Goal: Task Accomplishment & Management: Use online tool/utility

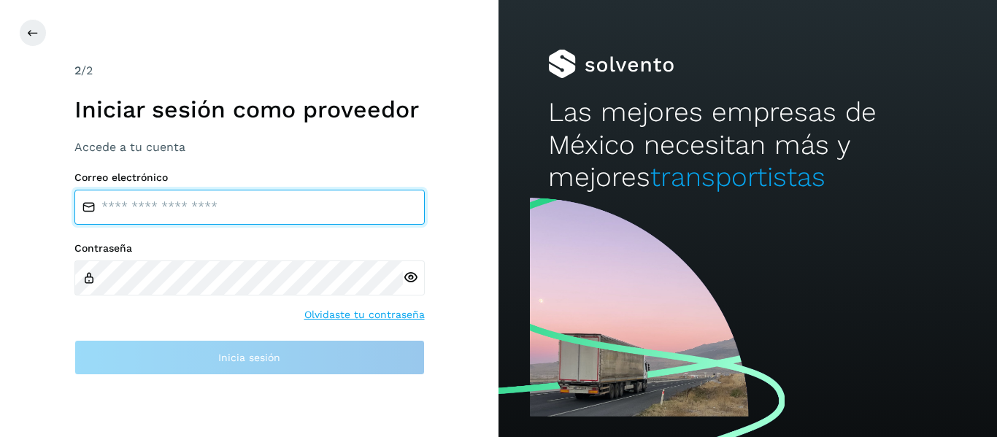
type input "**********"
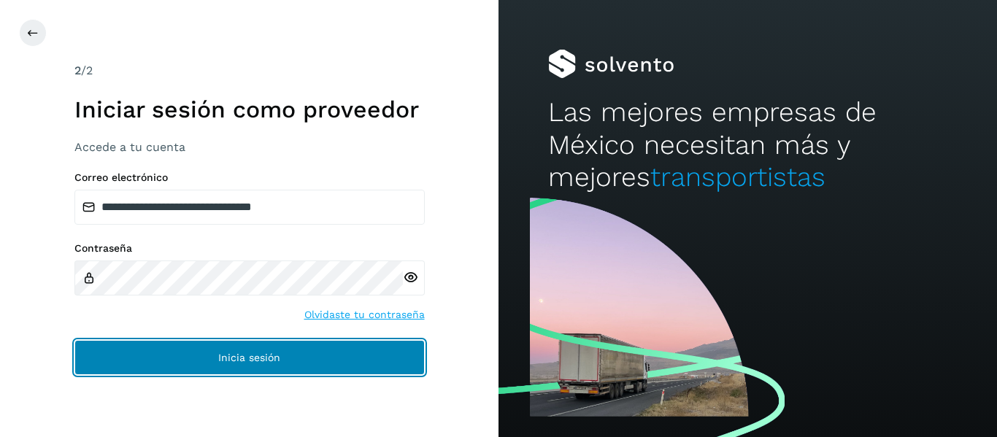
click at [141, 366] on button "Inicia sesión" at bounding box center [249, 357] width 350 height 35
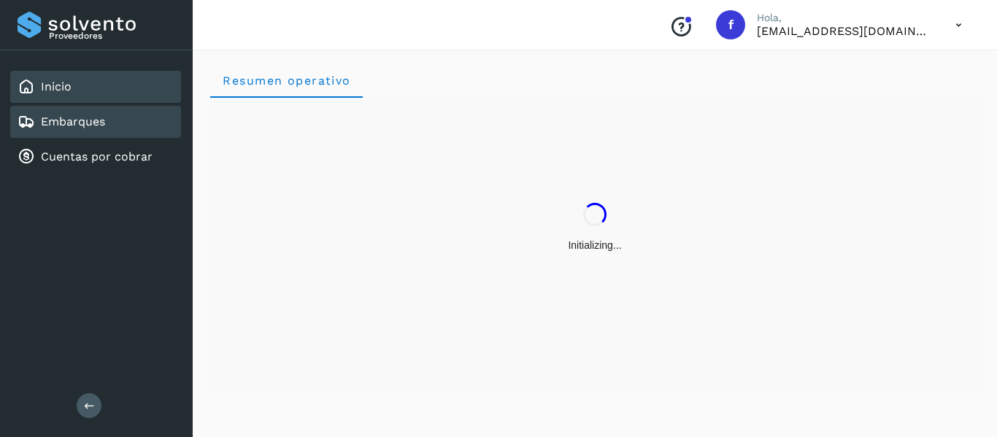
click at [106, 131] on div "Embarques" at bounding box center [95, 122] width 171 height 32
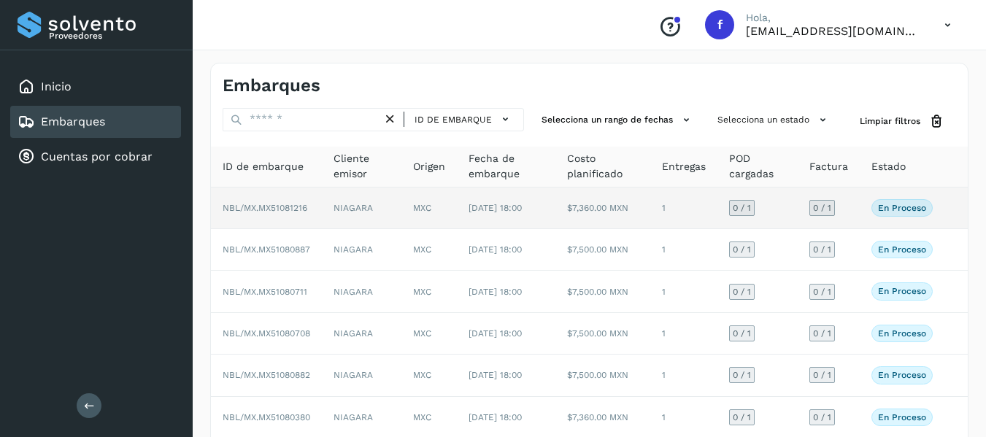
click at [841, 212] on td "0 / 1" at bounding box center [828, 209] width 62 height 42
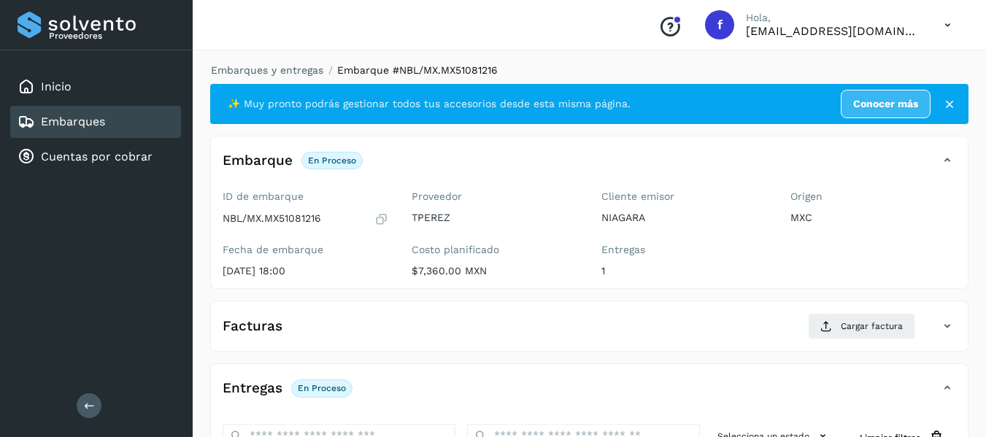
click at [381, 220] on icon at bounding box center [381, 219] width 14 height 15
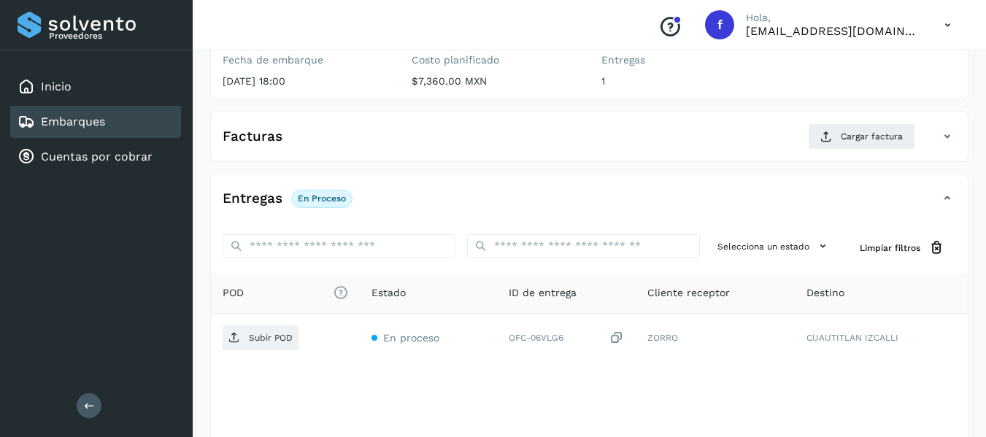
scroll to position [219, 0]
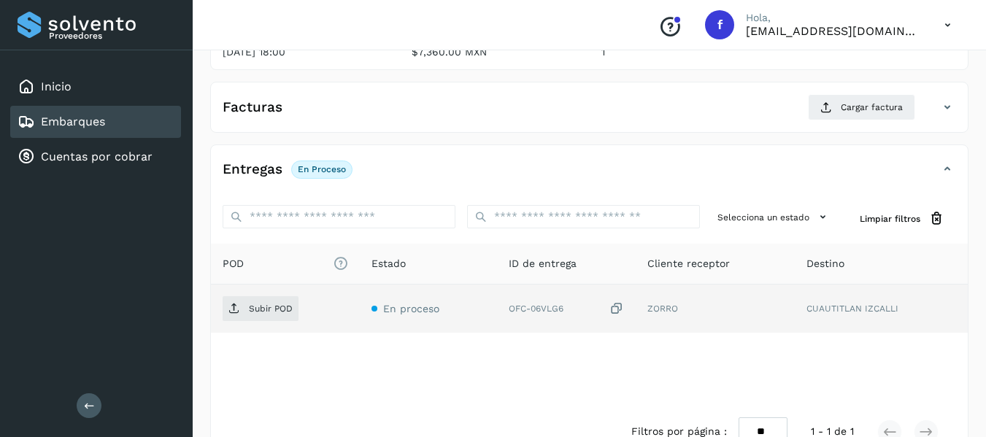
click at [617, 314] on icon at bounding box center [616, 308] width 15 height 15
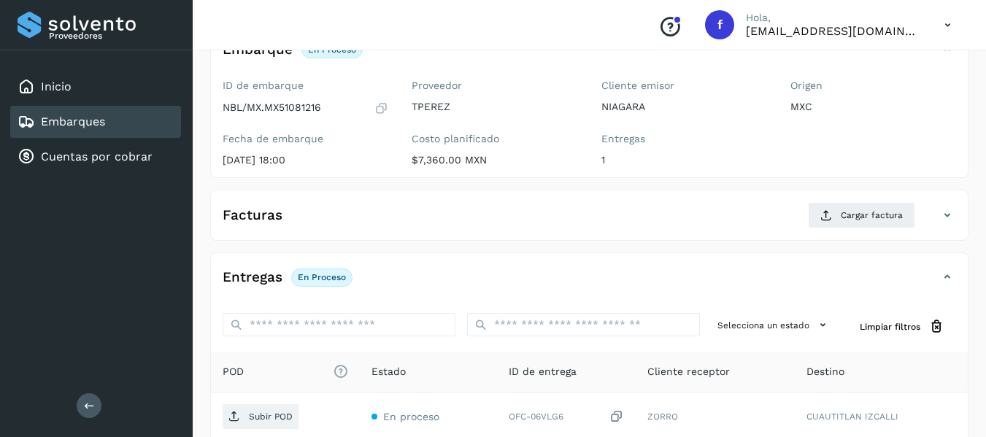
scroll to position [0, 0]
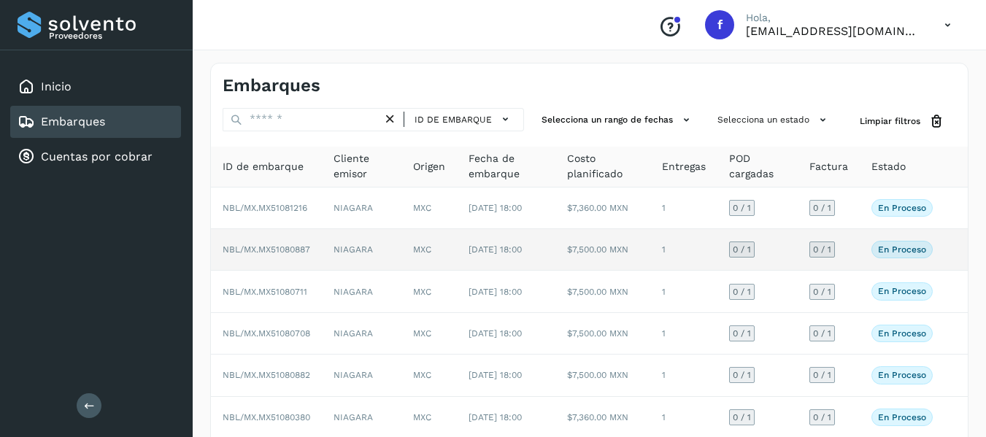
click at [846, 268] on td "0 / 1" at bounding box center [828, 250] width 62 height 42
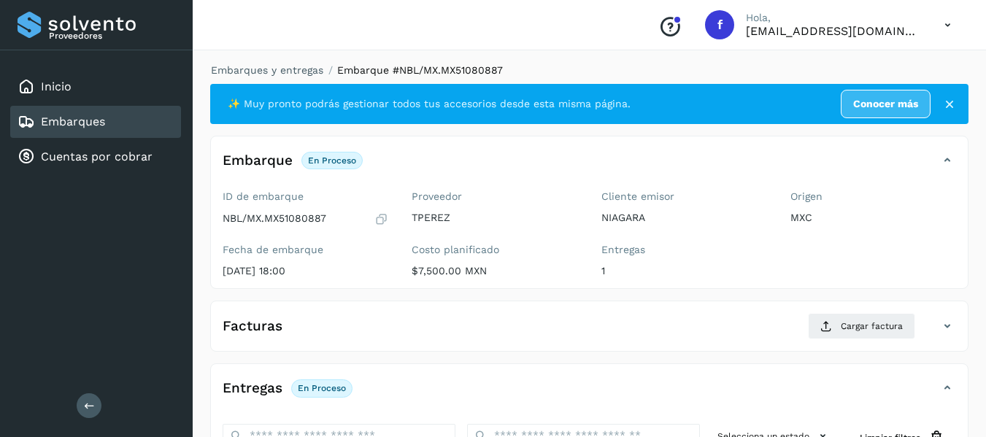
click at [377, 218] on icon at bounding box center [381, 219] width 14 height 15
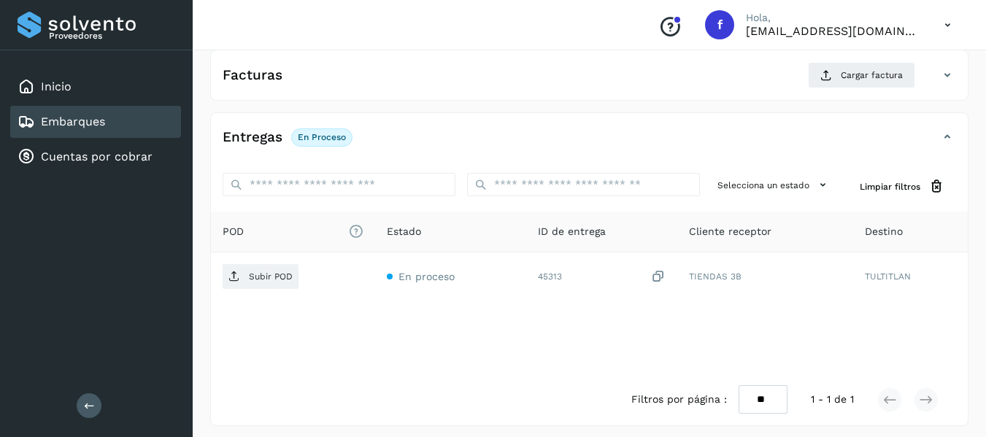
scroll to position [258, 0]
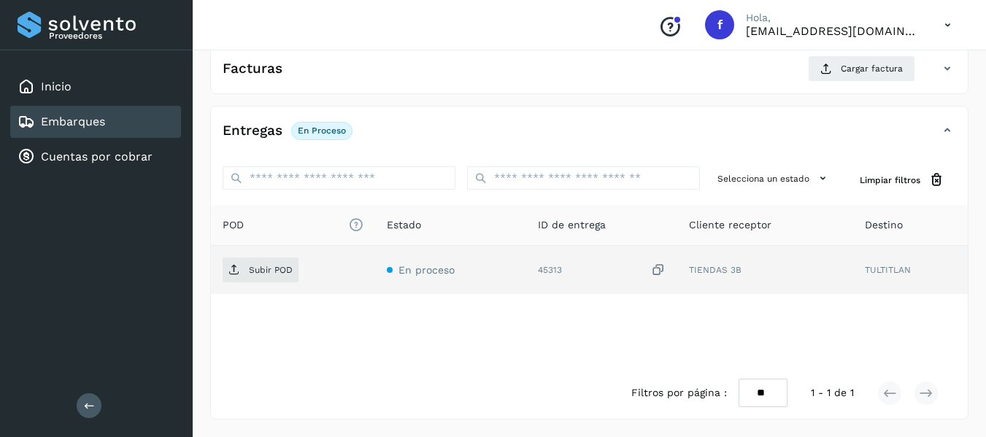
click at [652, 270] on icon at bounding box center [658, 270] width 15 height 15
click at [662, 270] on icon at bounding box center [658, 270] width 15 height 15
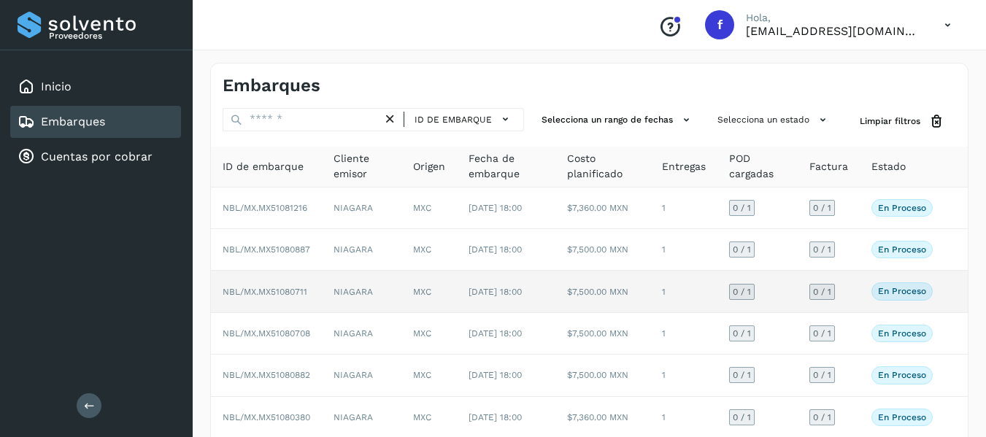
click at [850, 311] on td "0 / 1" at bounding box center [828, 292] width 62 height 42
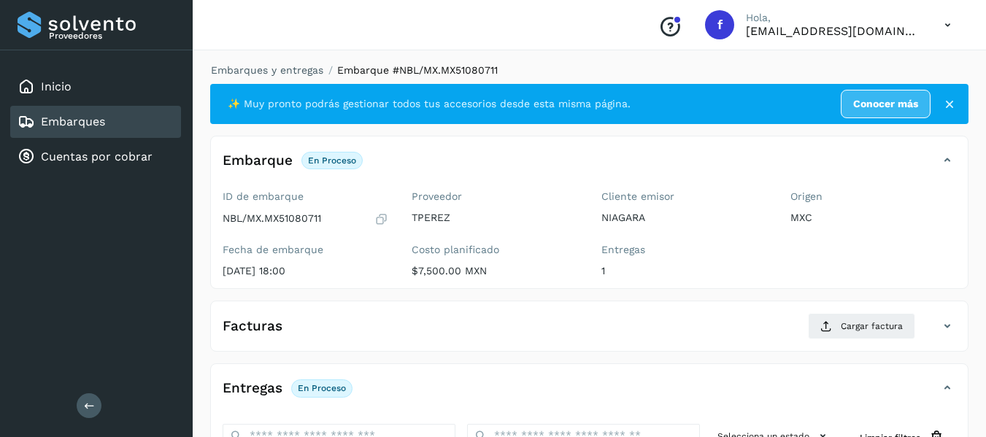
click at [379, 216] on icon at bounding box center [381, 219] width 14 height 15
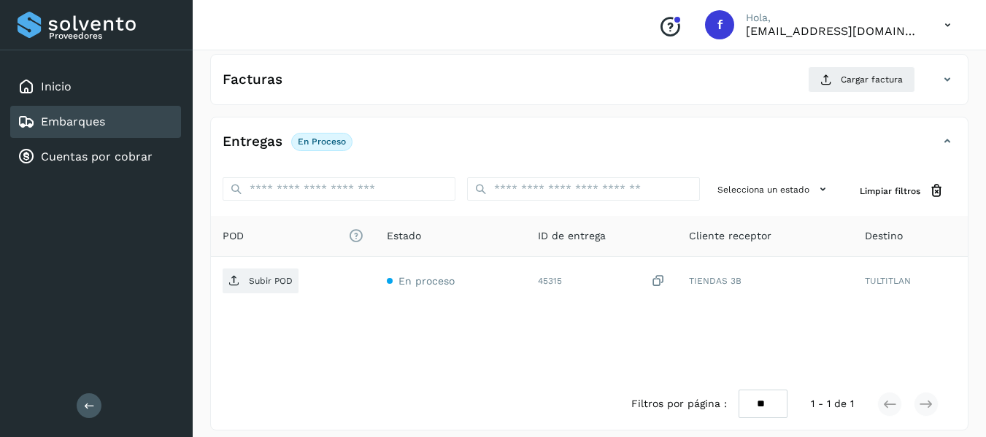
scroll to position [258, 0]
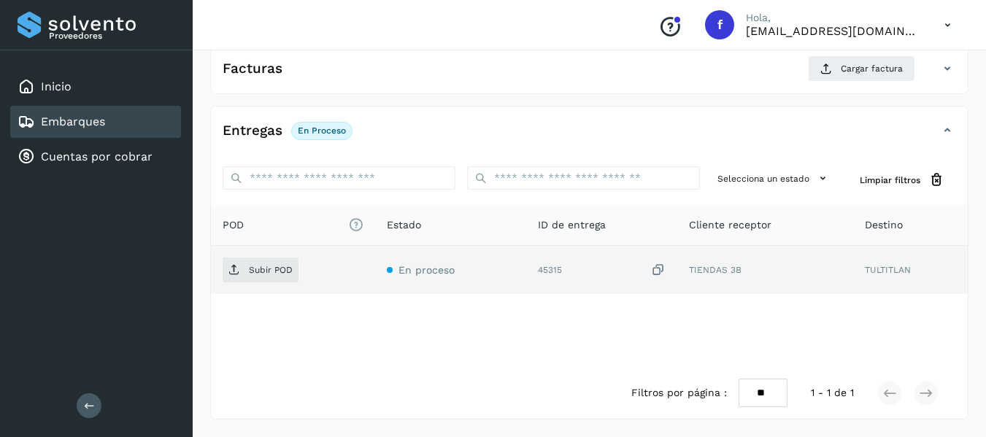
click at [659, 272] on icon at bounding box center [658, 270] width 15 height 15
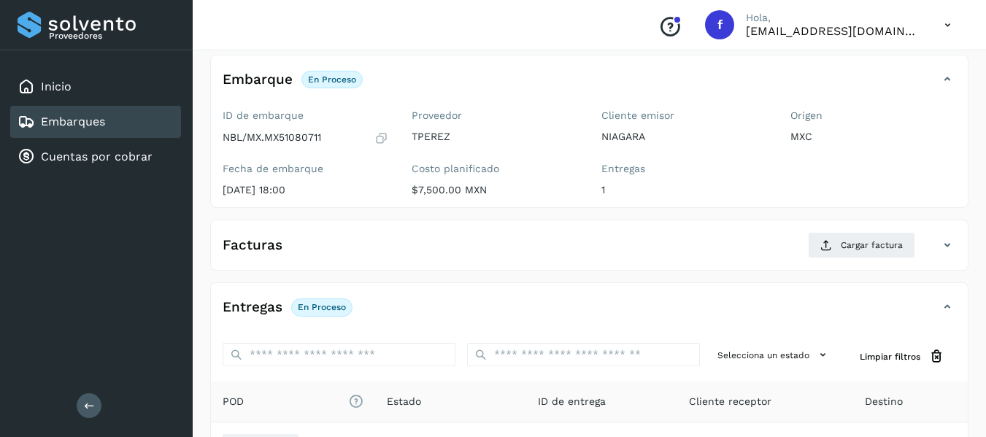
scroll to position [39, 0]
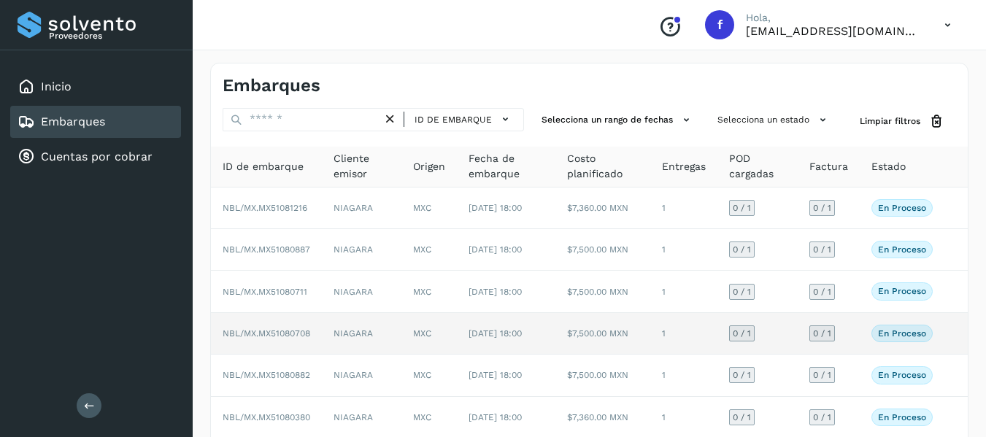
click at [857, 355] on td "0 / 1" at bounding box center [828, 334] width 62 height 42
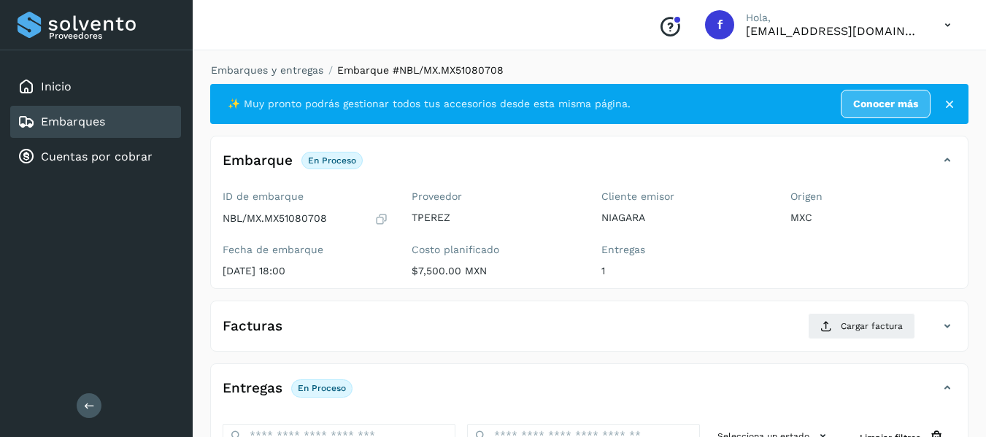
click at [378, 217] on icon at bounding box center [381, 219] width 14 height 15
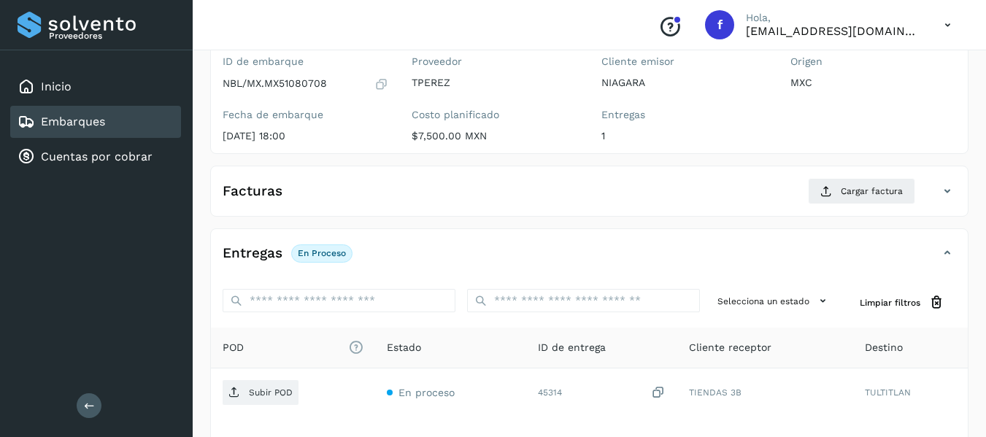
scroll to position [146, 0]
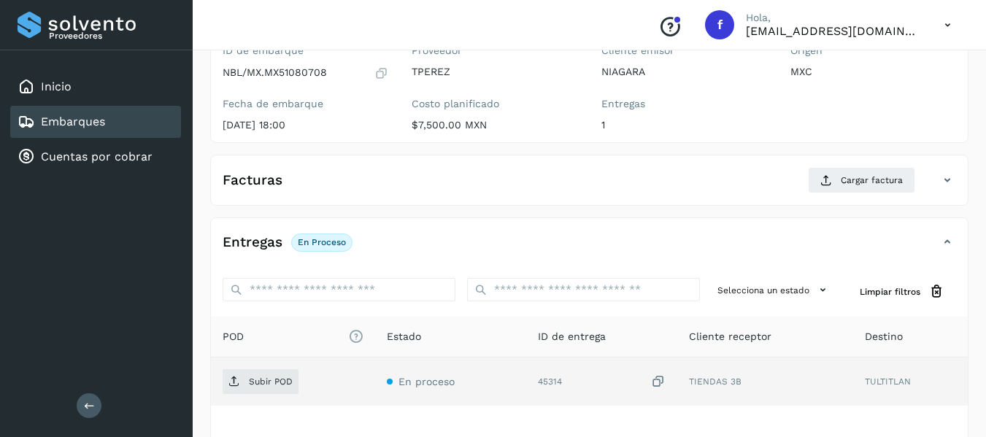
click at [662, 376] on icon at bounding box center [658, 381] width 15 height 15
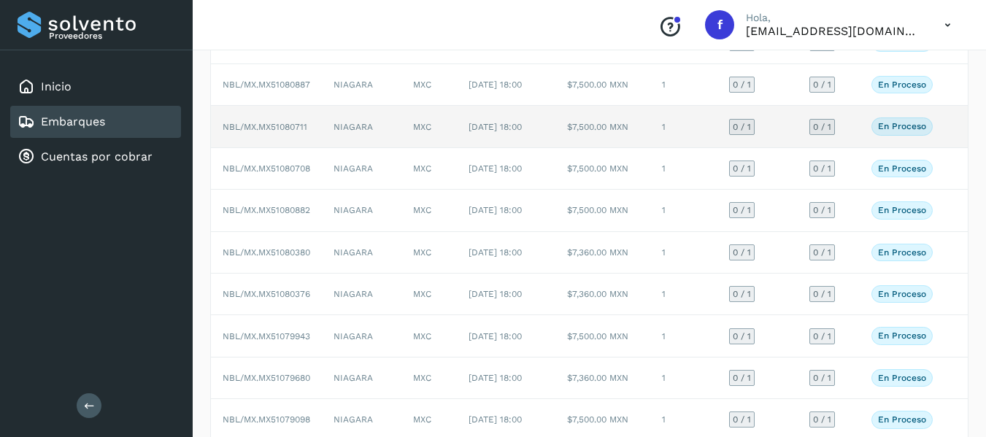
scroll to position [219, 0]
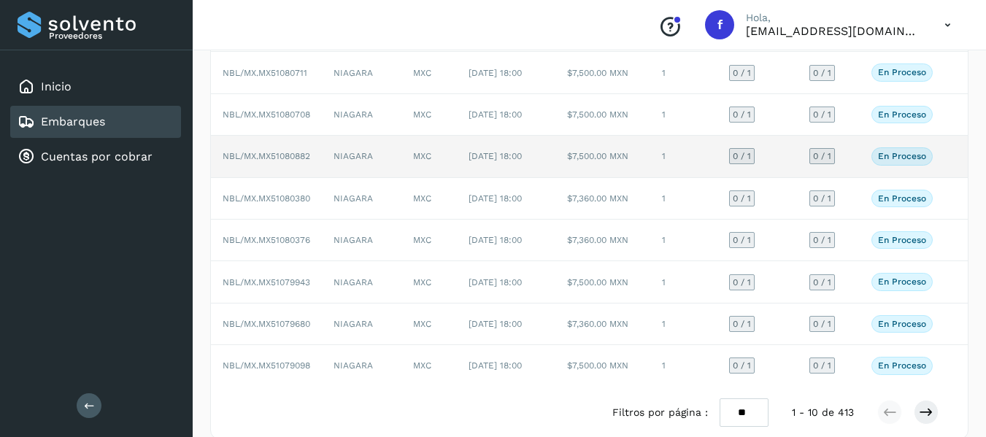
click at [854, 177] on td "0 / 1" at bounding box center [828, 157] width 62 height 42
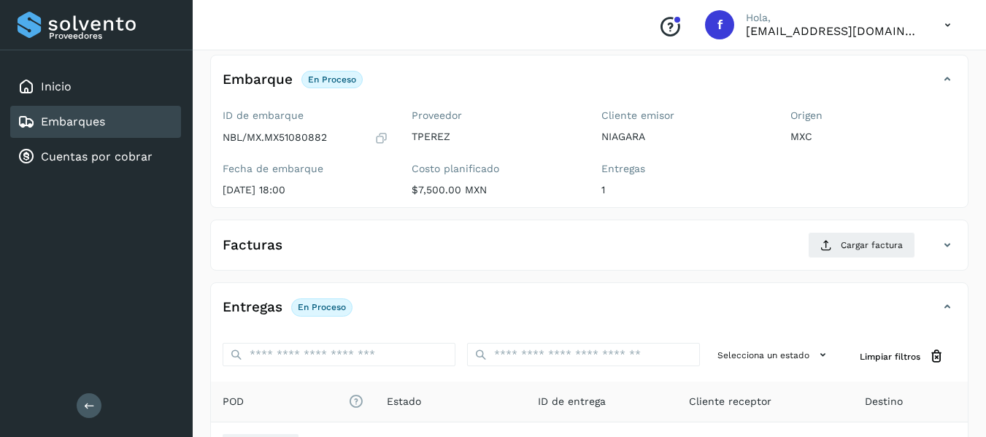
scroll to position [73, 0]
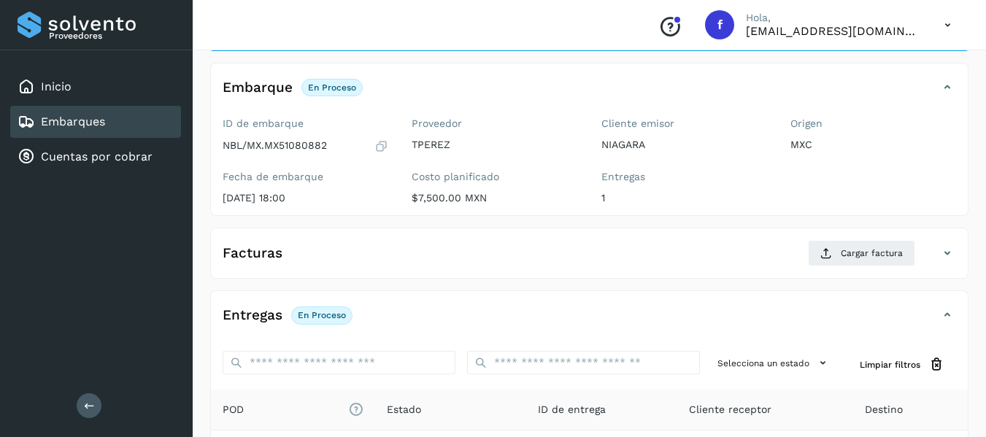
click at [383, 145] on icon at bounding box center [381, 146] width 14 height 15
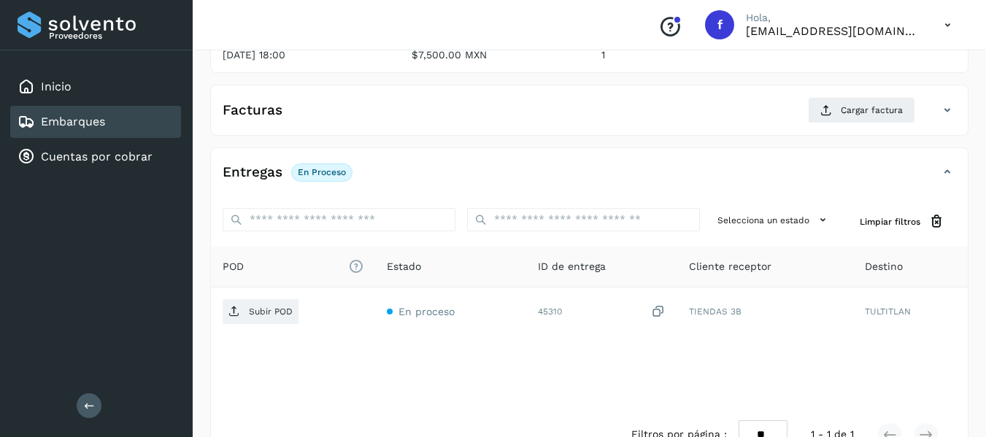
scroll to position [258, 0]
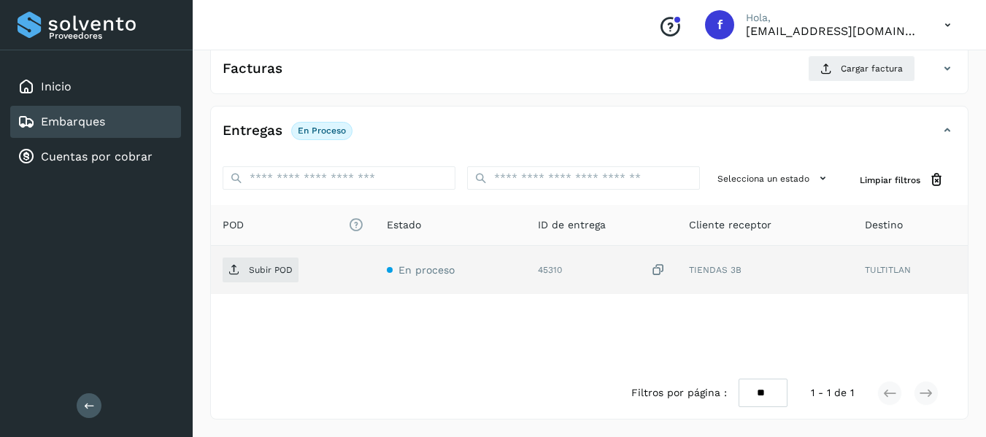
click at [657, 271] on icon at bounding box center [658, 270] width 15 height 15
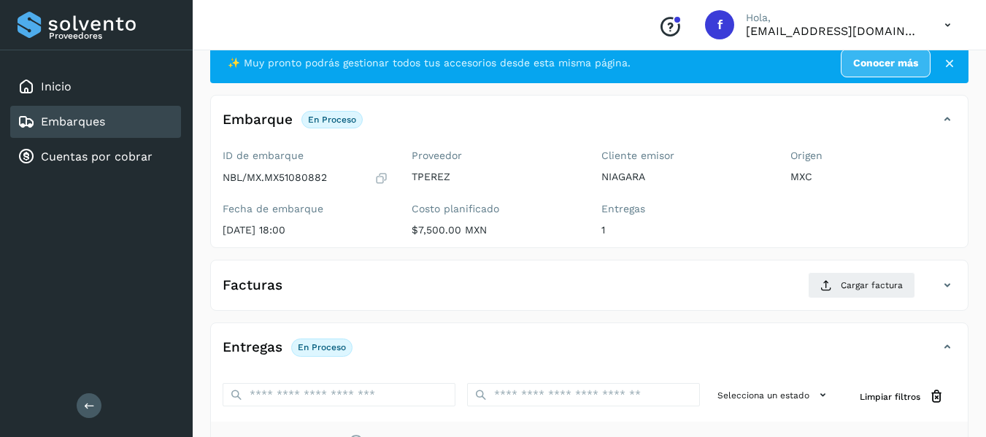
scroll to position [39, 0]
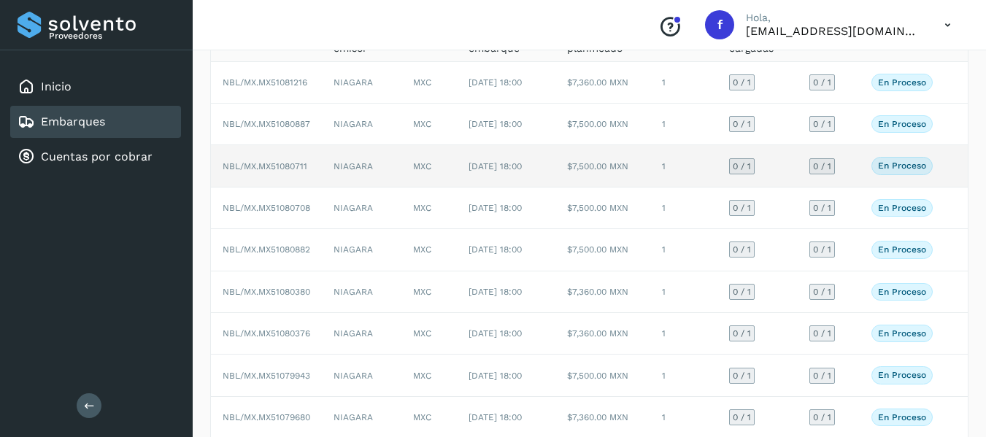
scroll to position [146, 0]
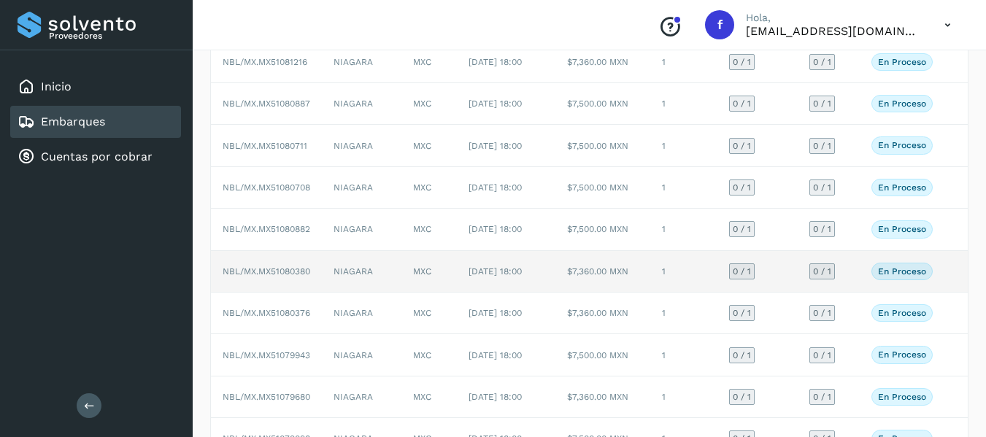
click at [857, 293] on td "0 / 1" at bounding box center [828, 272] width 62 height 42
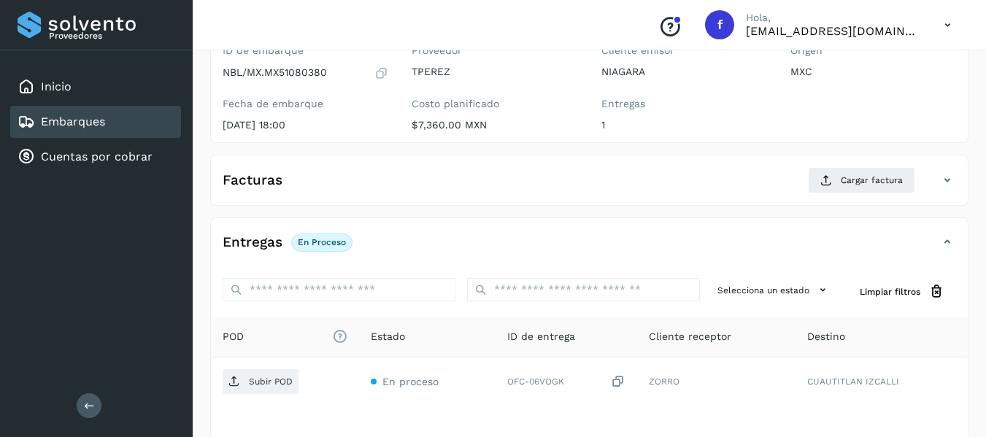
click at [379, 77] on icon at bounding box center [381, 73] width 14 height 15
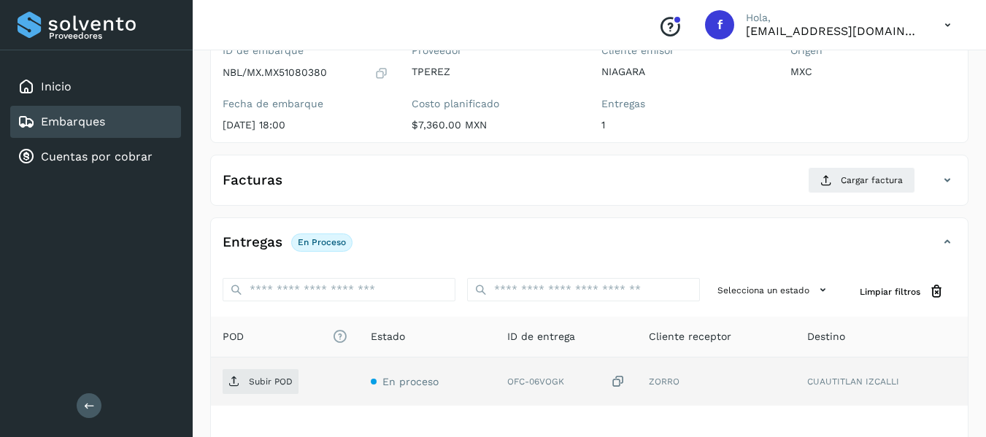
click at [623, 379] on icon at bounding box center [618, 381] width 15 height 15
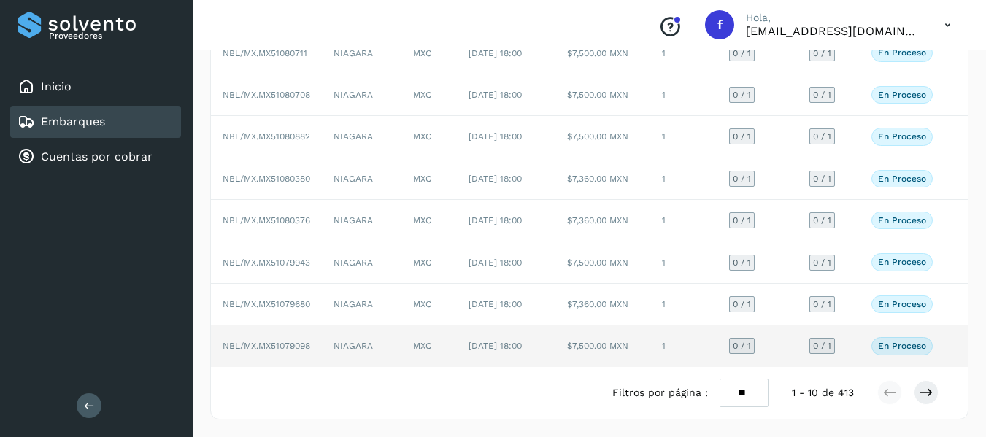
scroll to position [314, 0]
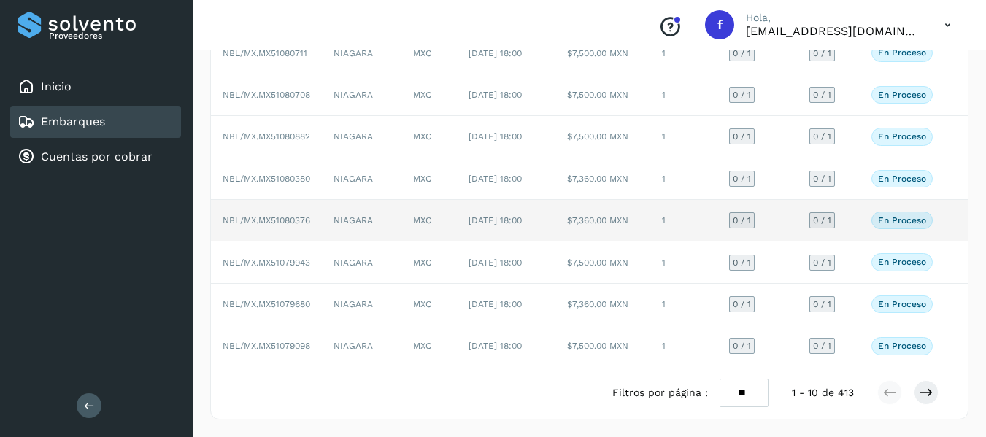
click at [857, 200] on td "0 / 1" at bounding box center [828, 221] width 62 height 42
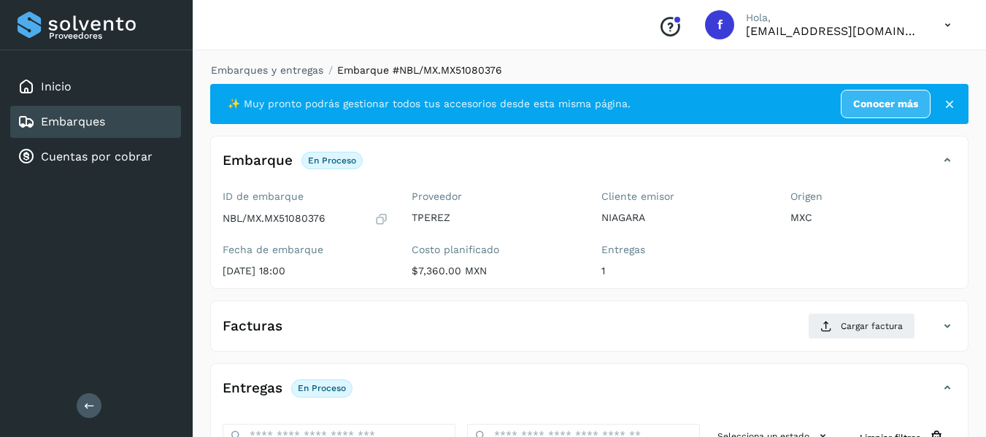
click at [382, 214] on icon at bounding box center [381, 219] width 14 height 15
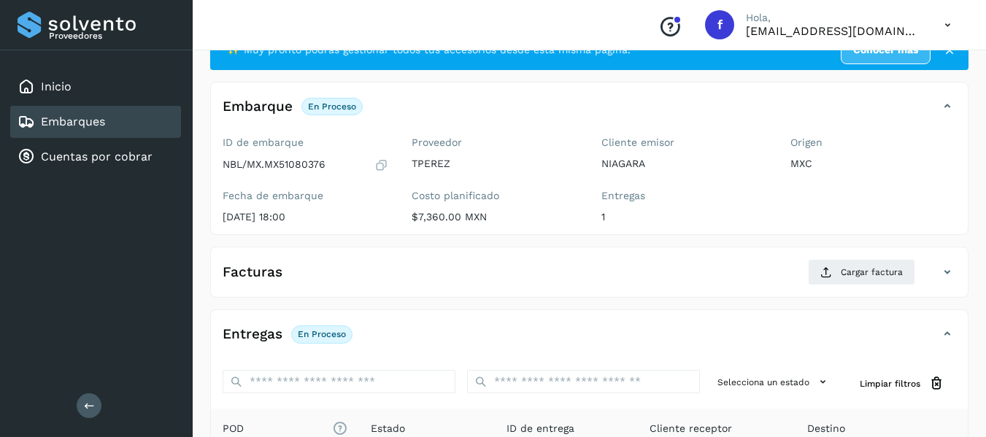
scroll to position [219, 0]
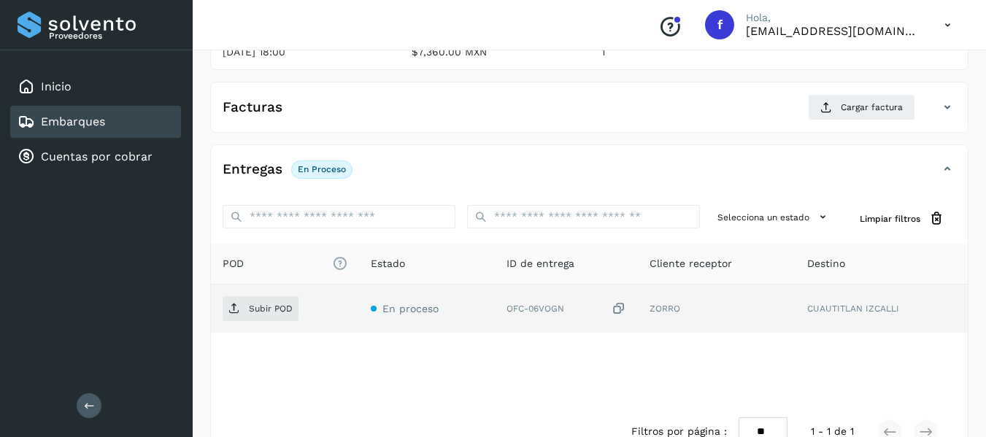
click at [622, 309] on icon at bounding box center [618, 308] width 15 height 15
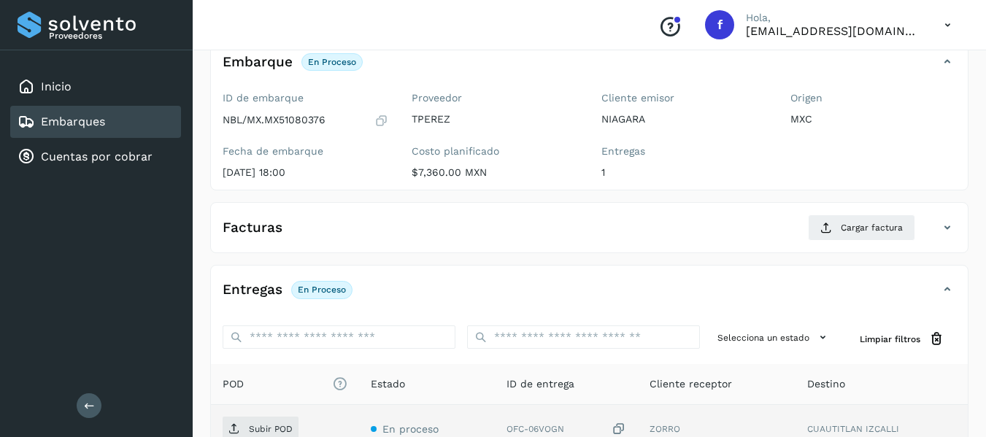
scroll to position [73, 0]
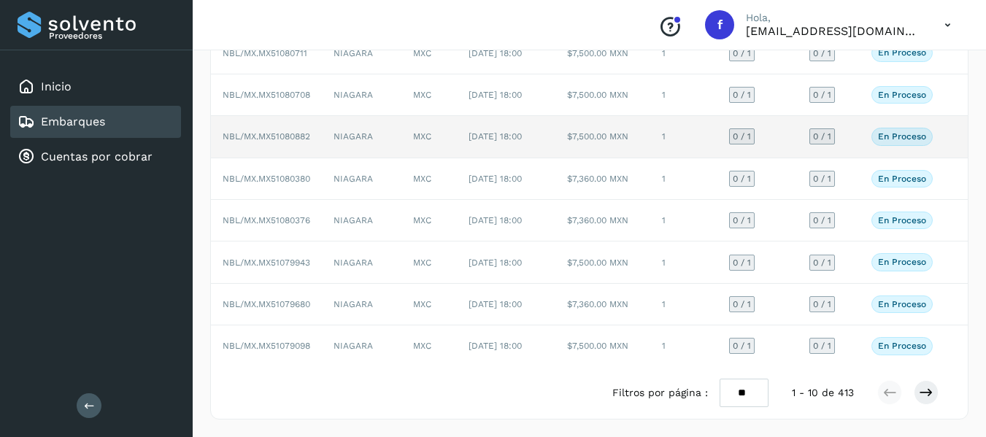
scroll to position [292, 0]
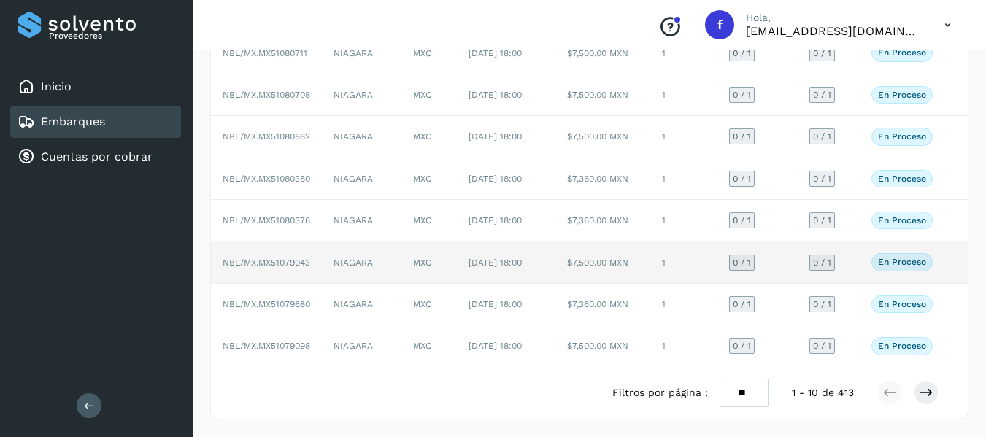
click at [857, 262] on td "0 / 1" at bounding box center [828, 262] width 62 height 42
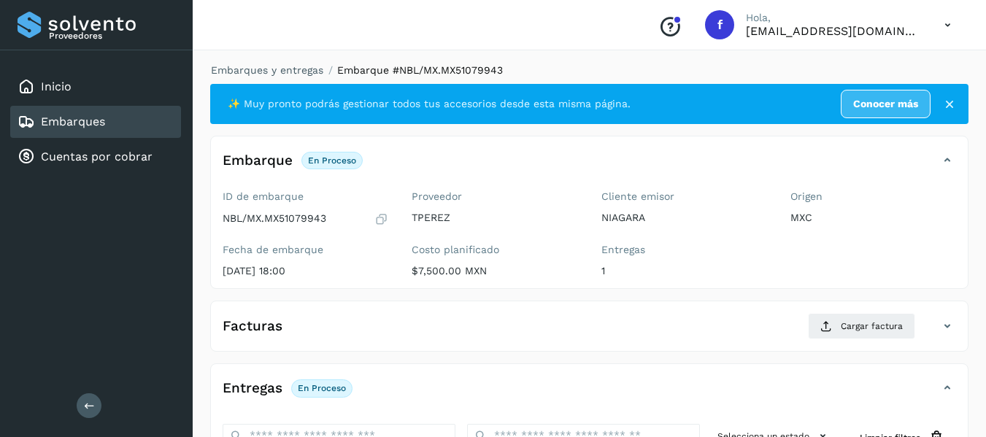
click at [384, 216] on icon at bounding box center [381, 219] width 14 height 15
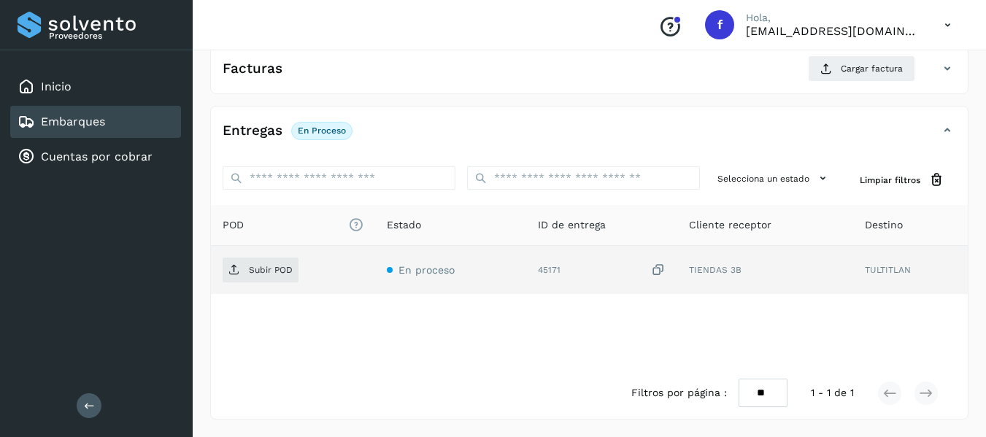
click at [654, 271] on icon at bounding box center [658, 270] width 15 height 15
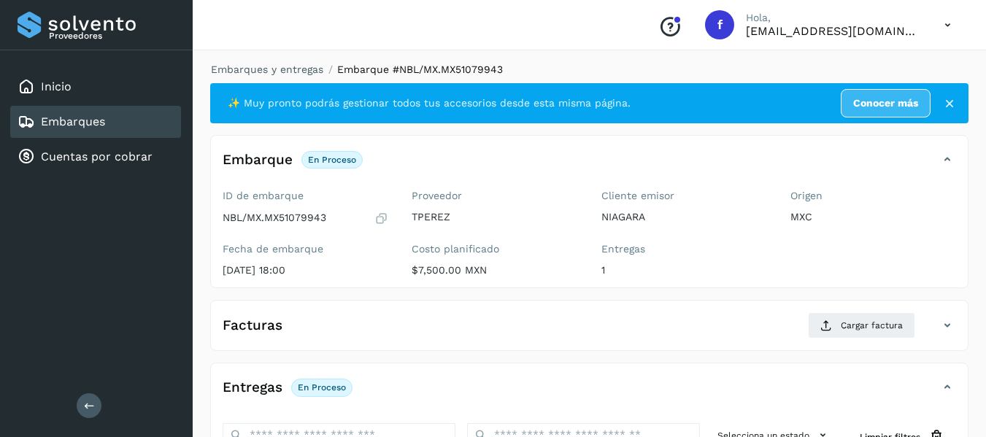
scroll to position [0, 0]
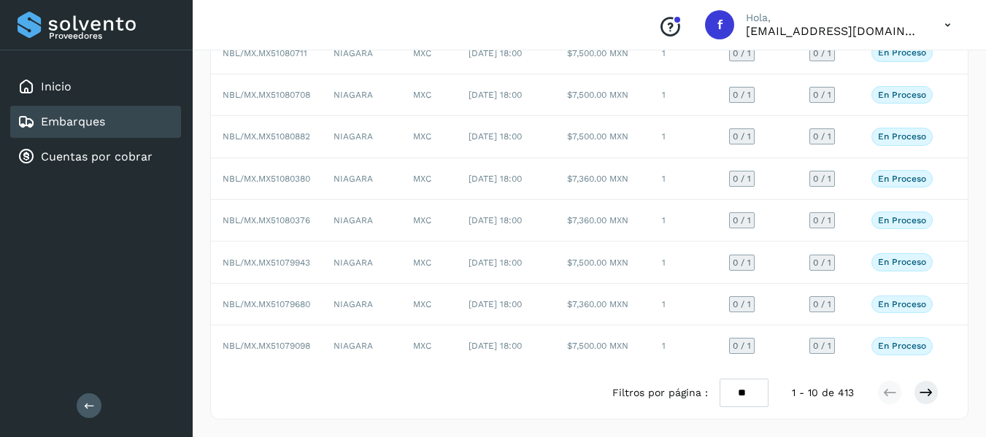
scroll to position [292, 0]
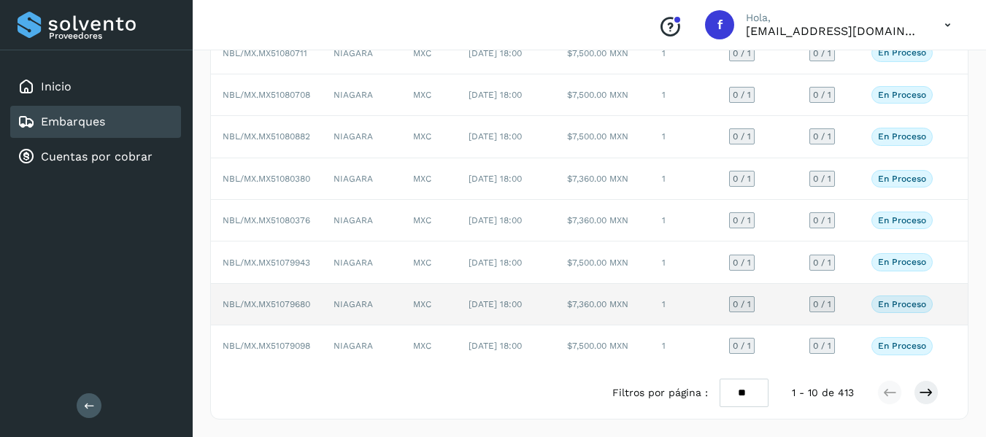
click at [861, 314] on td "En proceso Verifica el estado de la factura o entregas asociadas a este embarque" at bounding box center [901, 305] width 85 height 42
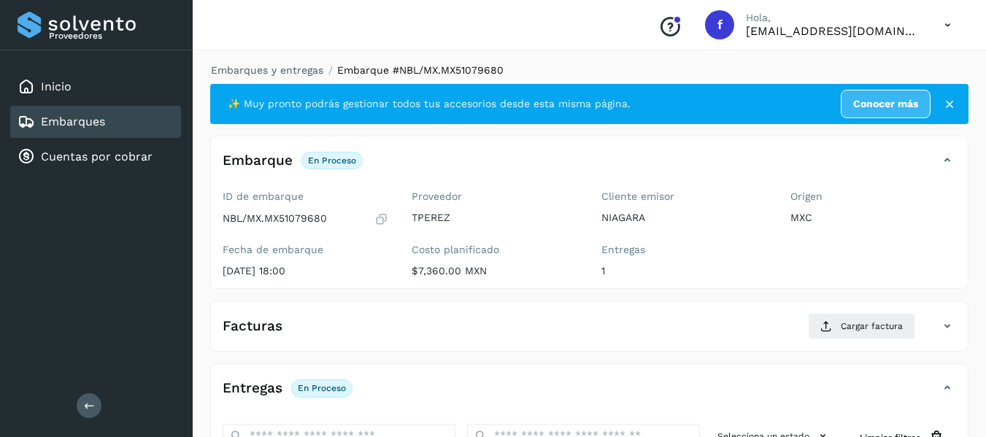
click at [379, 221] on icon at bounding box center [381, 219] width 14 height 15
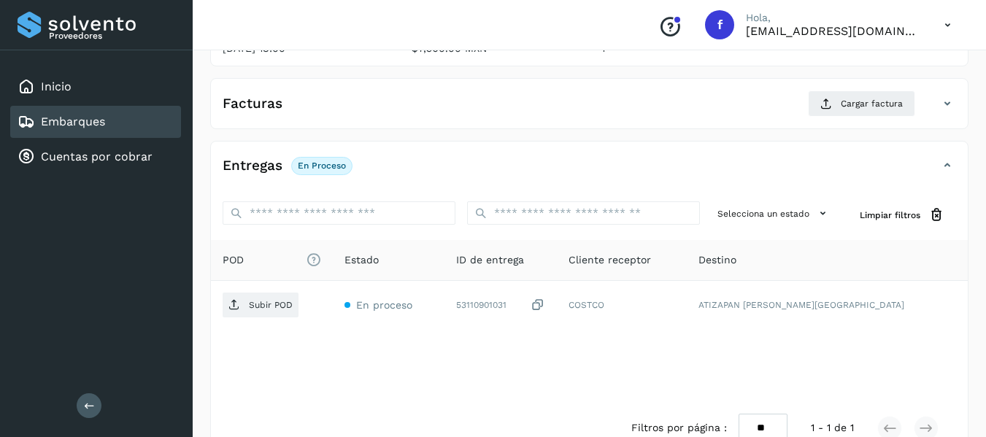
scroll to position [258, 0]
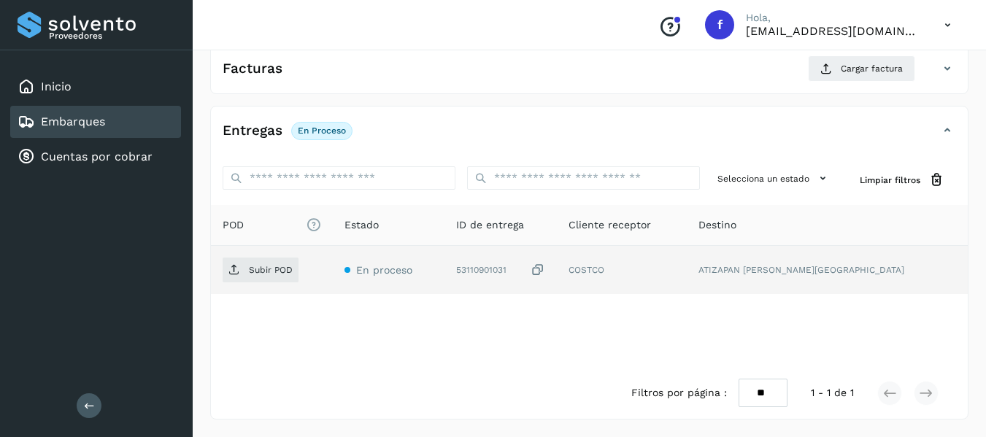
click at [545, 268] on icon at bounding box center [537, 270] width 15 height 15
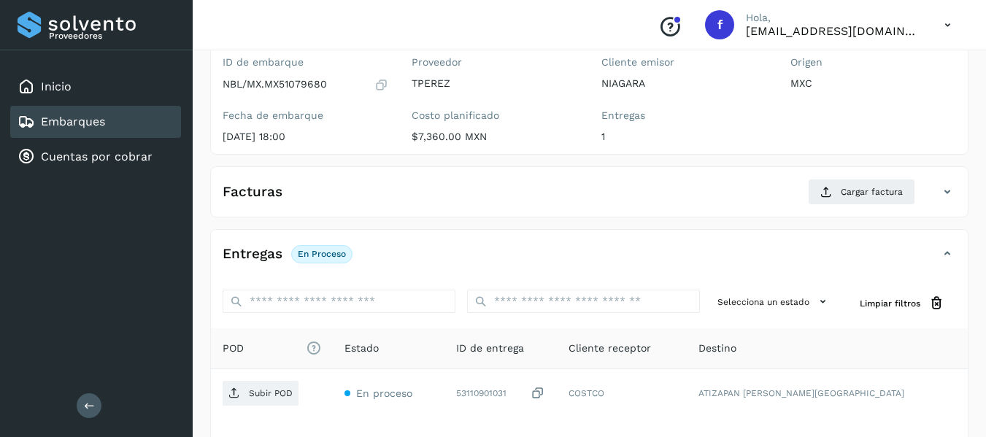
scroll to position [39, 0]
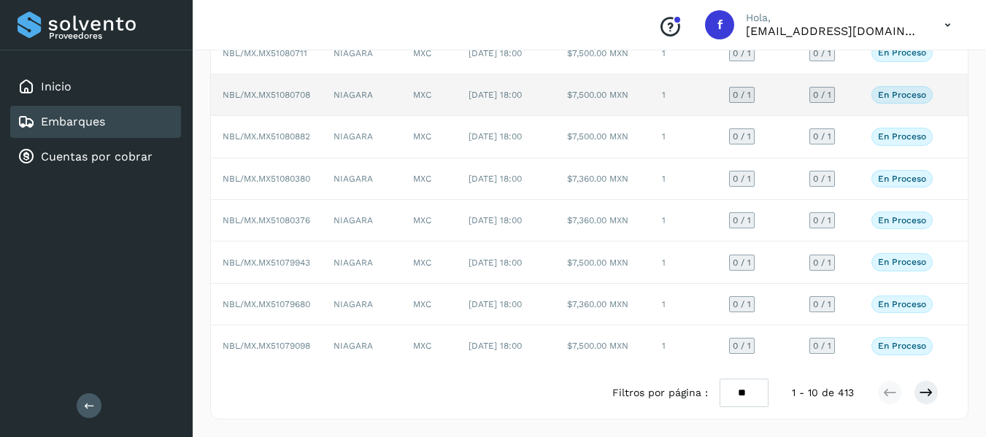
scroll to position [292, 0]
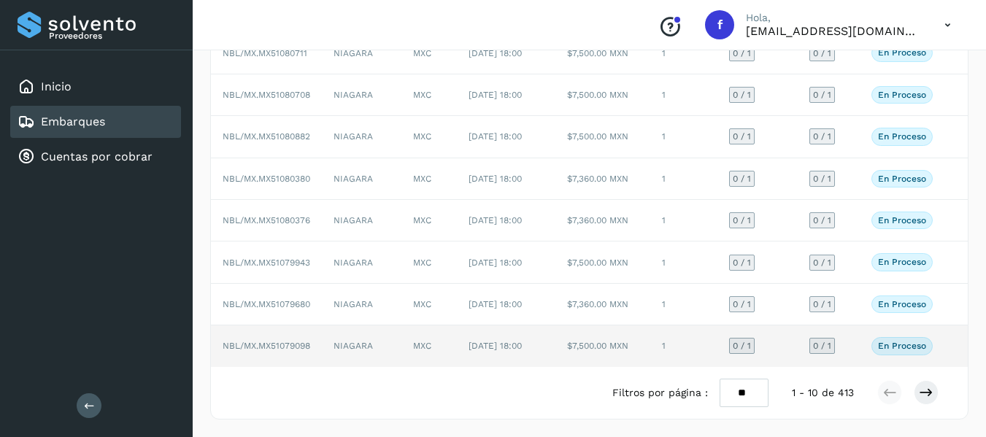
click at [850, 364] on td "0 / 1" at bounding box center [828, 345] width 62 height 41
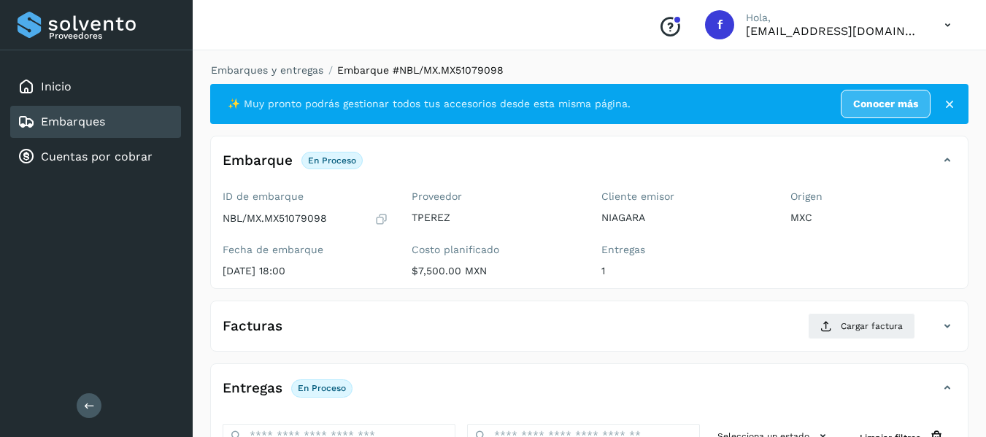
click at [386, 217] on icon at bounding box center [381, 219] width 14 height 15
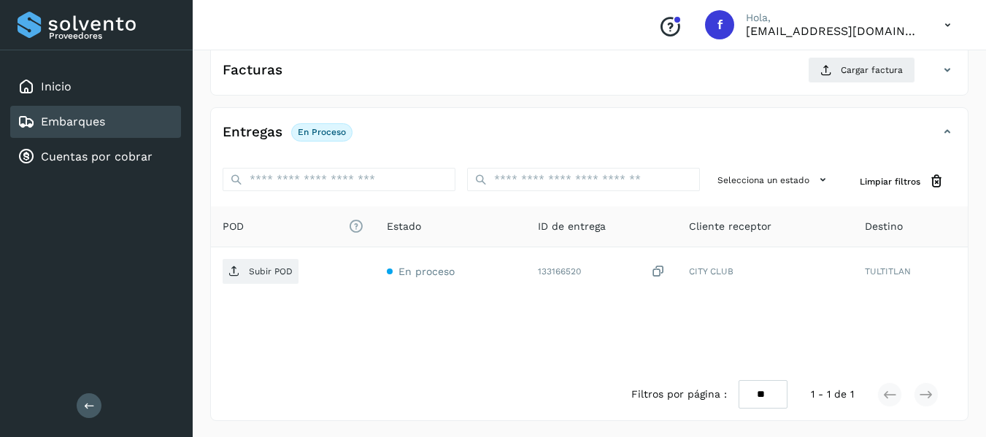
scroll to position [258, 0]
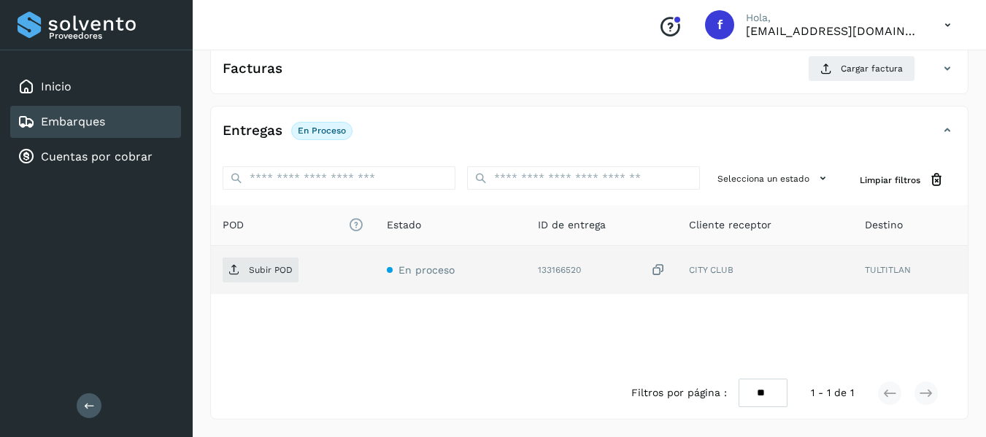
click at [656, 271] on icon at bounding box center [658, 270] width 15 height 15
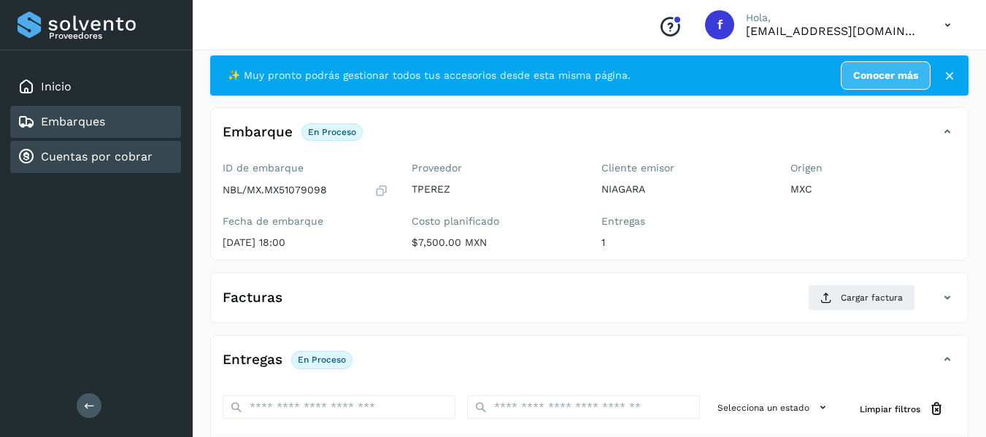
scroll to position [0, 0]
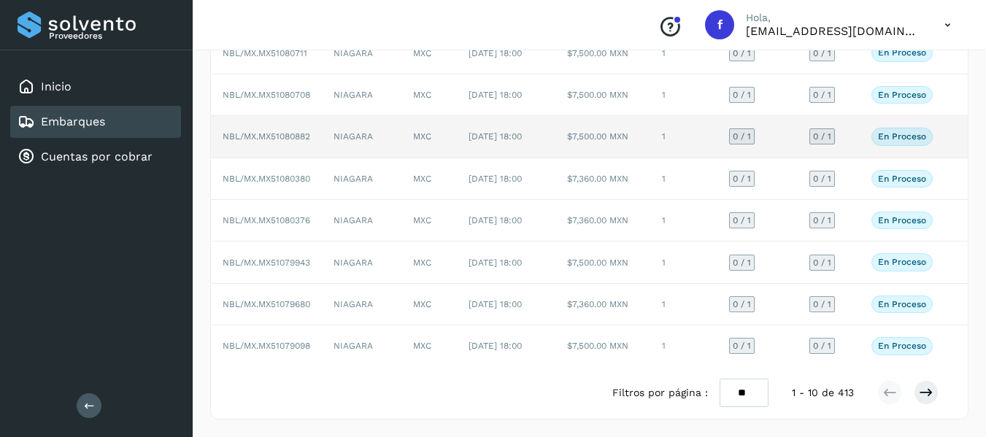
scroll to position [292, 0]
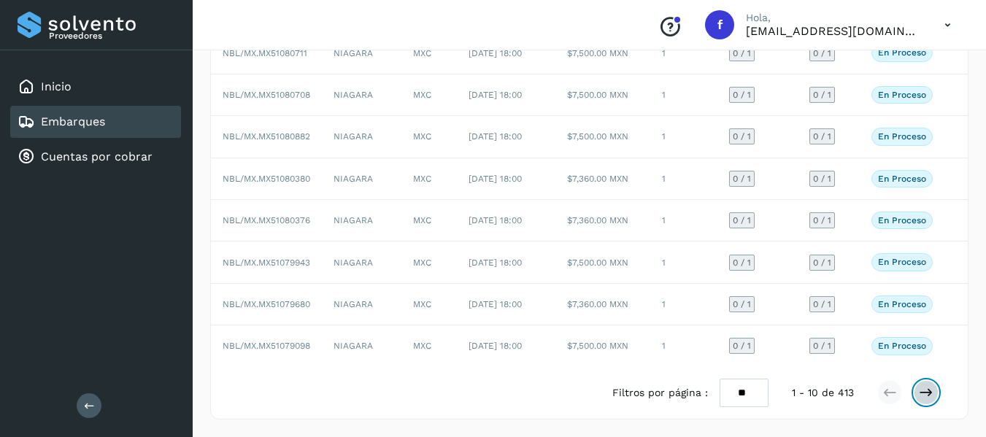
click at [923, 400] on icon at bounding box center [926, 392] width 15 height 15
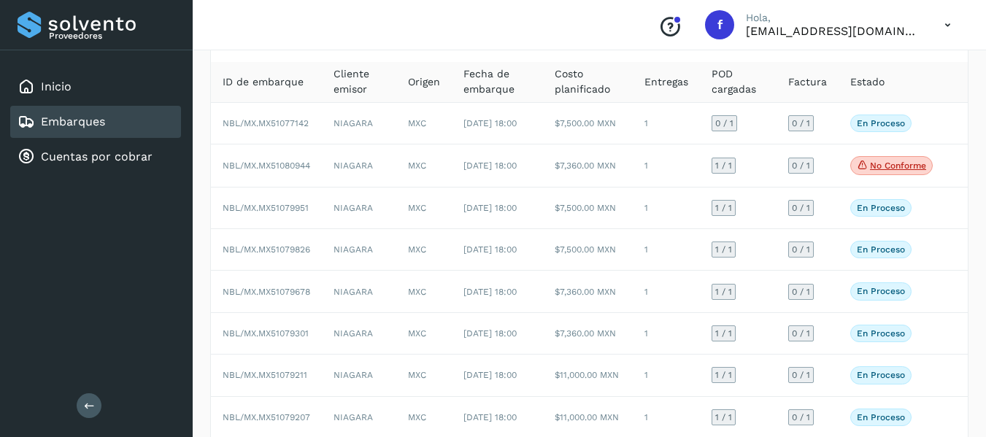
scroll to position [0, 0]
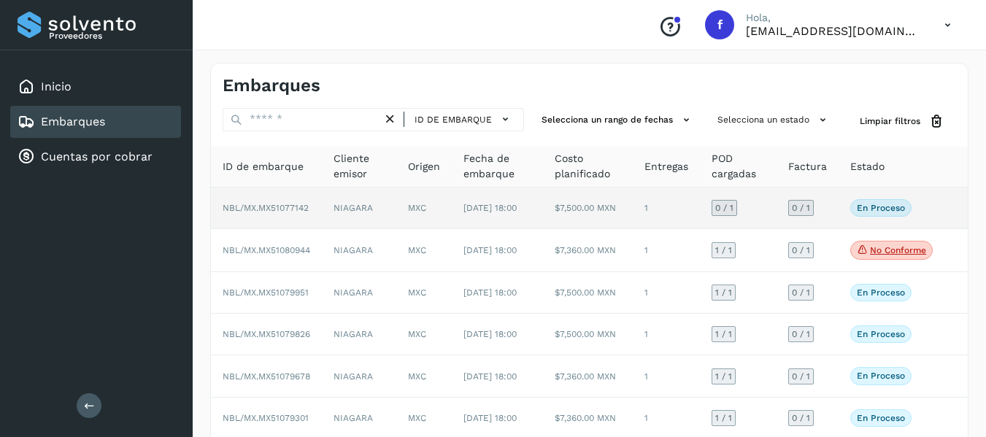
click at [841, 210] on td "En proceso Verifica el estado de la factura o entregas asociadas a este embarque" at bounding box center [891, 209] width 106 height 42
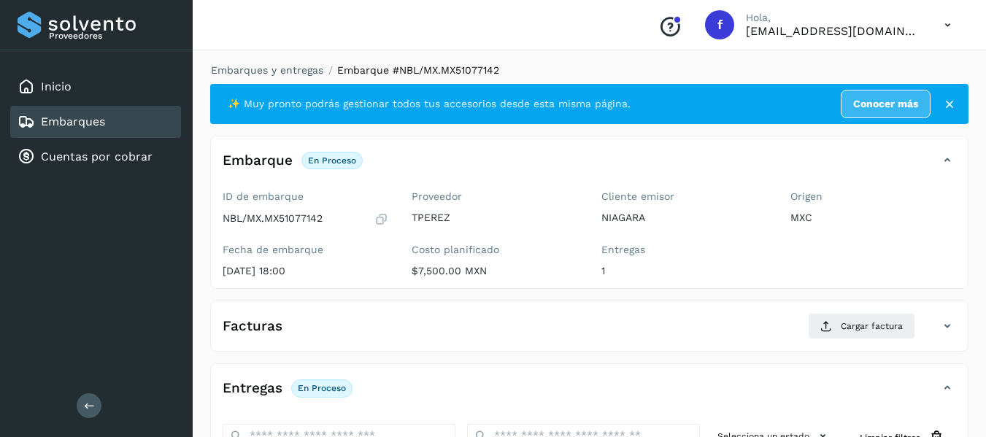
click at [379, 217] on icon at bounding box center [381, 219] width 14 height 15
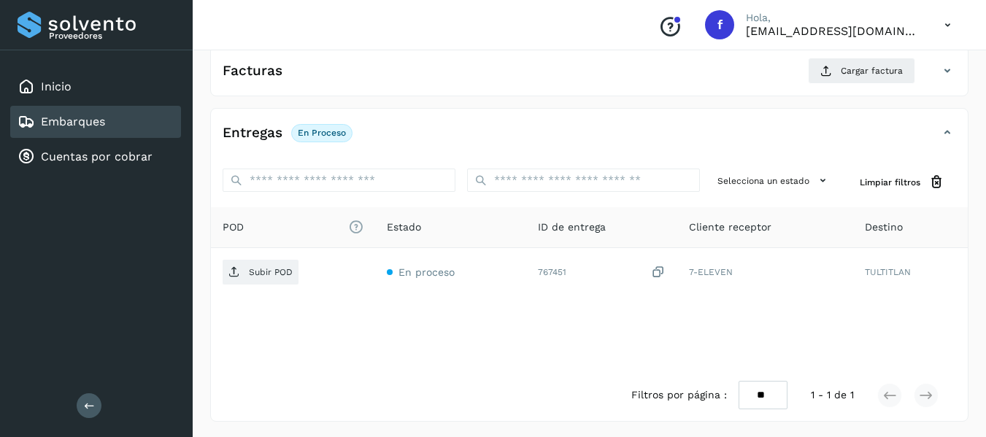
scroll to position [258, 0]
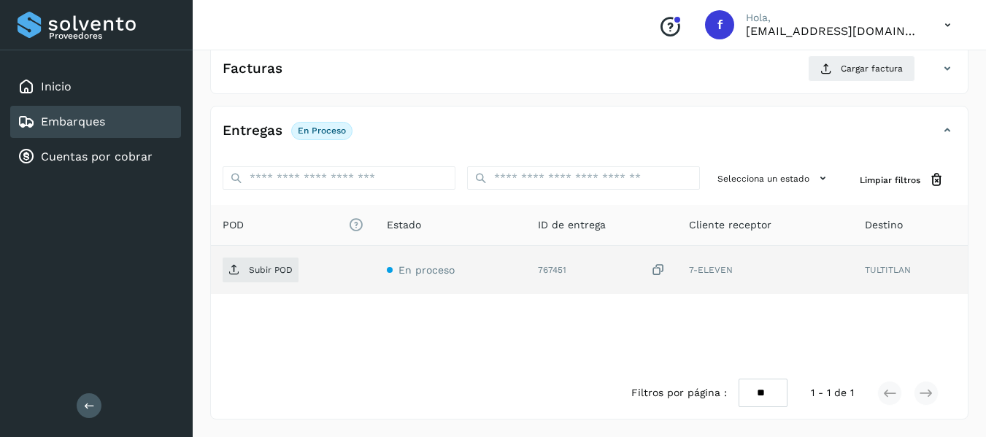
click at [657, 270] on icon at bounding box center [658, 270] width 15 height 15
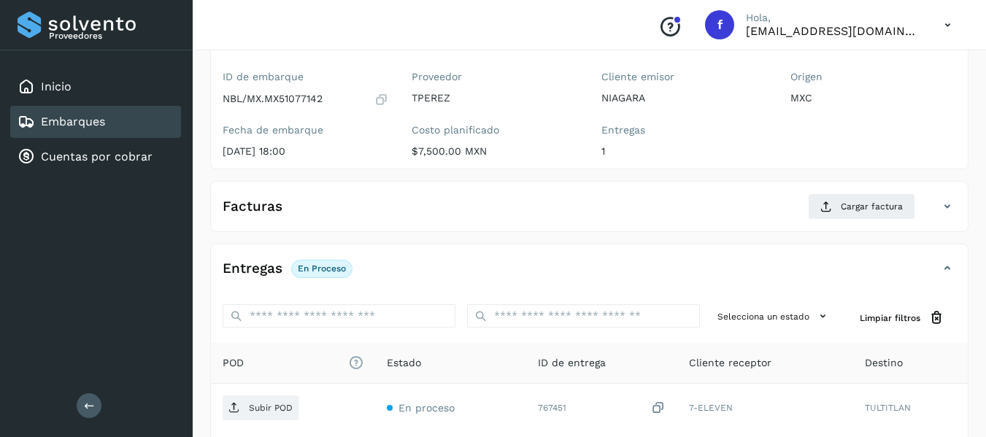
scroll to position [39, 0]
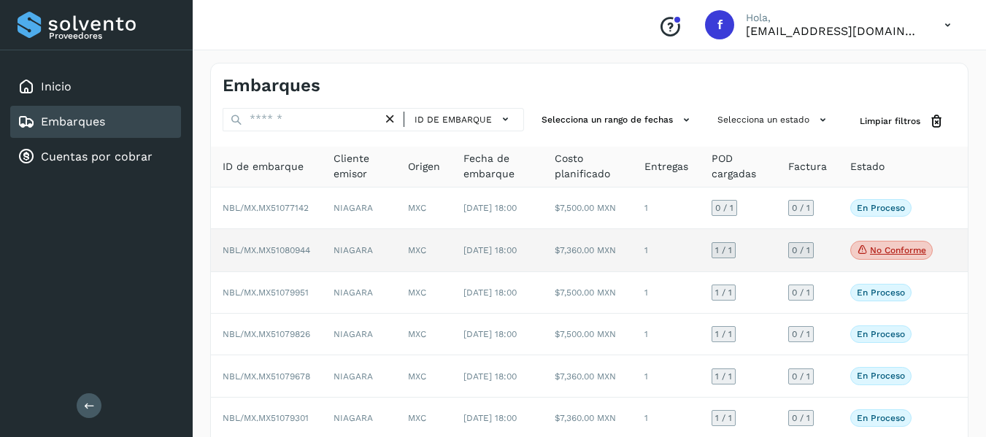
click at [835, 260] on td "0 / 1" at bounding box center [807, 250] width 62 height 43
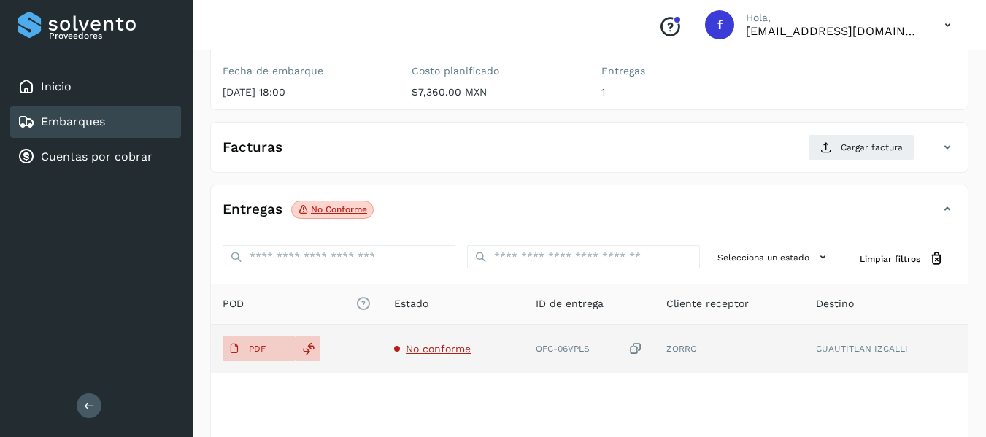
scroll to position [219, 0]
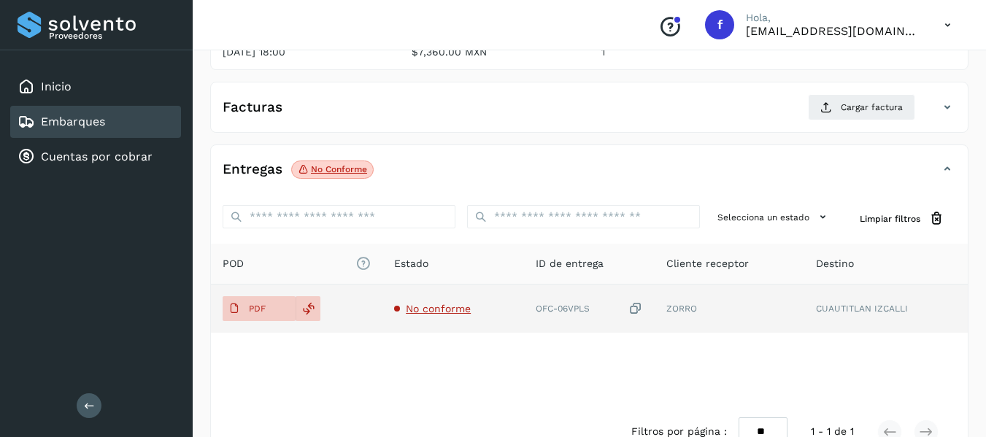
click at [429, 309] on span "No conforme" at bounding box center [438, 309] width 65 height 12
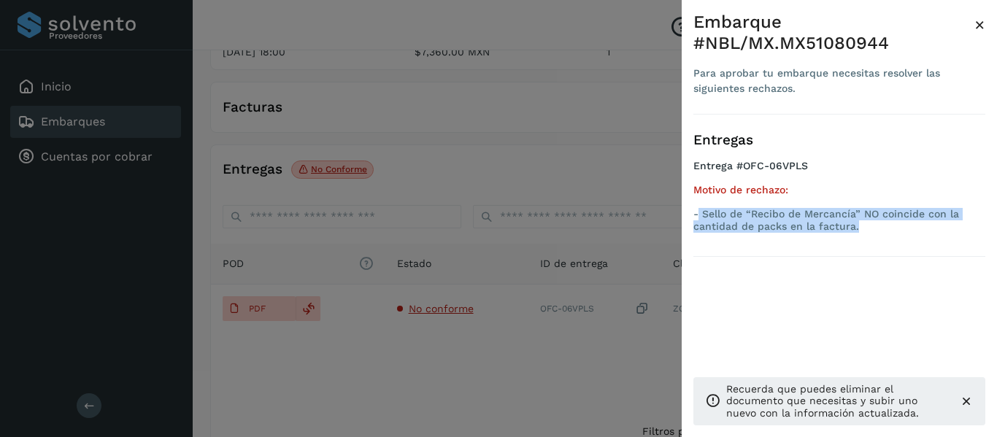
drag, startPoint x: 699, startPoint y: 212, endPoint x: 902, endPoint y: 239, distance: 204.6
click at [902, 239] on div "Entregas Entrega #OFC-06VPLS Motivo de rechazo: - Sello de “Recibo de Mercancía…" at bounding box center [839, 186] width 292 height 142
copy p "Sello de “Recibo de Mercancía” NO coincide con la cantidad de packs en la factu…"
click at [983, 25] on span "×" at bounding box center [979, 25] width 11 height 20
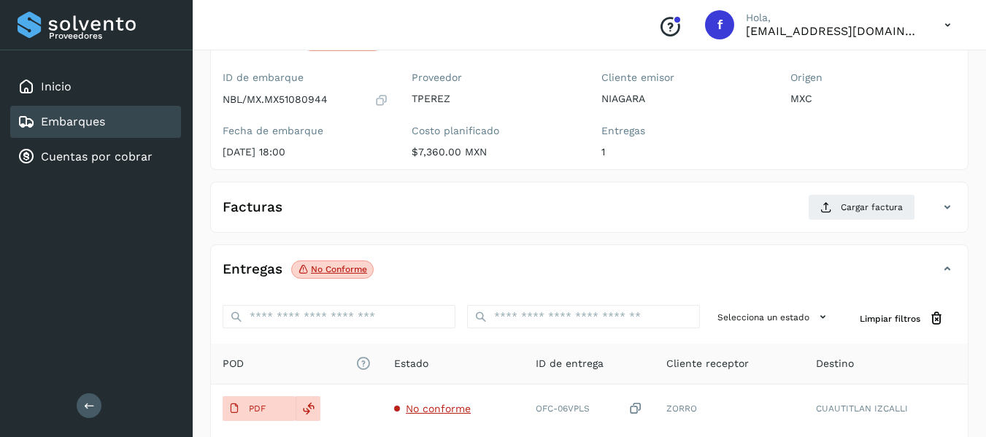
scroll to position [0, 0]
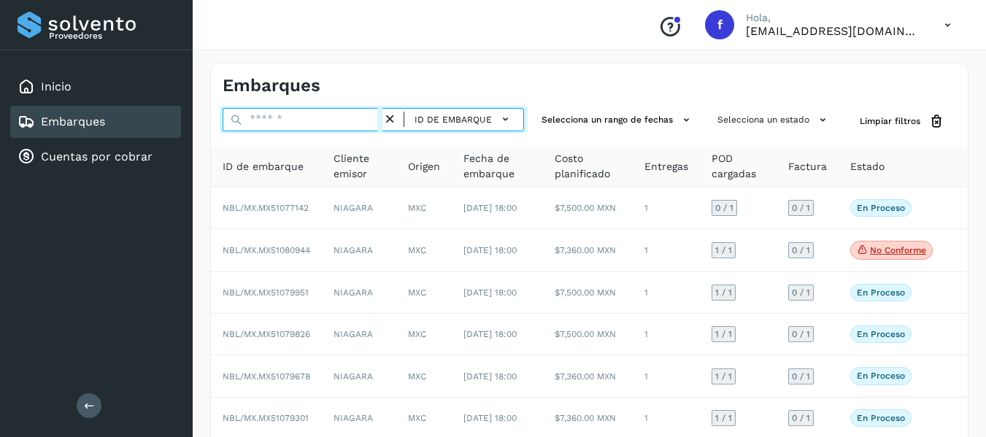
click at [252, 118] on input "text" at bounding box center [303, 119] width 160 height 23
paste input "**********"
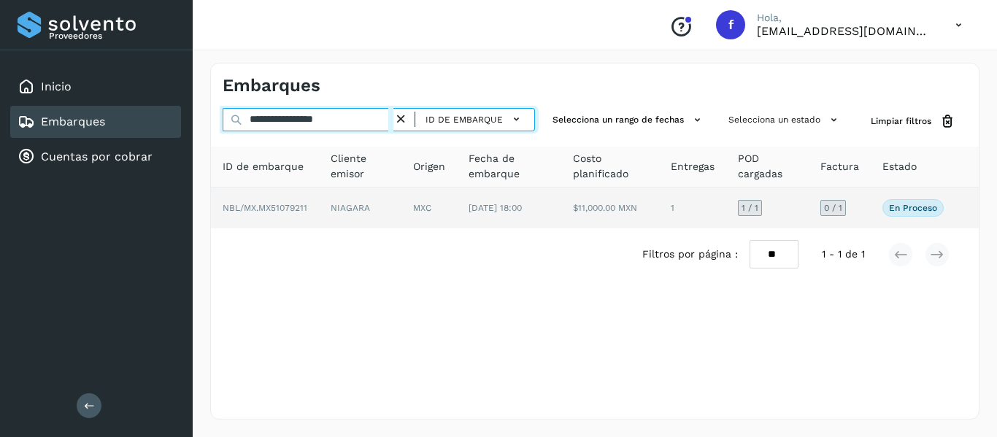
type input "**********"
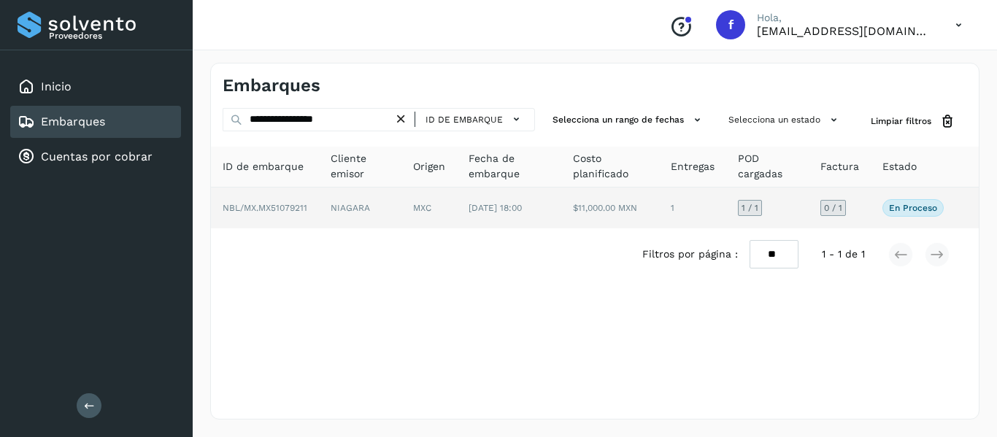
click at [859, 217] on td "0 / 1" at bounding box center [839, 208] width 62 height 41
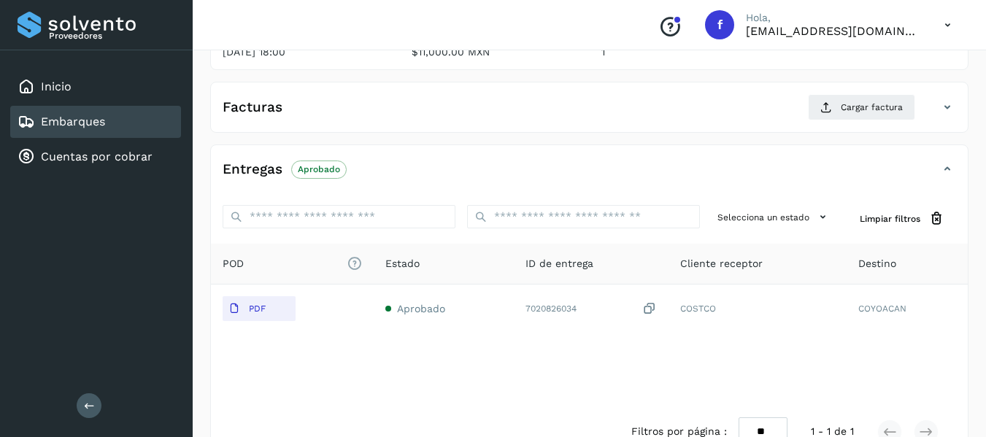
scroll to position [73, 0]
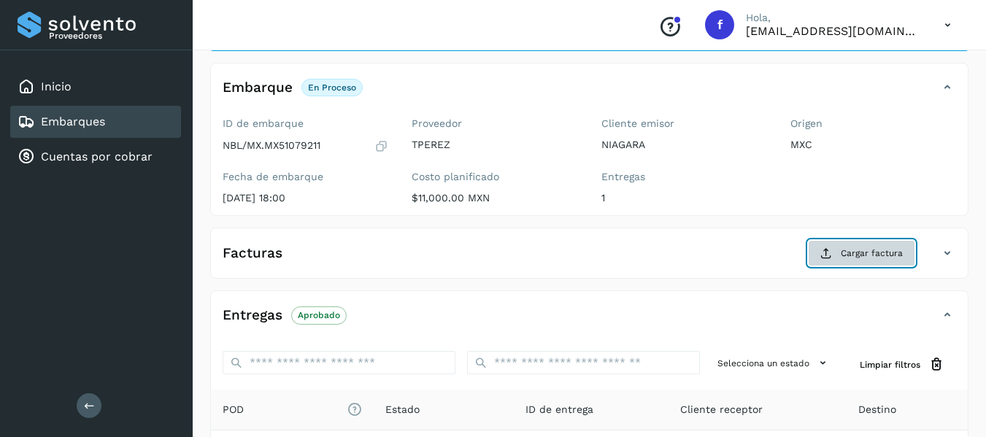
click at [865, 253] on span "Cargar factura" at bounding box center [871, 253] width 62 height 13
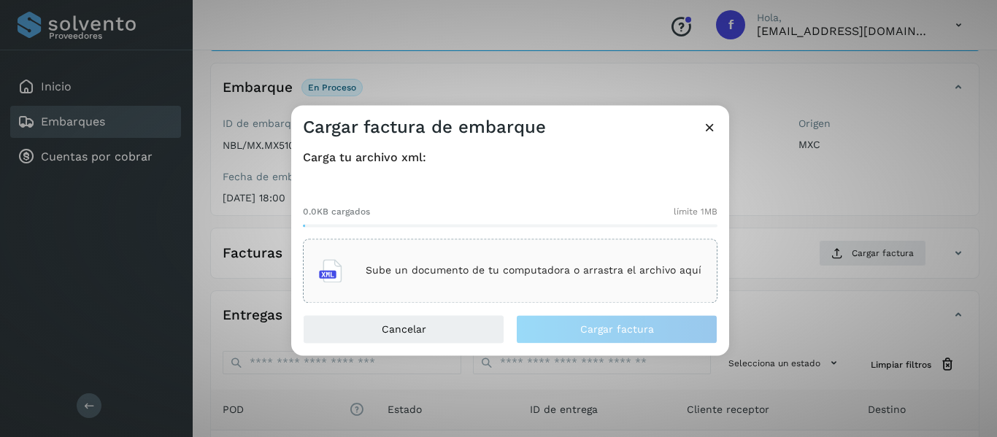
click at [590, 279] on div "Sube un documento de tu computadora o arrastra el archivo aquí" at bounding box center [510, 270] width 382 height 39
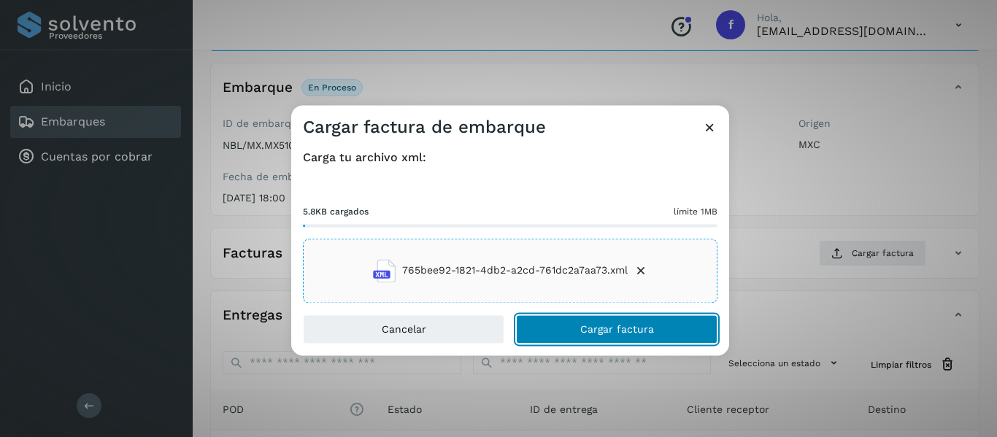
click at [600, 321] on button "Cargar factura" at bounding box center [616, 328] width 201 height 29
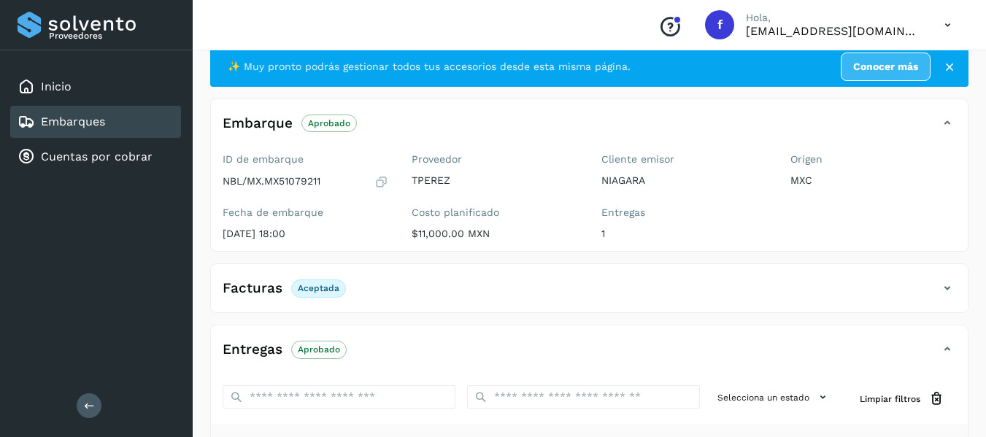
scroll to position [0, 0]
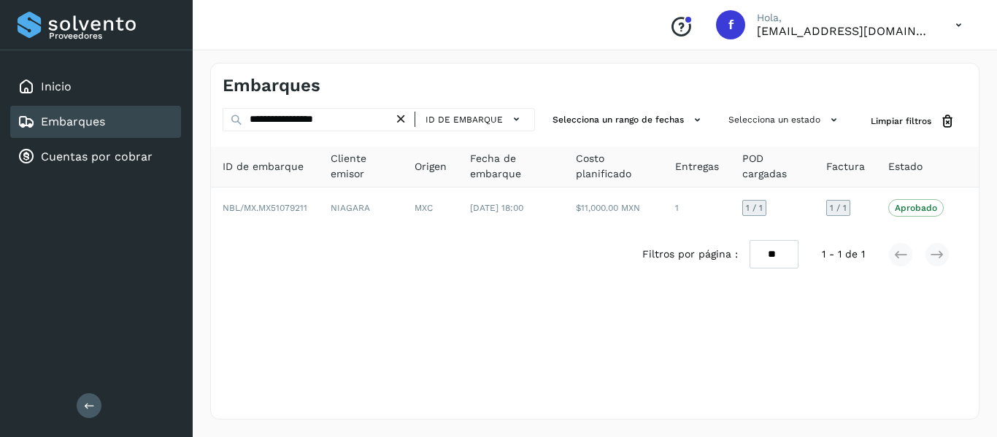
click at [51, 123] on link "Embarques" at bounding box center [73, 122] width 64 height 14
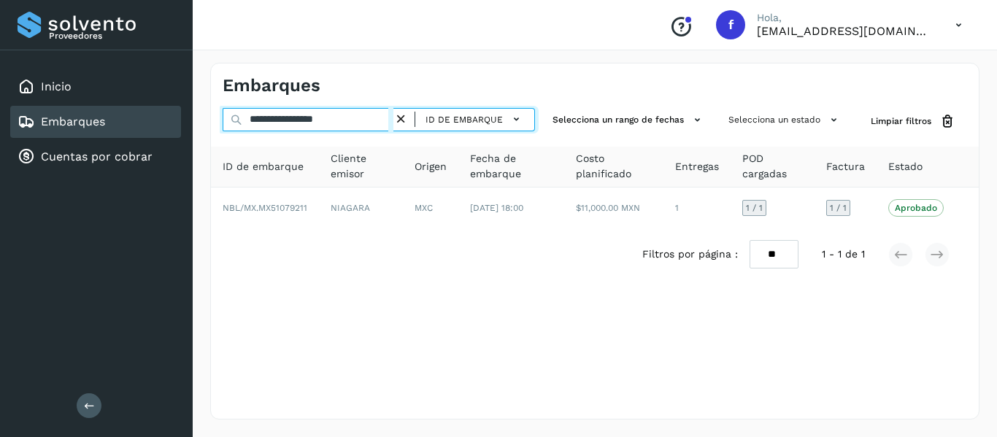
drag, startPoint x: 357, startPoint y: 119, endPoint x: 220, endPoint y: 116, distance: 137.2
click at [220, 116] on div "**********" at bounding box center [595, 121] width 768 height 27
paste input "text"
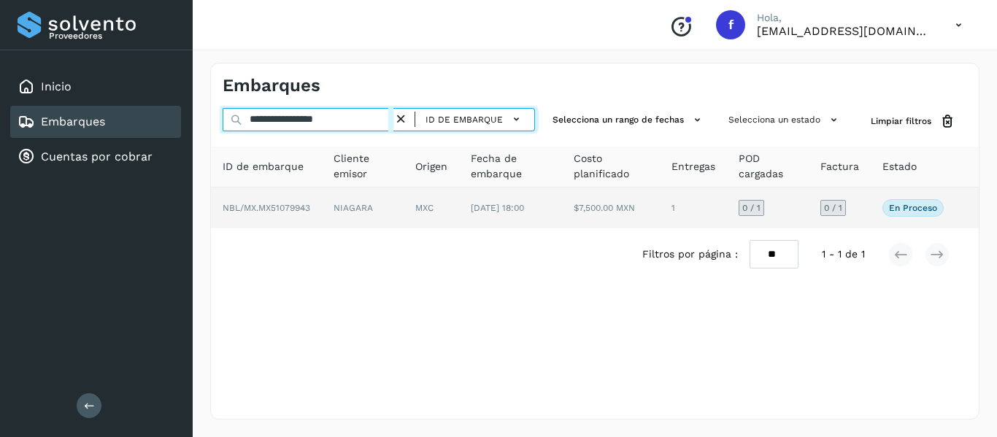
type input "**********"
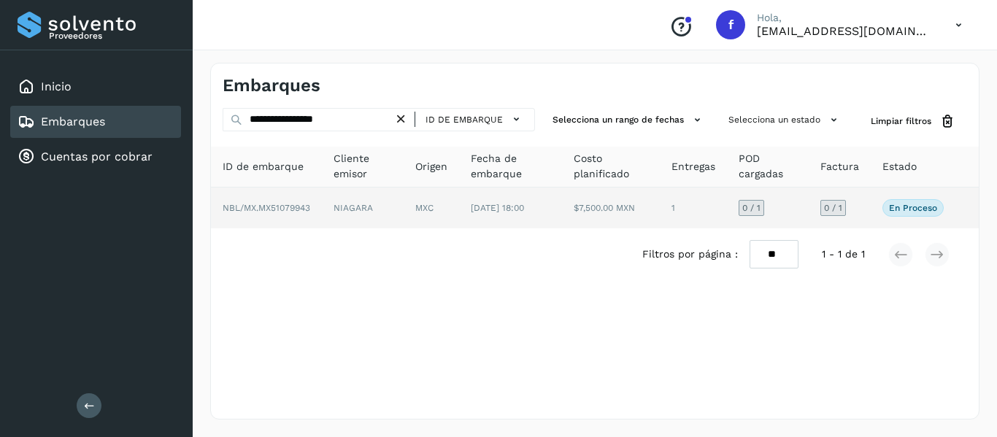
click at [867, 212] on td "0 / 1" at bounding box center [839, 208] width 62 height 41
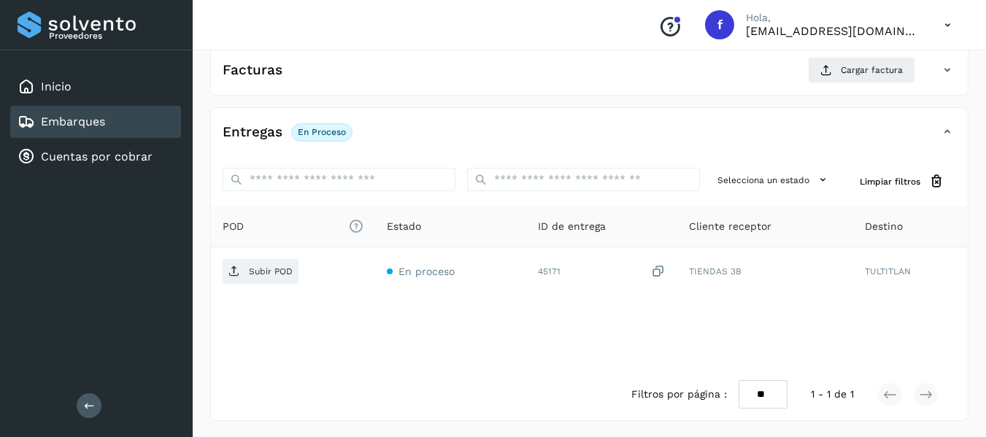
scroll to position [258, 0]
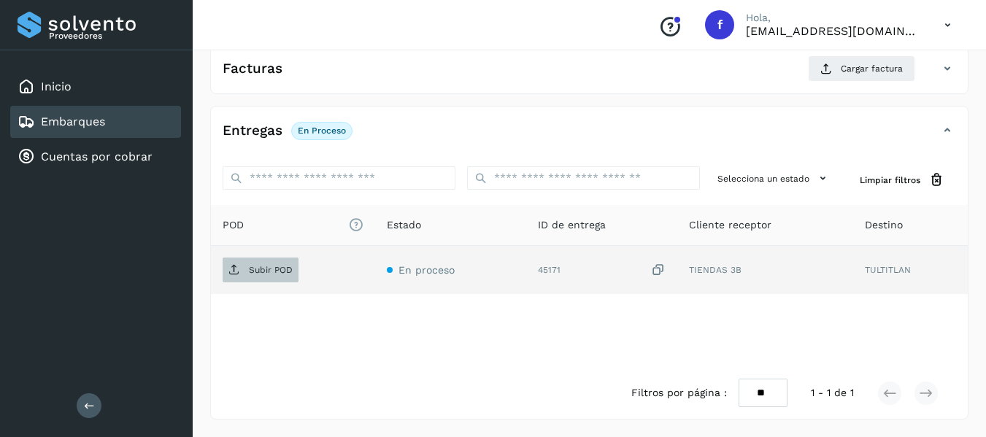
click at [275, 272] on p "Subir POD" at bounding box center [271, 270] width 44 height 10
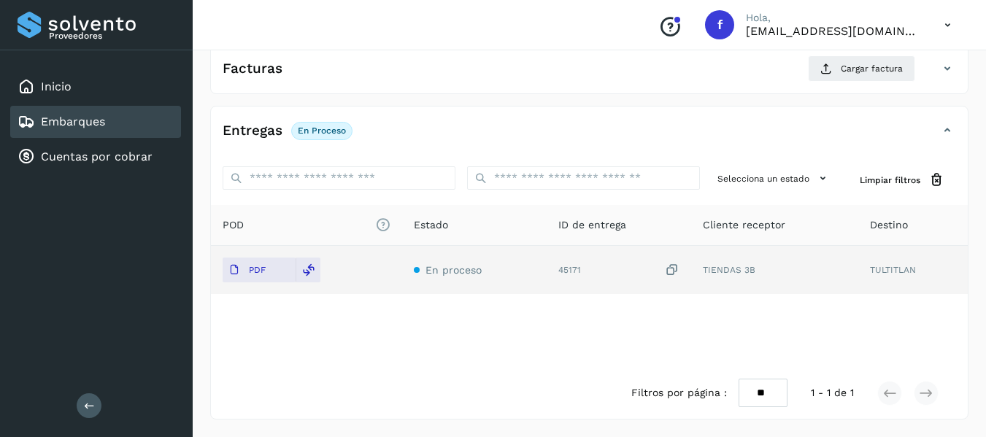
click at [946, 131] on icon at bounding box center [947, 131] width 18 height 18
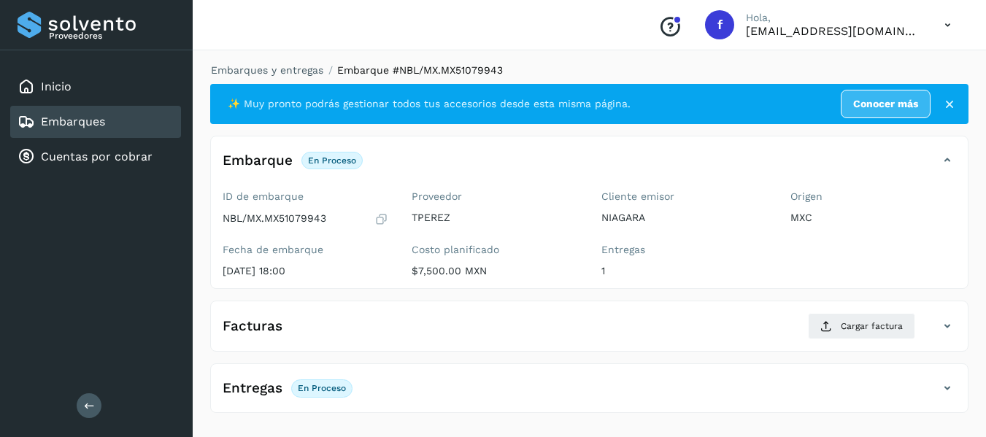
scroll to position [0, 0]
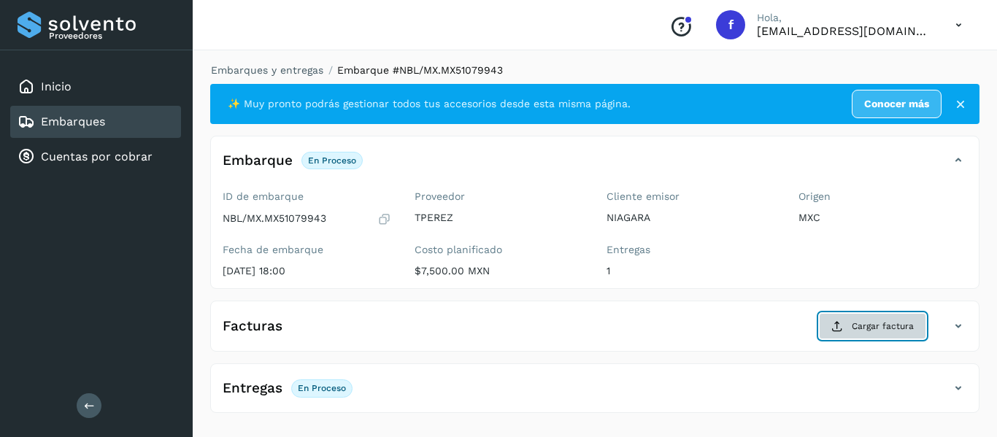
click at [874, 333] on span "Cargar factura" at bounding box center [882, 326] width 62 height 13
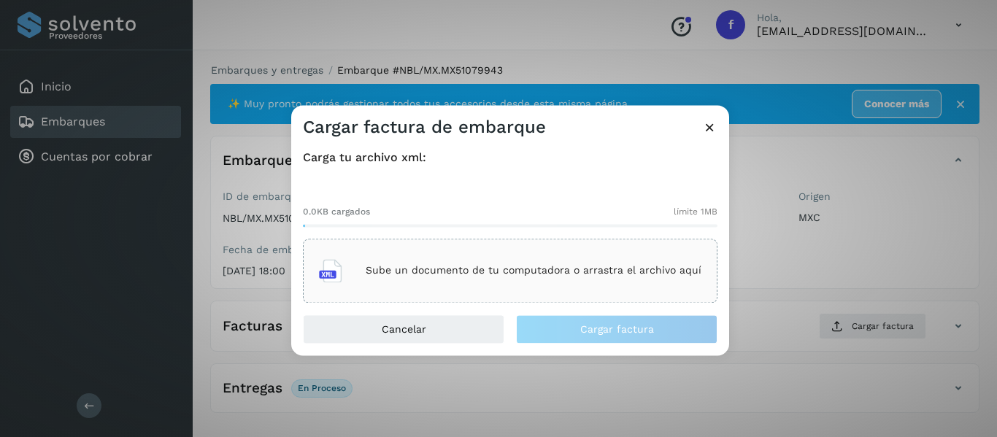
click at [490, 248] on div "Sube un documento de tu computadora o arrastra el archivo aquí" at bounding box center [510, 271] width 414 height 64
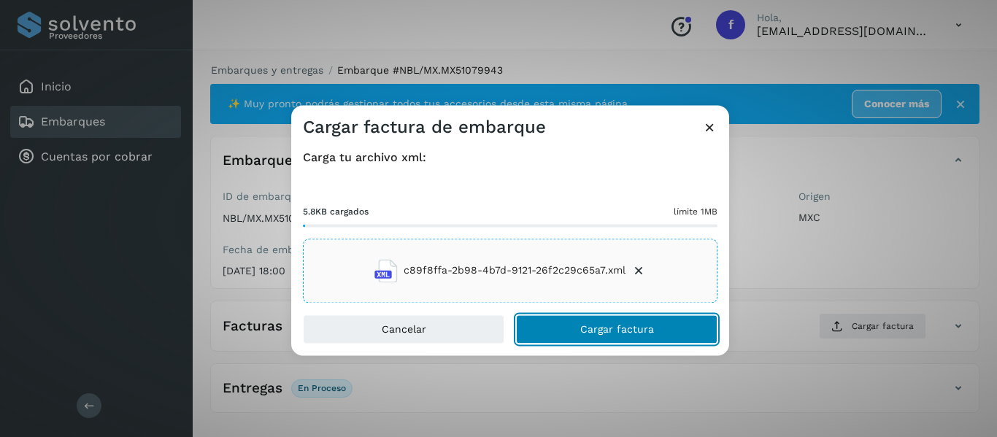
click at [591, 328] on span "Cargar factura" at bounding box center [617, 329] width 74 height 10
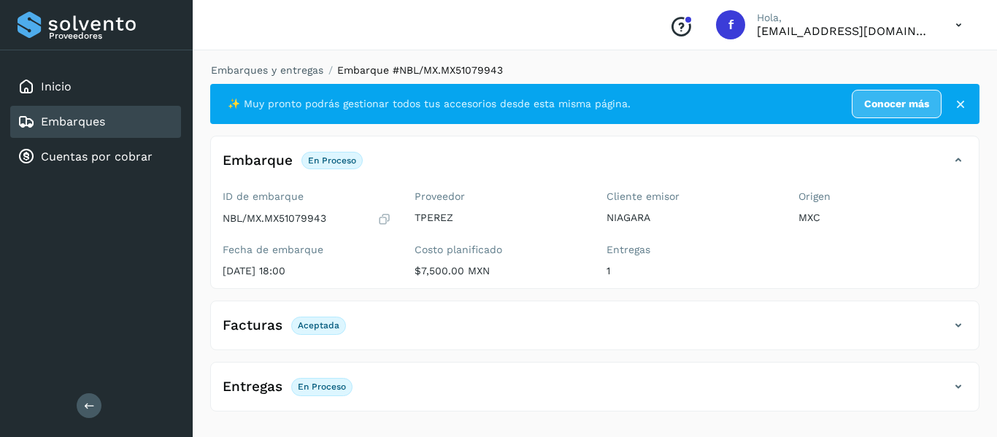
click at [476, 374] on div "Entregas En proceso Selecciona un estado Limpiar filtros POD El tamaño máximo d…" at bounding box center [594, 387] width 769 height 50
click at [992, 398] on div "Embarques y entregas Embarque #NBL/MX.MX51079943 ✨ Muy pronto podrás gestionar …" at bounding box center [595, 241] width 804 height 392
click at [959, 99] on icon at bounding box center [960, 104] width 15 height 15
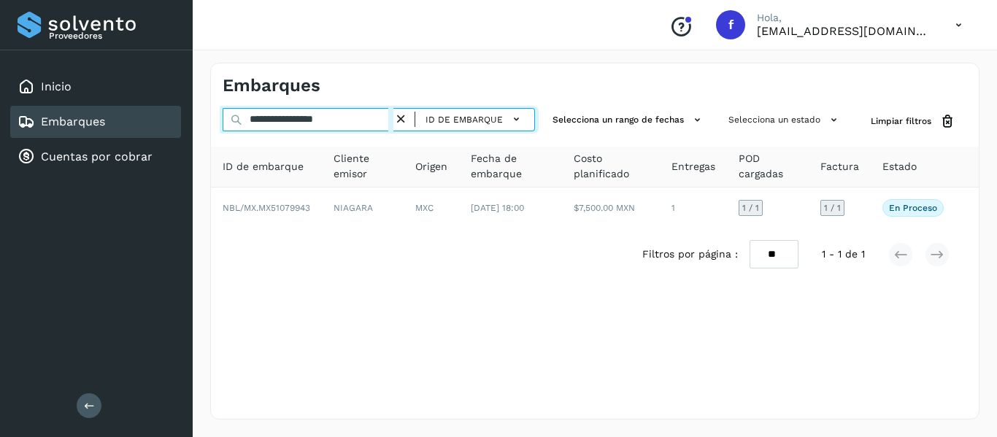
drag, startPoint x: 358, startPoint y: 116, endPoint x: 158, endPoint y: 133, distance: 200.6
click at [158, 133] on div "**********" at bounding box center [498, 218] width 997 height 437
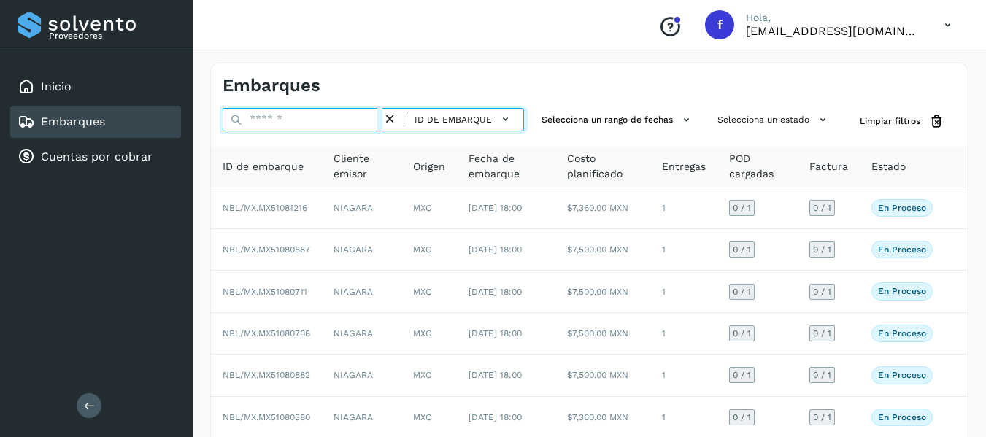
paste input "**********"
click at [274, 119] on input "**********" at bounding box center [303, 119] width 160 height 23
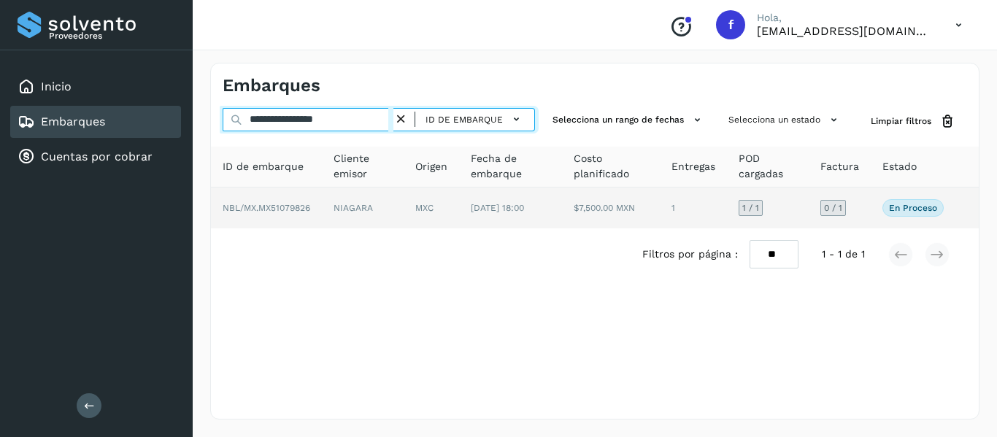
type input "**********"
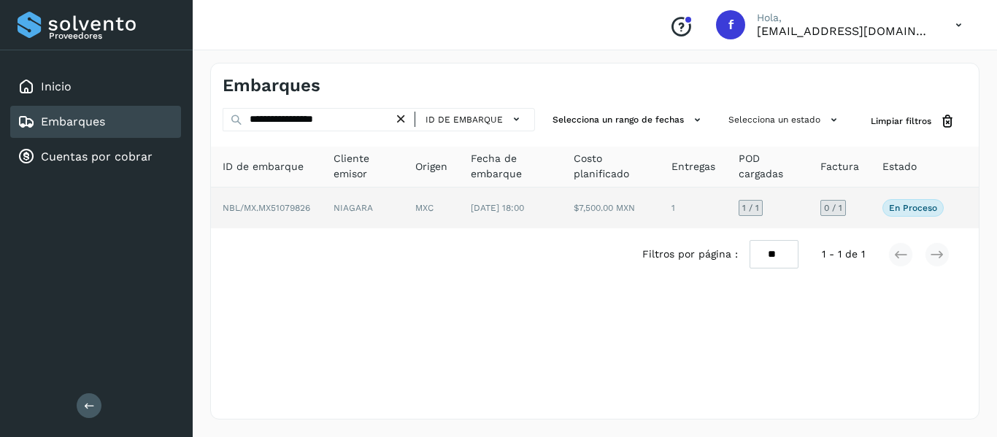
click at [862, 207] on td "0 / 1" at bounding box center [839, 208] width 62 height 41
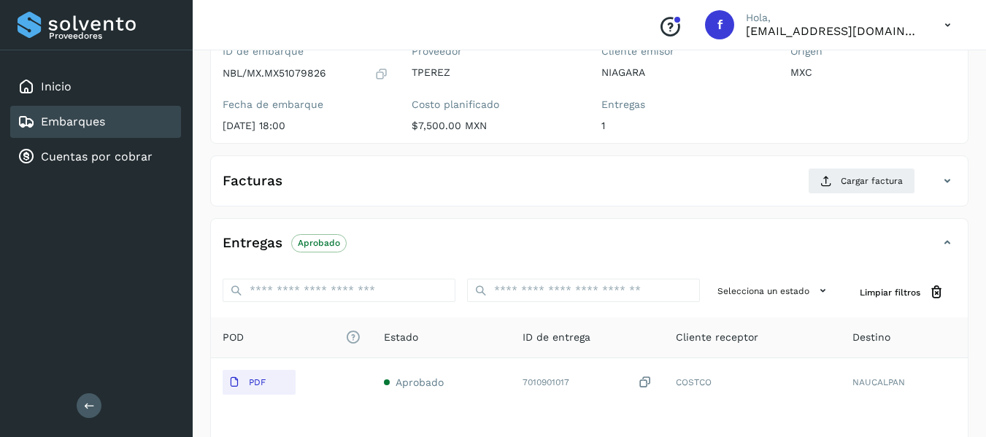
scroll to position [146, 0]
click at [881, 184] on span "Cargar factura" at bounding box center [871, 180] width 62 height 13
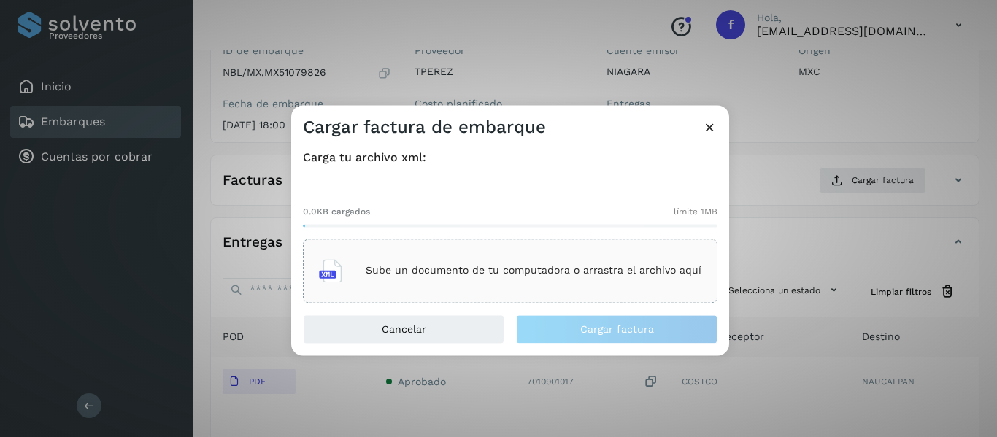
click at [465, 273] on p "Sube un documento de tu computadora o arrastra el archivo aquí" at bounding box center [534, 271] width 336 height 12
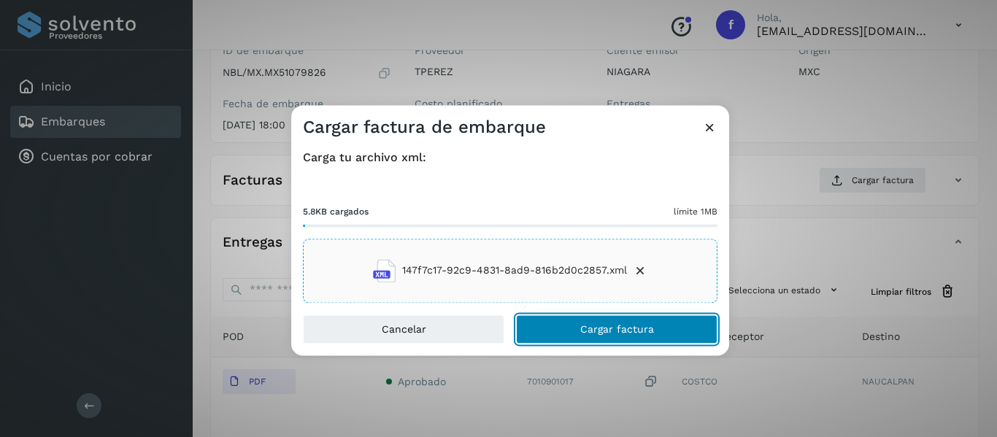
click at [588, 336] on button "Cargar factura" at bounding box center [616, 328] width 201 height 29
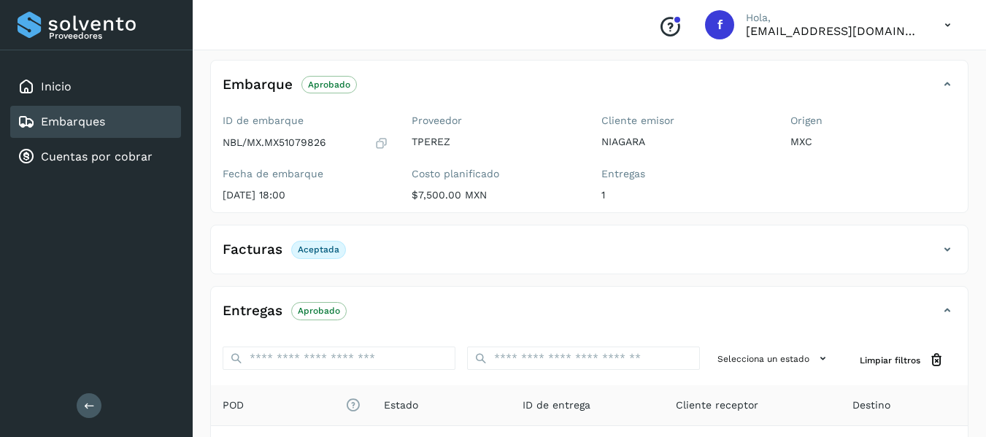
scroll to position [0, 0]
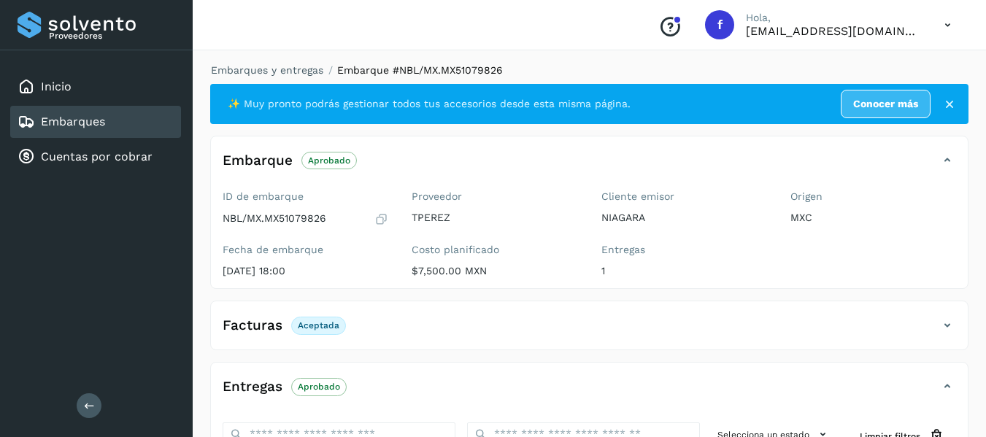
click at [81, 126] on link "Embarques" at bounding box center [73, 122] width 64 height 14
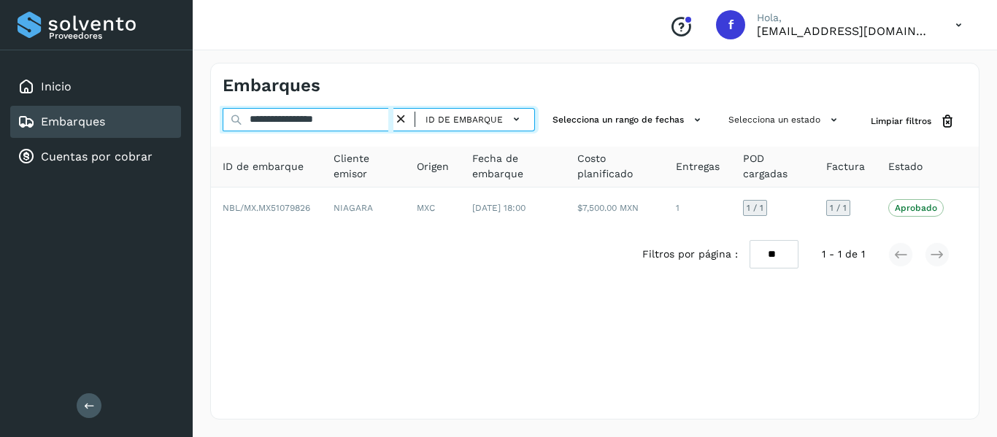
drag, startPoint x: 362, startPoint y: 124, endPoint x: 224, endPoint y: 193, distance: 154.0
click at [197, 124] on div "**********" at bounding box center [595, 241] width 804 height 392
paste input "text"
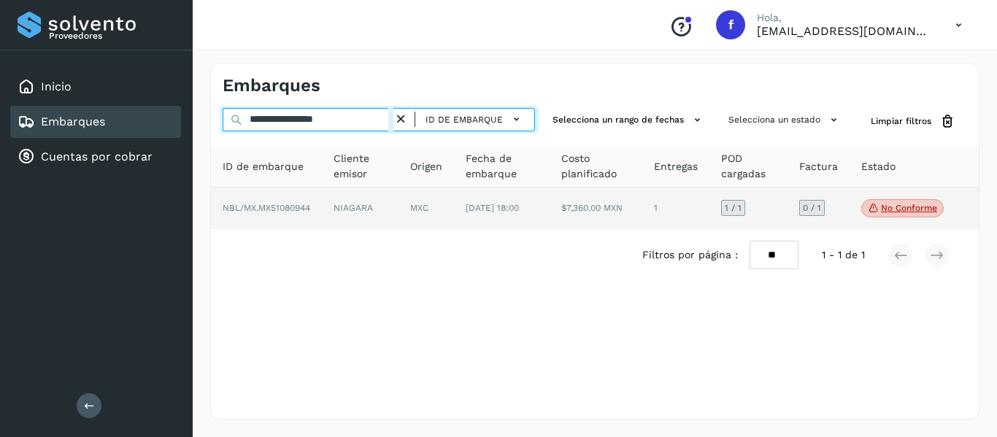
type input "**********"
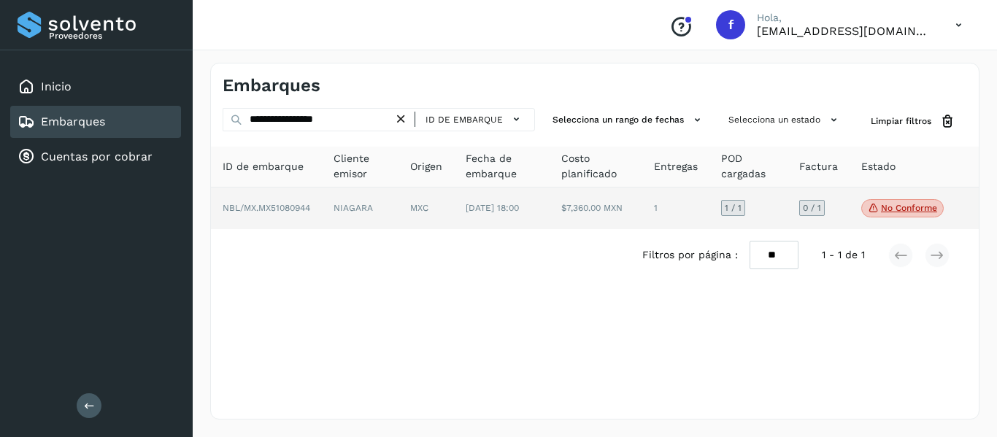
click at [842, 212] on td "0 / 1" at bounding box center [818, 209] width 62 height 42
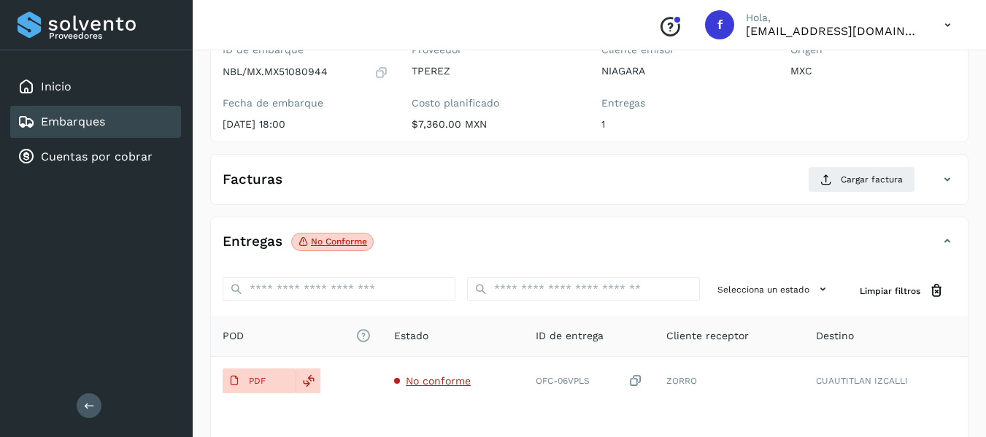
scroll to position [219, 0]
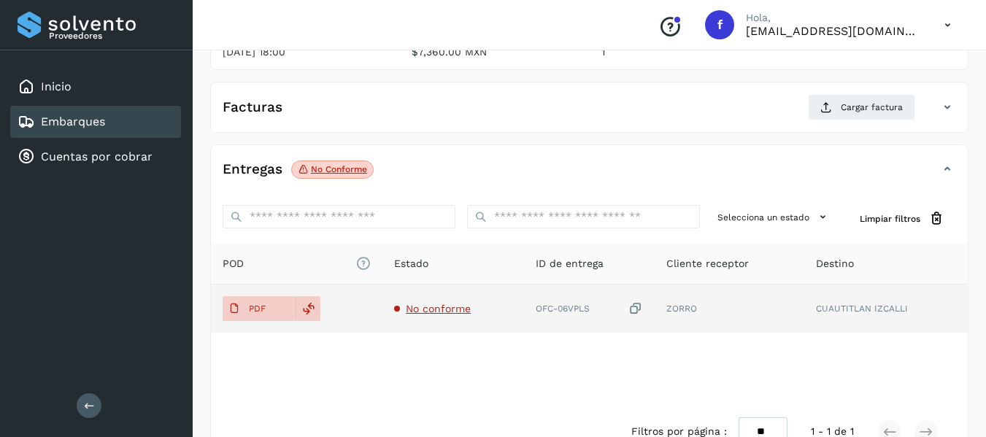
click at [447, 306] on span "No conforme" at bounding box center [438, 309] width 65 height 12
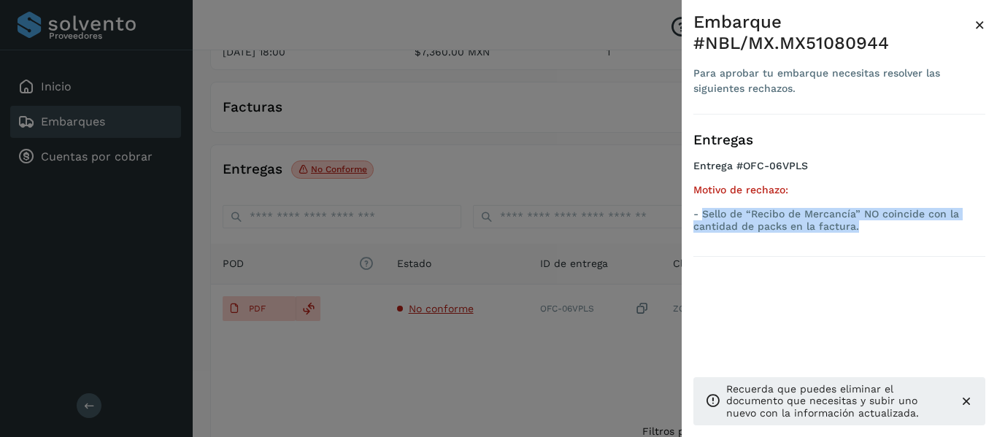
drag, startPoint x: 700, startPoint y: 213, endPoint x: 895, endPoint y: 231, distance: 195.7
click at [895, 231] on p "- Sello de “Recibo de Mercancía” NO coincide con la cantidad de packs en la fac…" at bounding box center [839, 220] width 292 height 25
copy p "Sello de “Recibo de Mercancía” NO coincide con la cantidad de packs en la factu…"
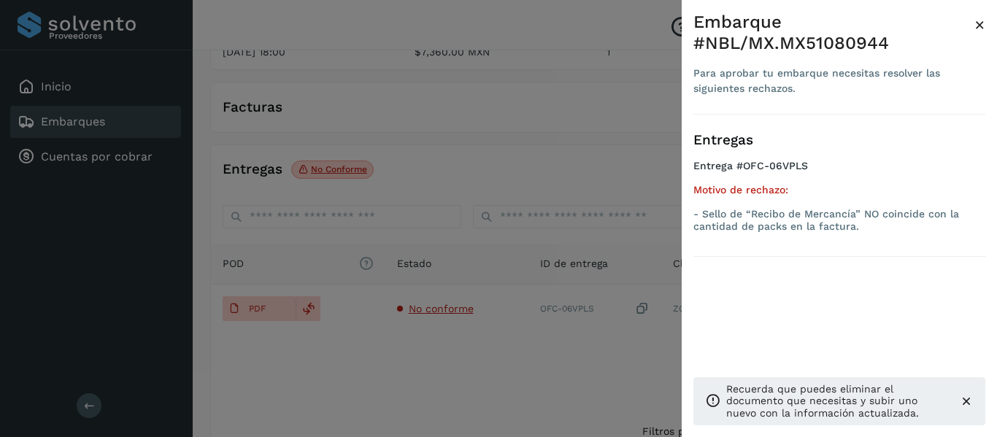
click at [973, 22] on div "Embarque #NBL/MX.MX51080944" at bounding box center [833, 33] width 281 height 42
click at [978, 24] on span "×" at bounding box center [979, 25] width 11 height 20
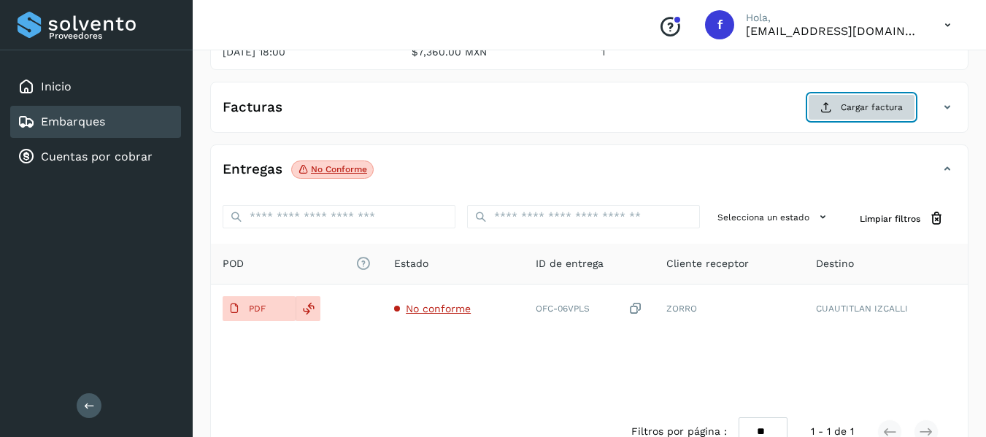
click at [884, 110] on span "Cargar factura" at bounding box center [871, 107] width 62 height 13
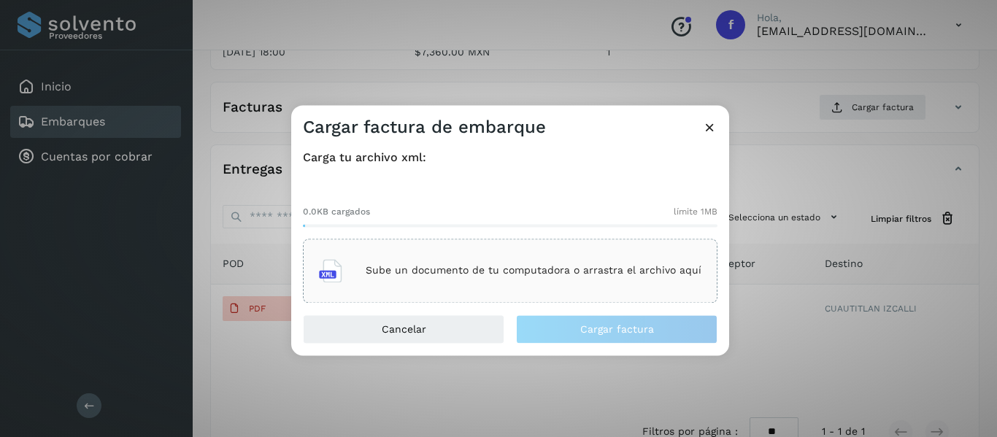
click at [404, 277] on div "Sube un documento de tu computadora o arrastra el archivo aquí" at bounding box center [510, 270] width 382 height 39
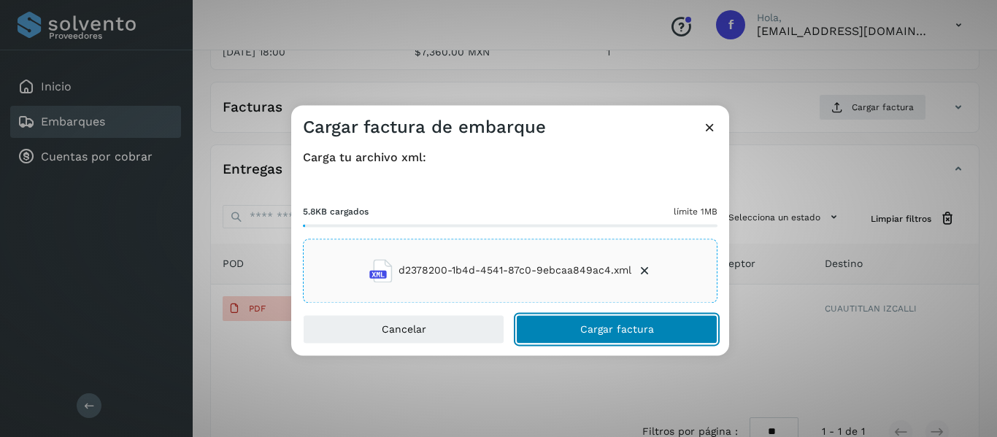
click at [581, 330] on span "Cargar factura" at bounding box center [617, 329] width 74 height 10
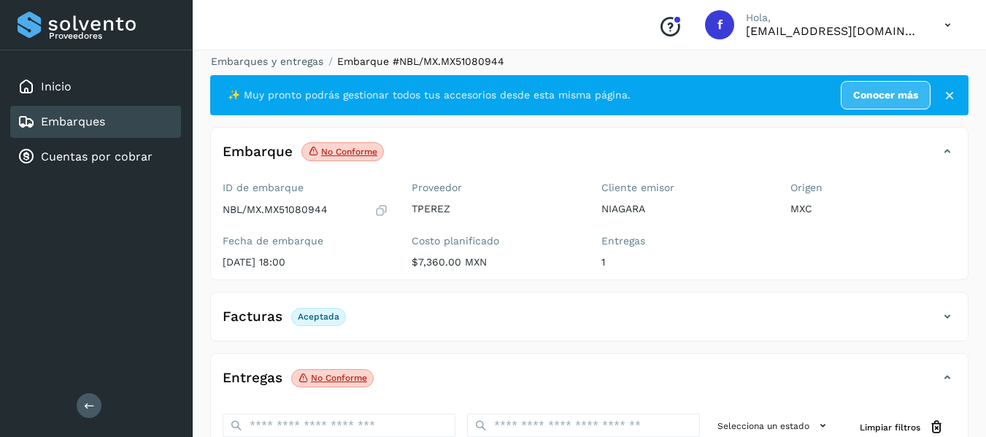
scroll to position [0, 0]
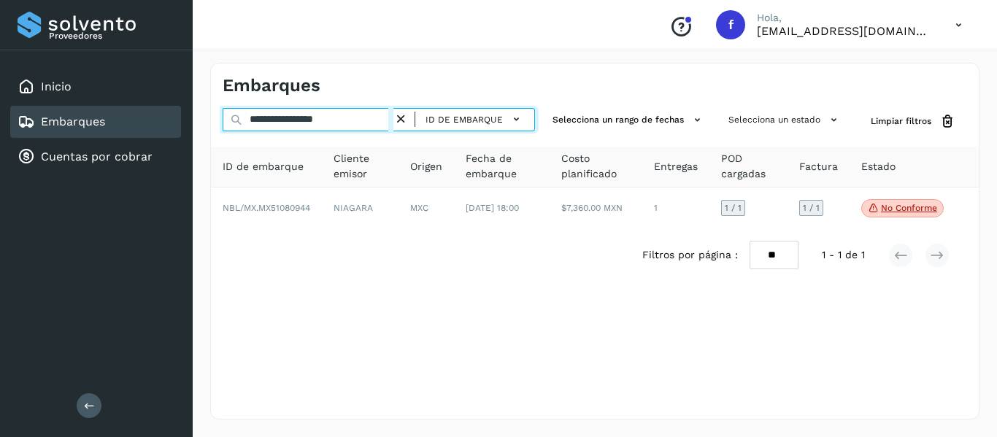
drag, startPoint x: 363, startPoint y: 120, endPoint x: 242, endPoint y: 228, distance: 161.7
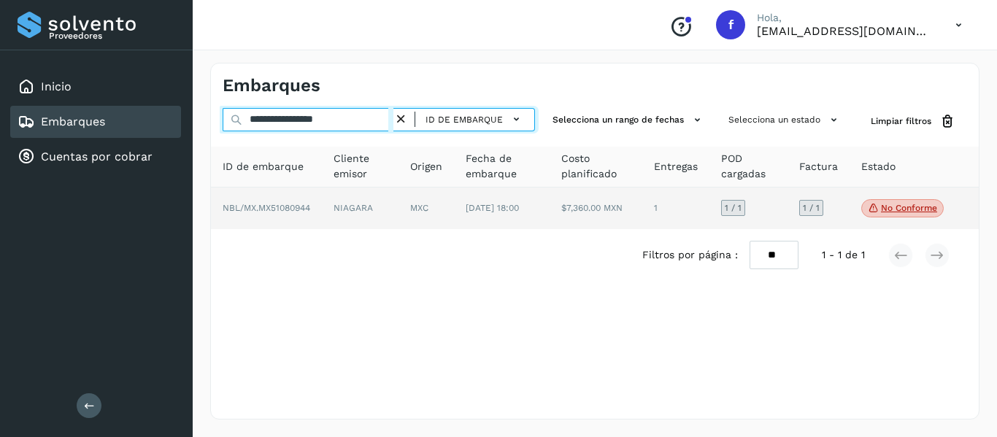
click at [136, 123] on div "**********" at bounding box center [498, 218] width 997 height 437
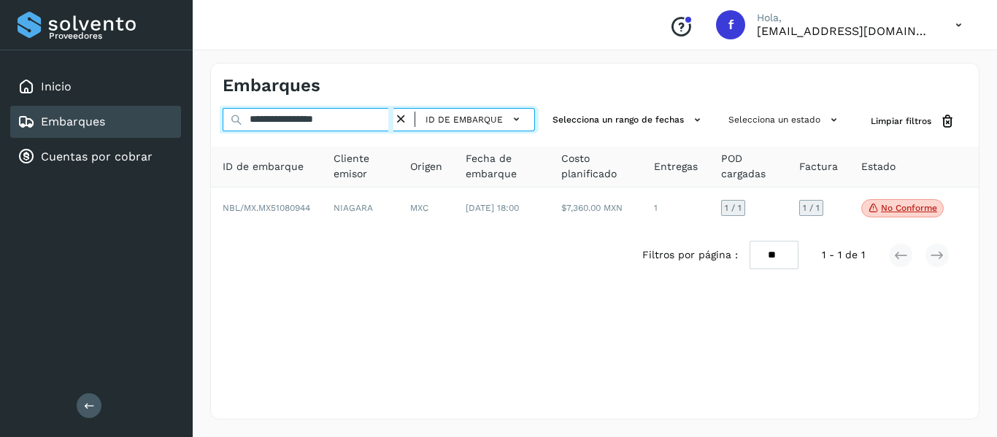
paste input "text"
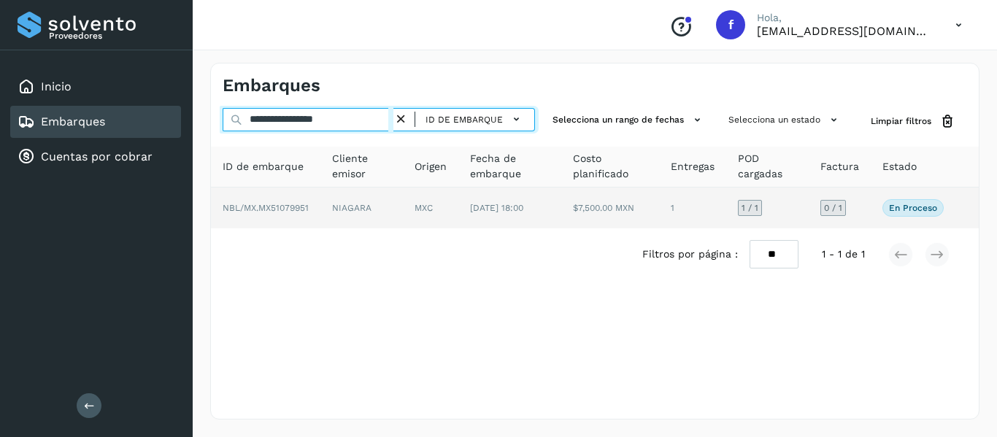
type input "**********"
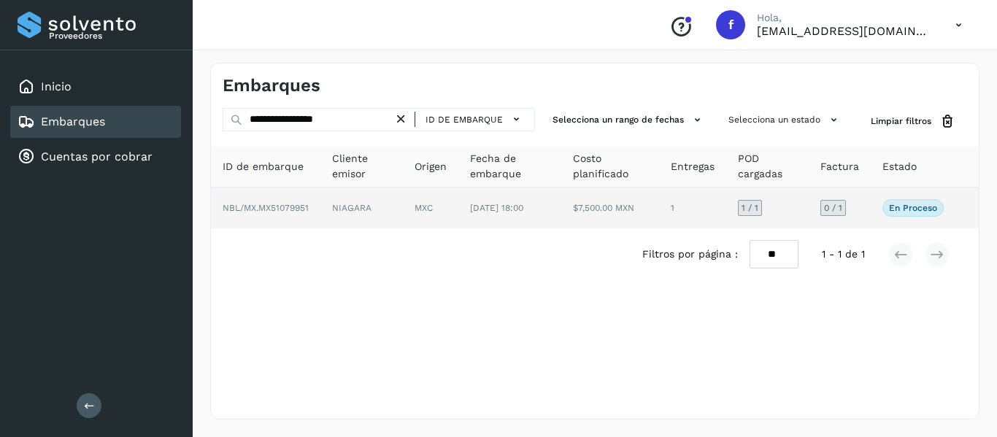
click at [872, 214] on td "En proceso Verifica el estado de la factura o entregas asociadas a este embarque" at bounding box center [912, 208] width 85 height 41
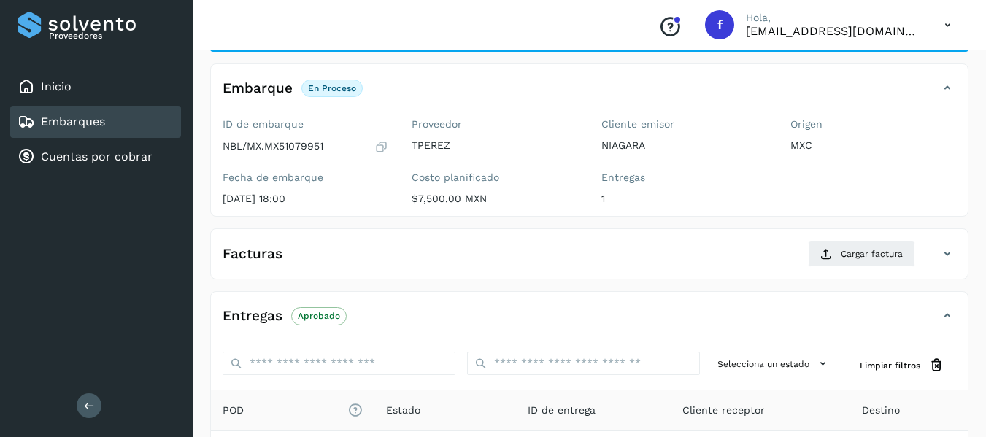
scroll to position [146, 0]
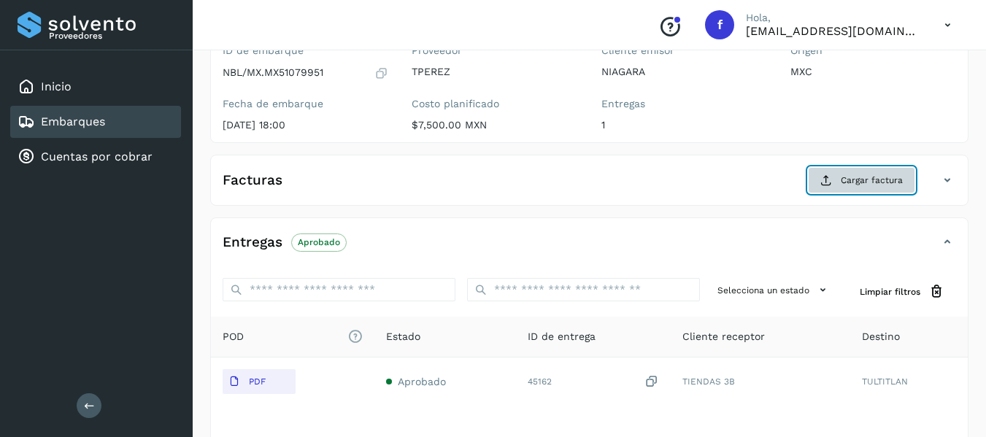
click at [840, 185] on button "Cargar factura" at bounding box center [861, 180] width 107 height 26
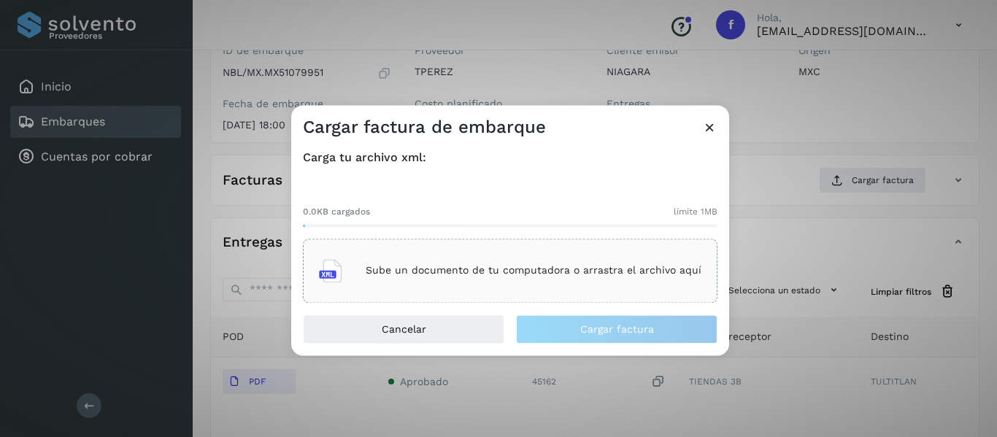
click at [444, 265] on p "Sube un documento de tu computadora o arrastra el archivo aquí" at bounding box center [534, 271] width 336 height 12
click at [447, 275] on p "Sube un documento de tu computadora o arrastra el archivo aquí" at bounding box center [534, 271] width 336 height 12
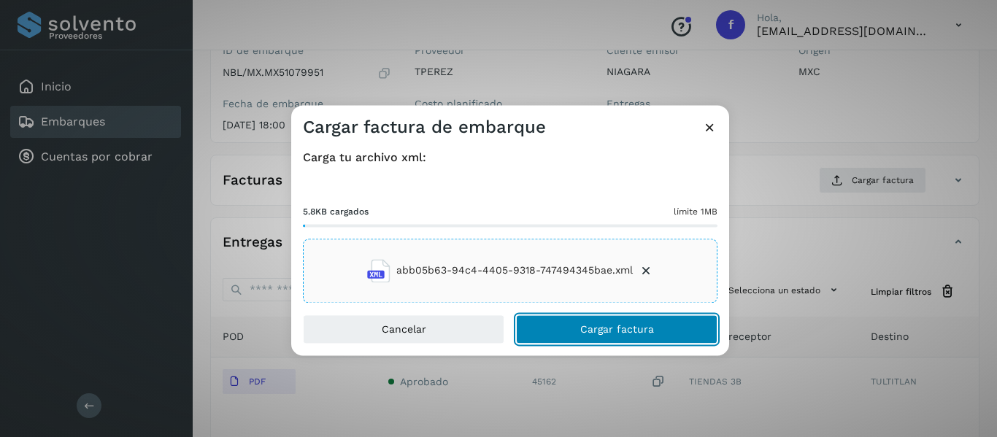
click at [580, 331] on button "Cargar factura" at bounding box center [616, 328] width 201 height 29
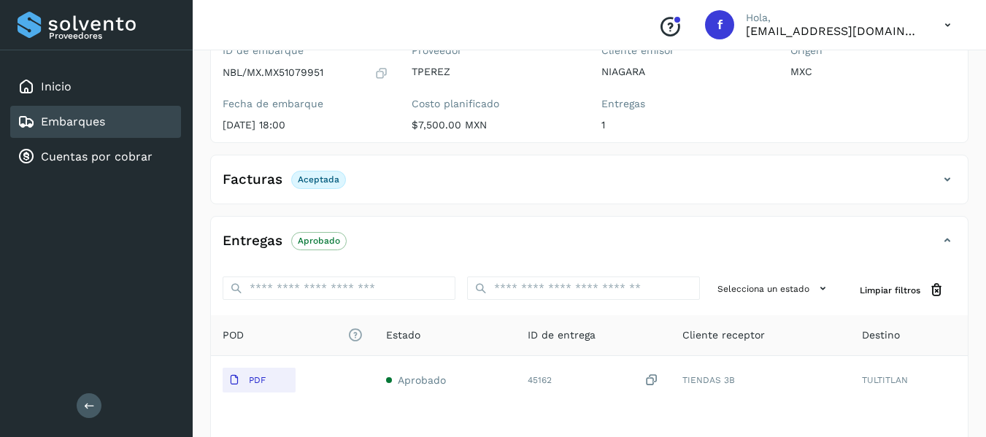
click at [125, 128] on div "Embarques" at bounding box center [95, 122] width 171 height 32
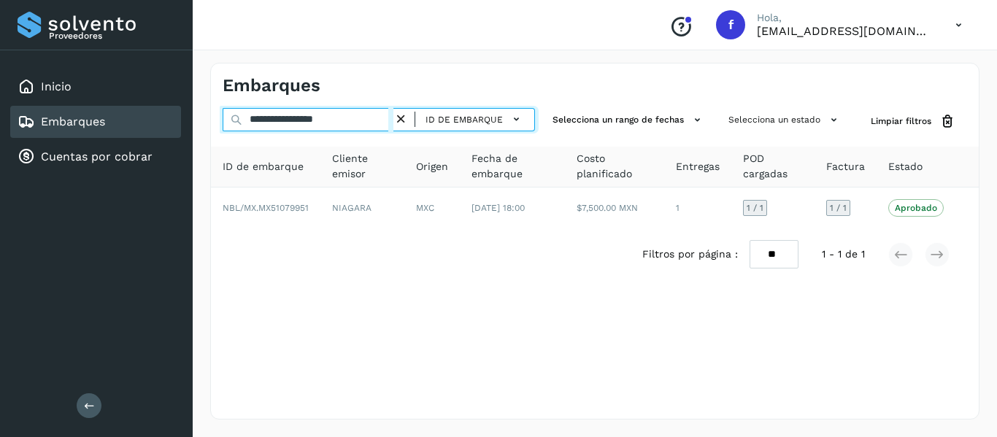
drag, startPoint x: 365, startPoint y: 122, endPoint x: 233, endPoint y: 147, distance: 133.6
click at [225, 134] on div "**********" at bounding box center [379, 121] width 312 height 27
paste input "text"
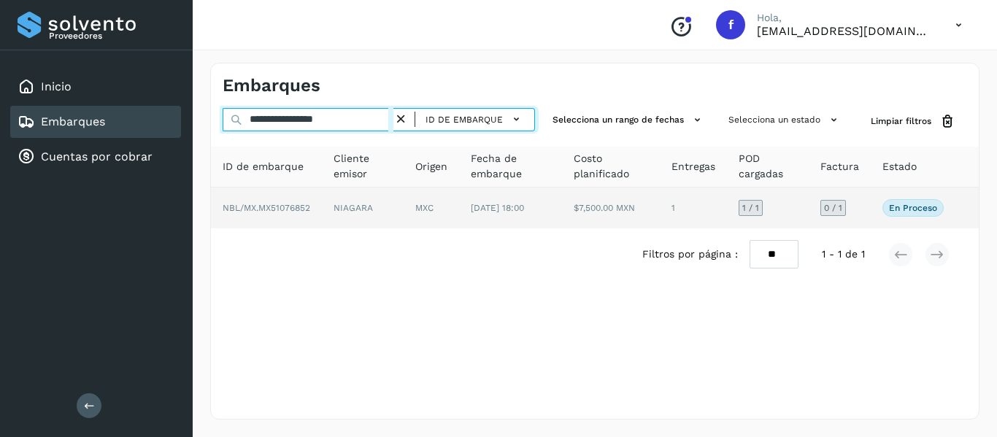
type input "**********"
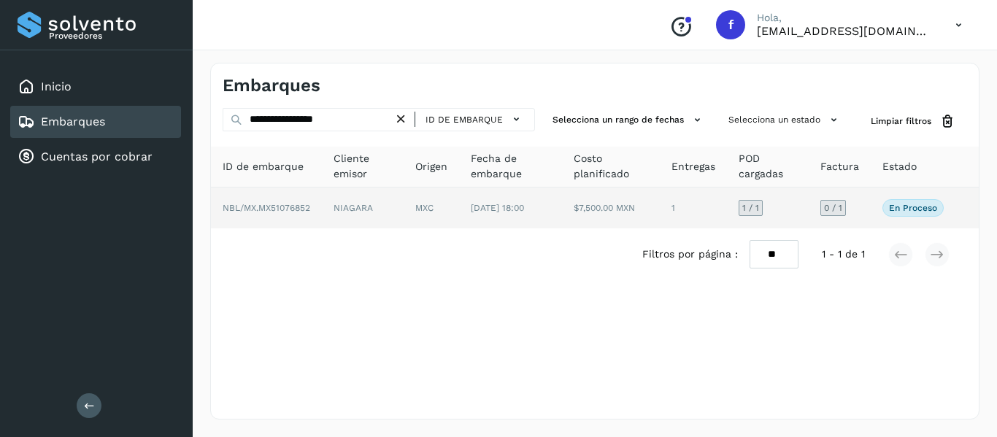
click at [874, 208] on td "En proceso Verifica el estado de la factura o entregas asociadas a este embarque" at bounding box center [912, 208] width 85 height 41
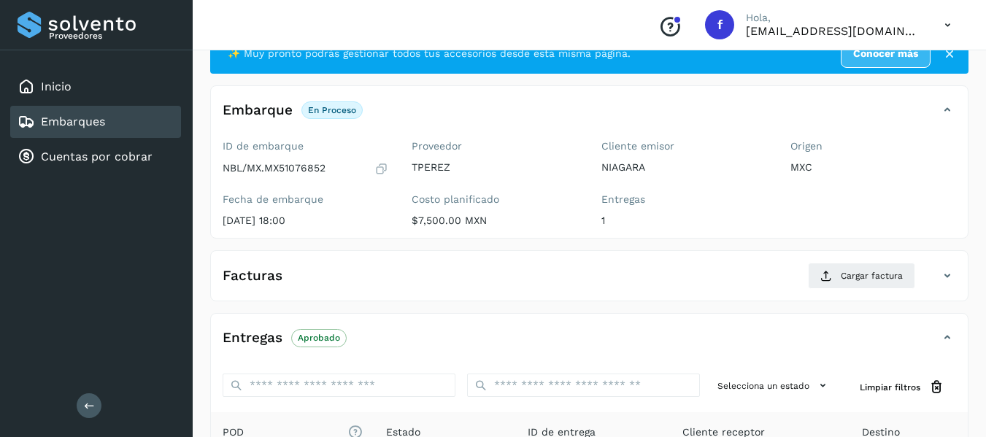
scroll to position [73, 0]
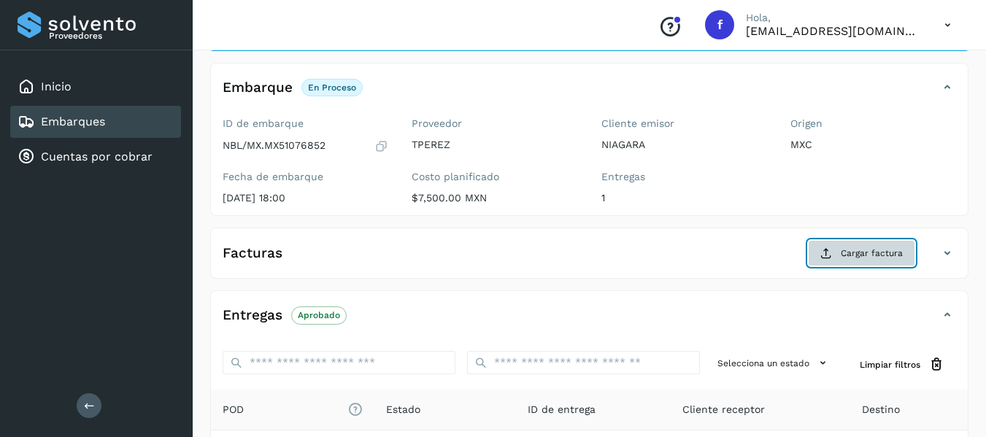
click at [841, 254] on span "Cargar factura" at bounding box center [871, 253] width 62 height 13
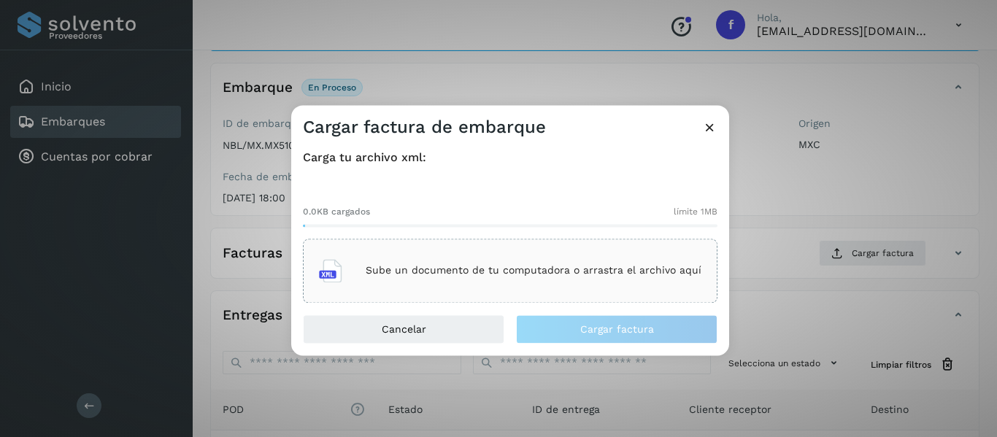
click at [380, 263] on div "Sube un documento de tu computadora o arrastra el archivo aquí" at bounding box center [510, 270] width 382 height 39
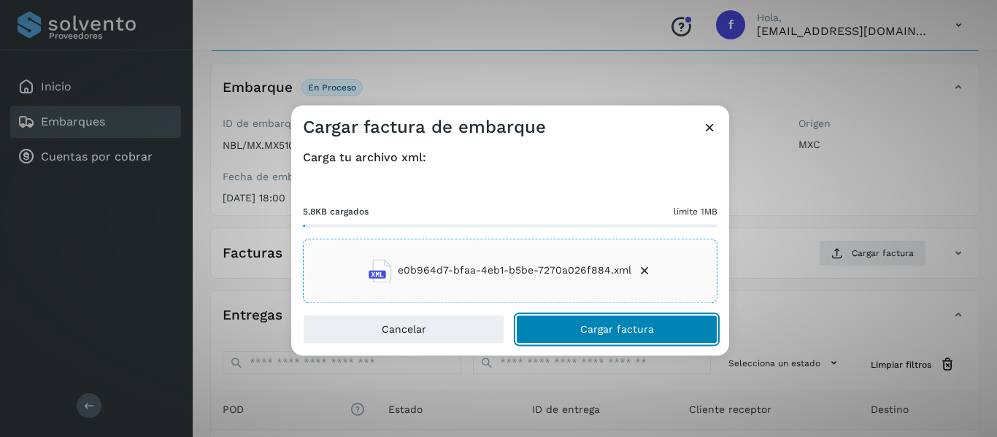
click at [570, 322] on button "Cargar factura" at bounding box center [616, 328] width 201 height 29
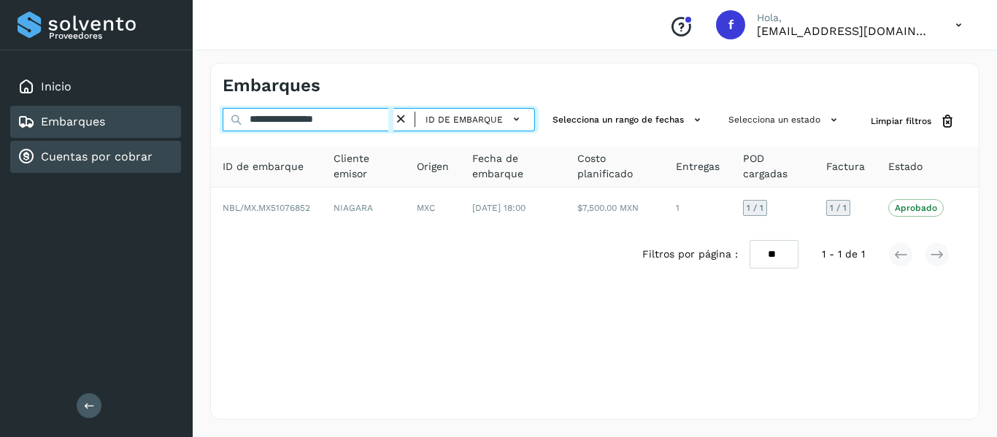
drag, startPoint x: 363, startPoint y: 120, endPoint x: 161, endPoint y: 145, distance: 204.4
click at [162, 125] on div "**********" at bounding box center [498, 218] width 997 height 437
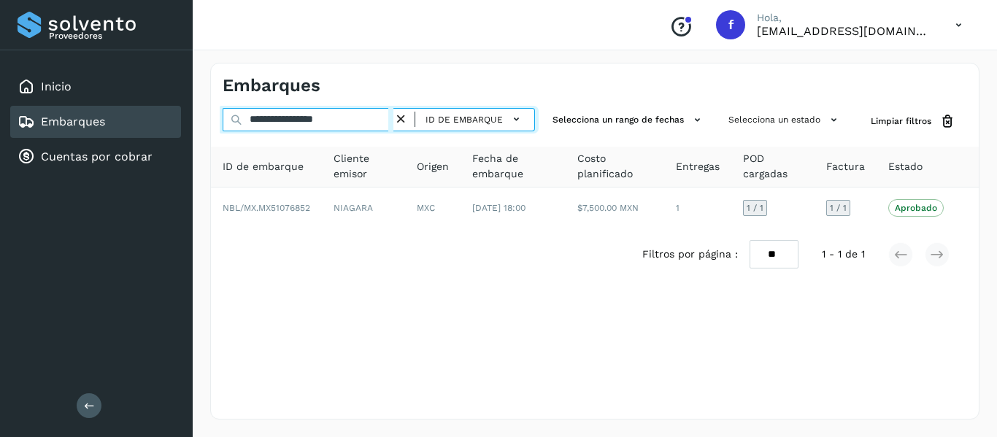
paste input "text"
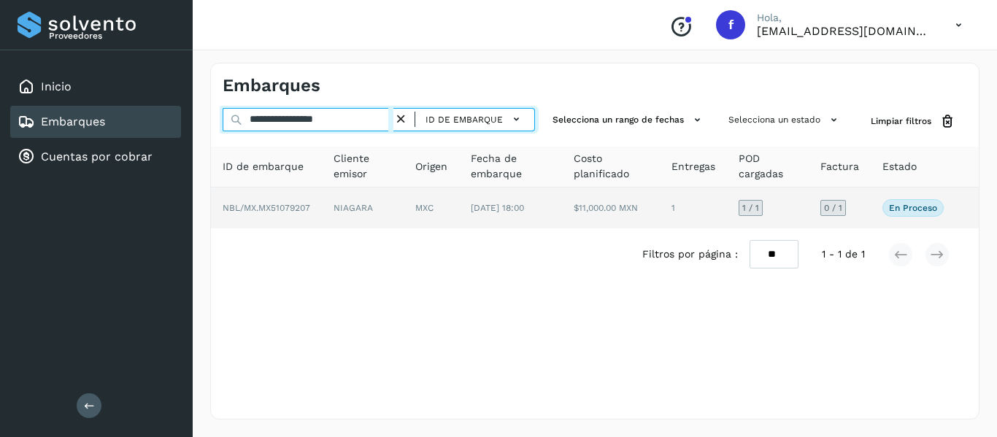
type input "**********"
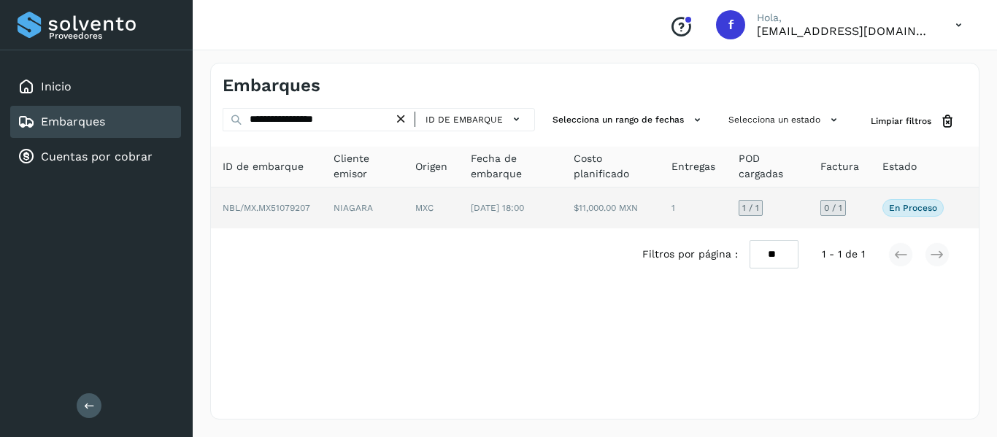
click at [866, 217] on td "0 / 1" at bounding box center [839, 208] width 62 height 41
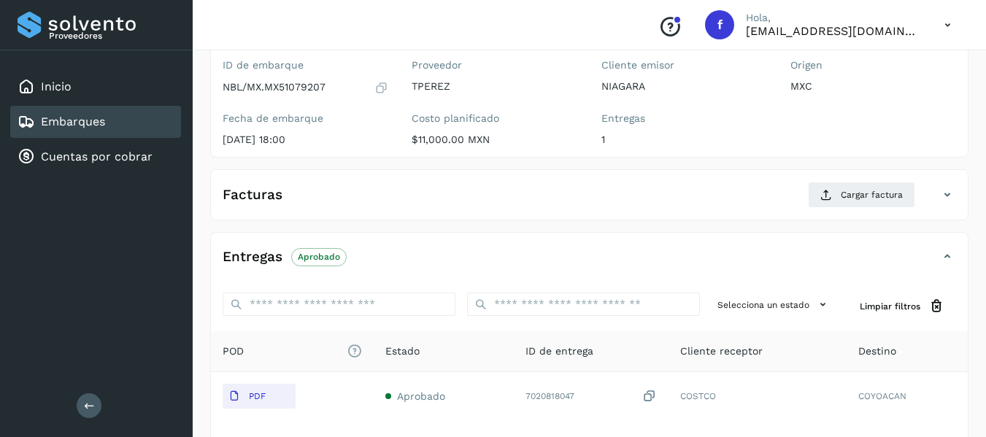
scroll to position [146, 0]
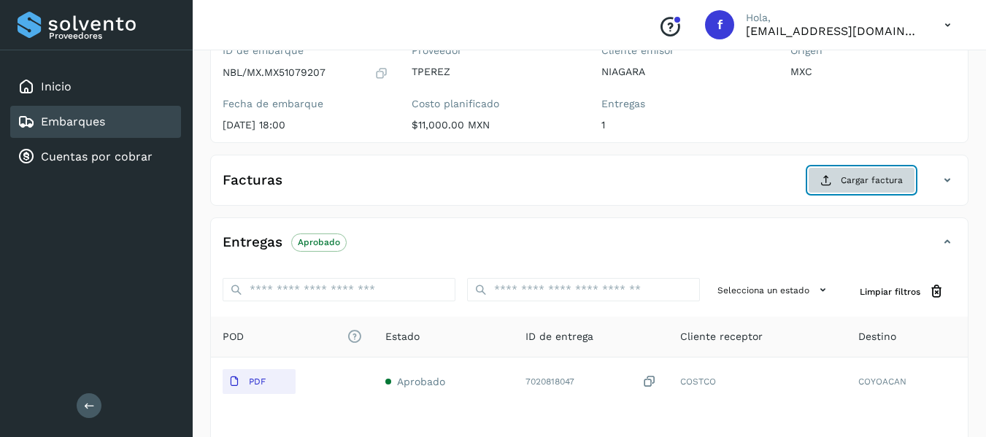
click at [856, 180] on span "Cargar factura" at bounding box center [871, 180] width 62 height 13
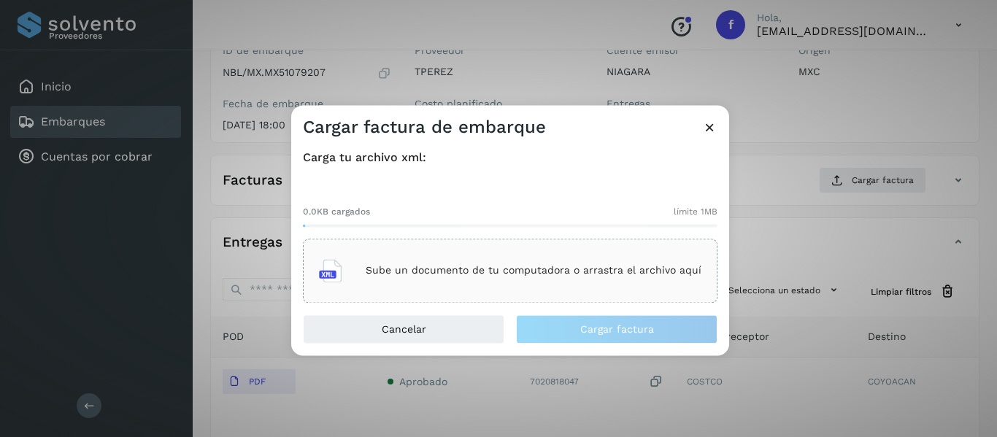
click at [405, 266] on p "Sube un documento de tu computadora o arrastra el archivo aquí" at bounding box center [534, 271] width 336 height 12
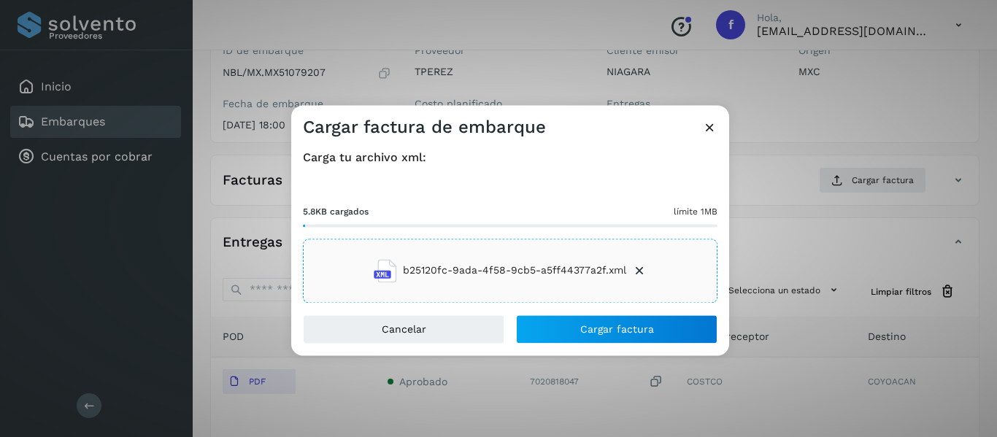
drag, startPoint x: 405, startPoint y: 266, endPoint x: 696, endPoint y: 56, distance: 359.0
click at [696, 56] on div "Cargar factura de embarque Carga tu archivo xml: 5.8KB cargados límite 1MB b251…" at bounding box center [498, 218] width 997 height 437
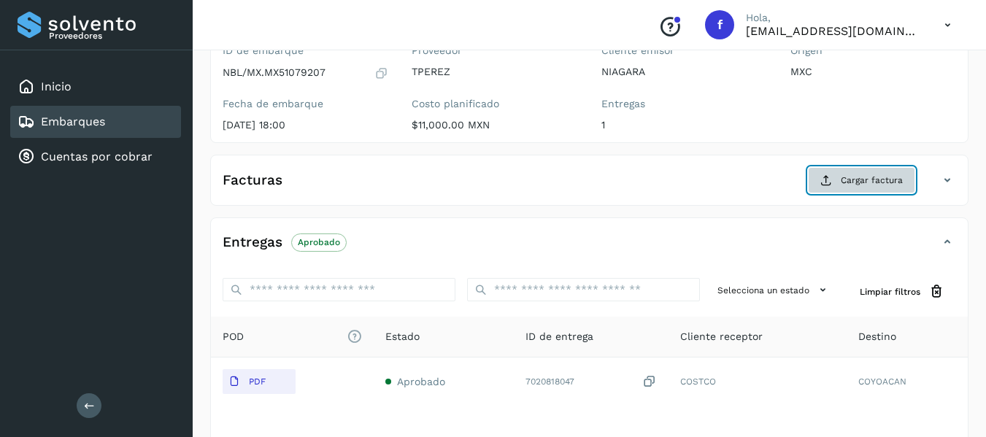
click at [827, 177] on icon at bounding box center [826, 180] width 12 height 12
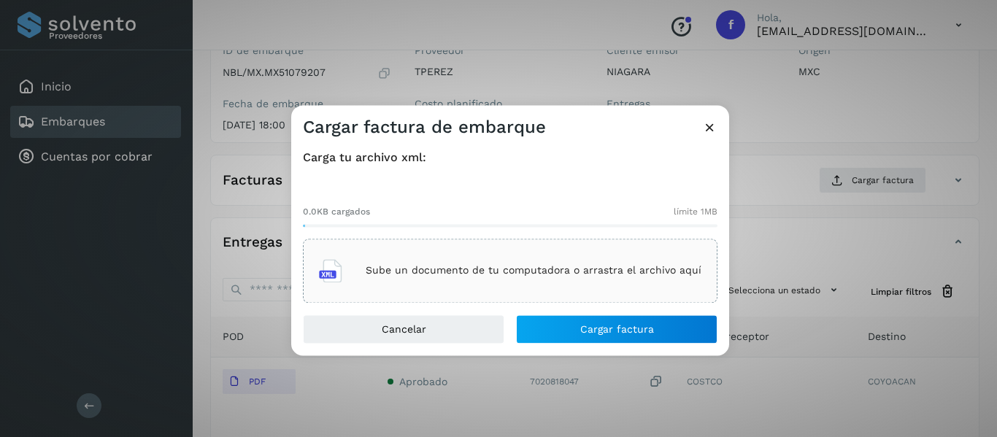
click at [404, 263] on div "Sube un documento de tu computadora o arrastra el archivo aquí" at bounding box center [510, 270] width 382 height 39
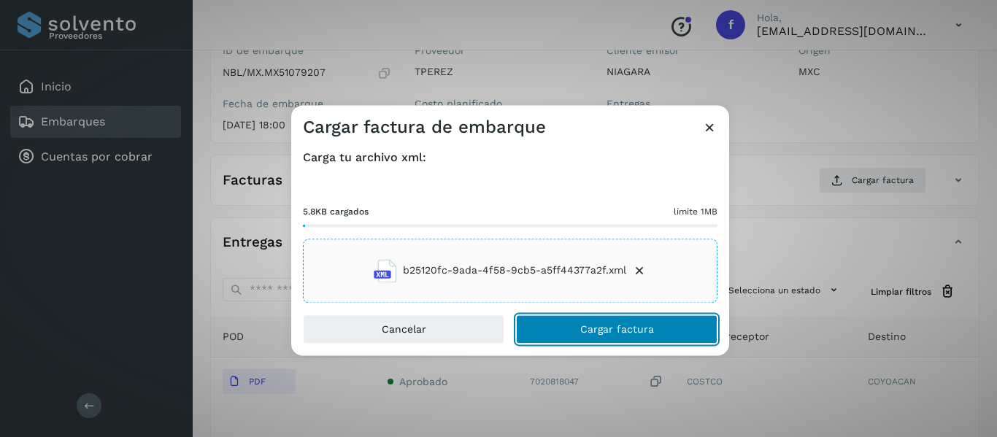
click at [586, 333] on span "Cargar factura" at bounding box center [617, 329] width 74 height 10
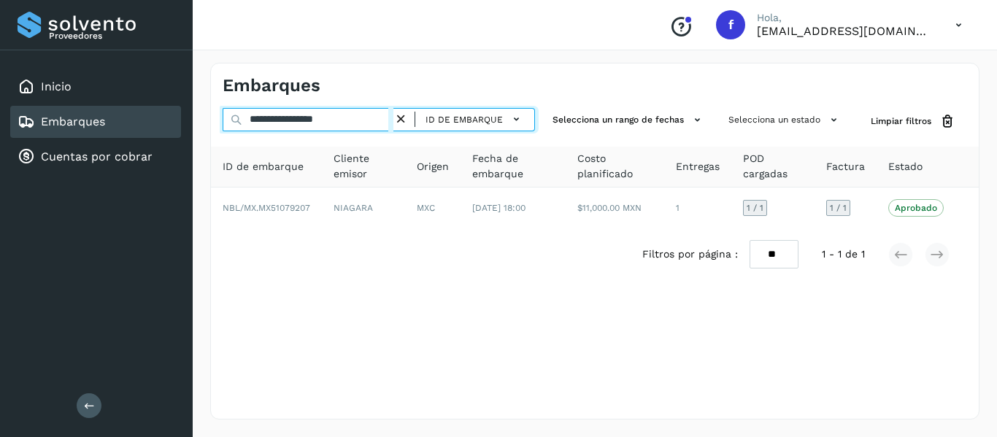
drag, startPoint x: 217, startPoint y: 121, endPoint x: 568, endPoint y: 230, distance: 368.1
click at [140, 142] on div "**********" at bounding box center [498, 218] width 997 height 437
paste input "text"
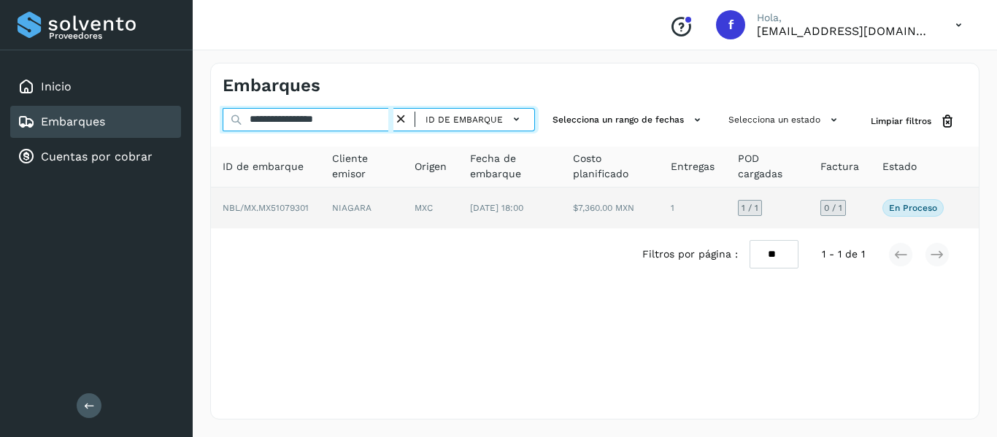
type input "**********"
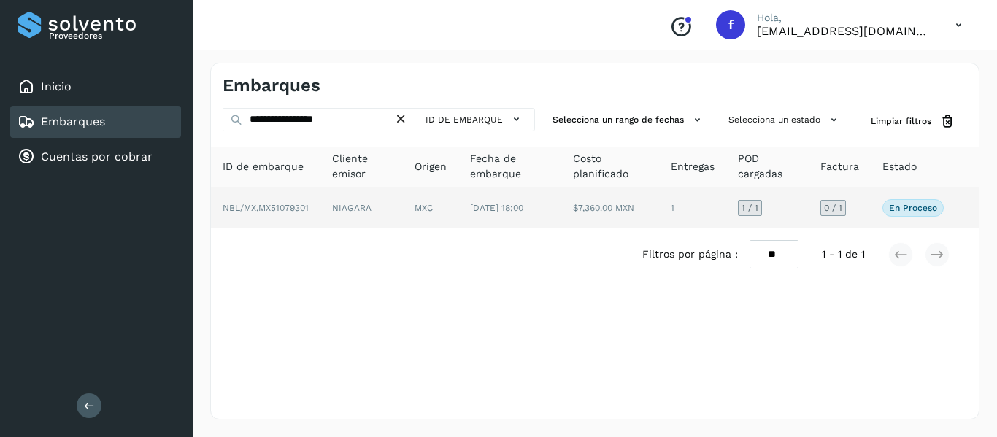
click at [873, 207] on td "En proceso Verifica el estado de la factura o entregas asociadas a este embarque" at bounding box center [912, 208] width 85 height 41
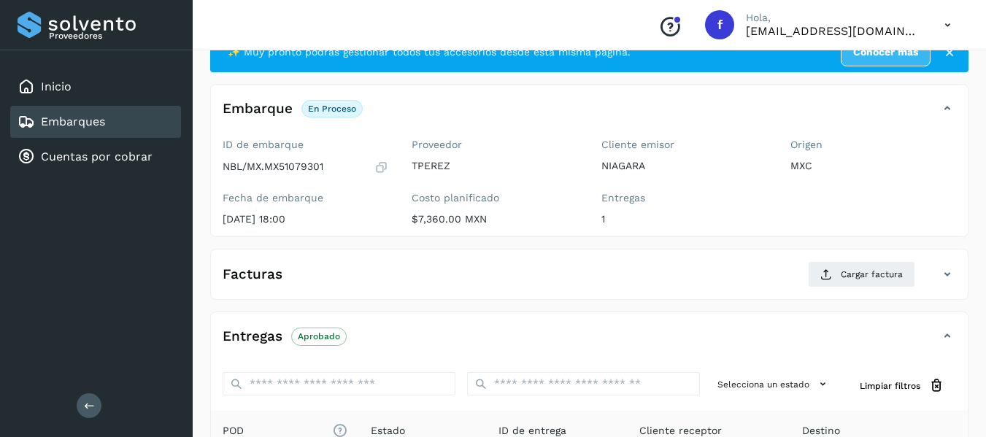
scroll to position [73, 0]
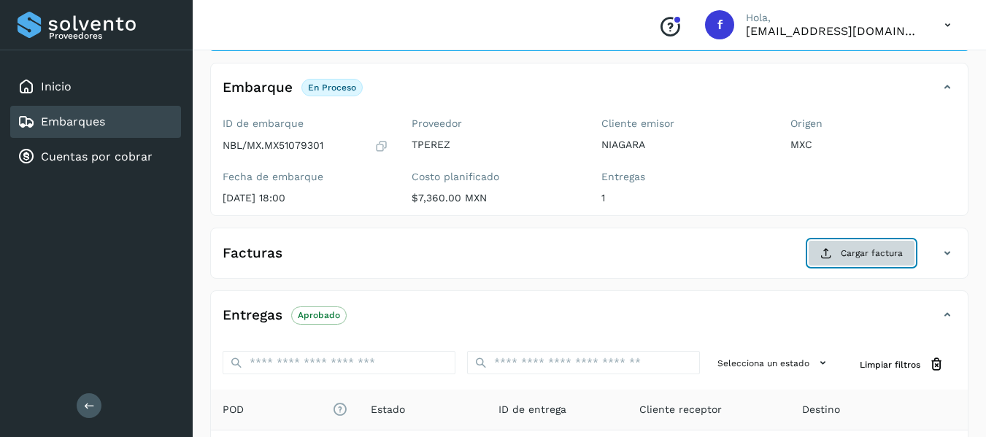
click at [835, 251] on button "Cargar factura" at bounding box center [861, 253] width 107 height 26
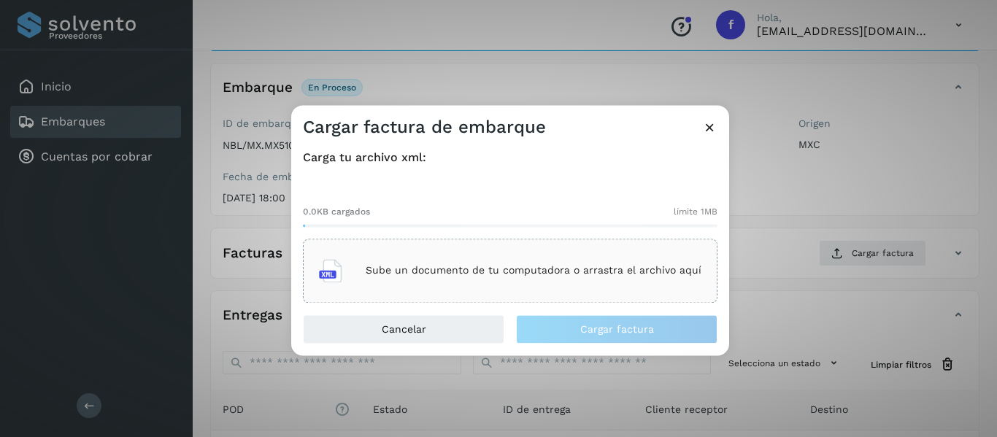
click at [416, 268] on p "Sube un documento de tu computadora o arrastra el archivo aquí" at bounding box center [534, 271] width 336 height 12
click at [710, 131] on icon at bounding box center [709, 127] width 15 height 15
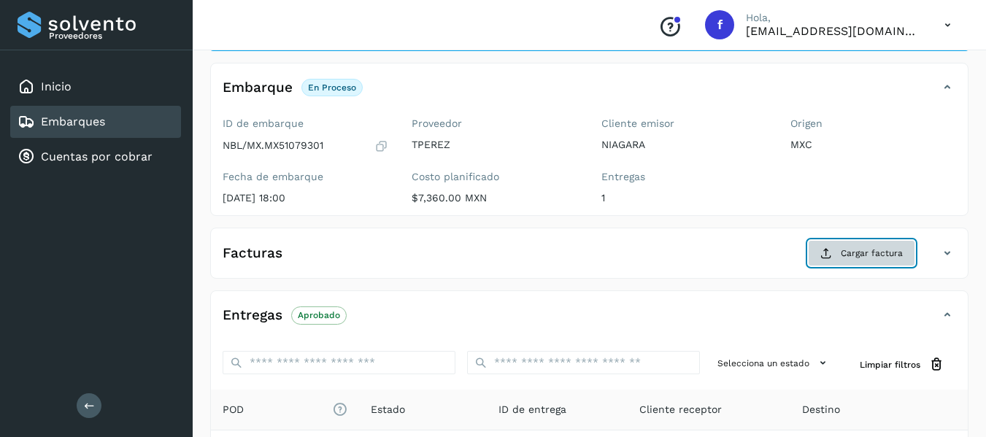
click at [846, 255] on span "Cargar factura" at bounding box center [871, 253] width 62 height 13
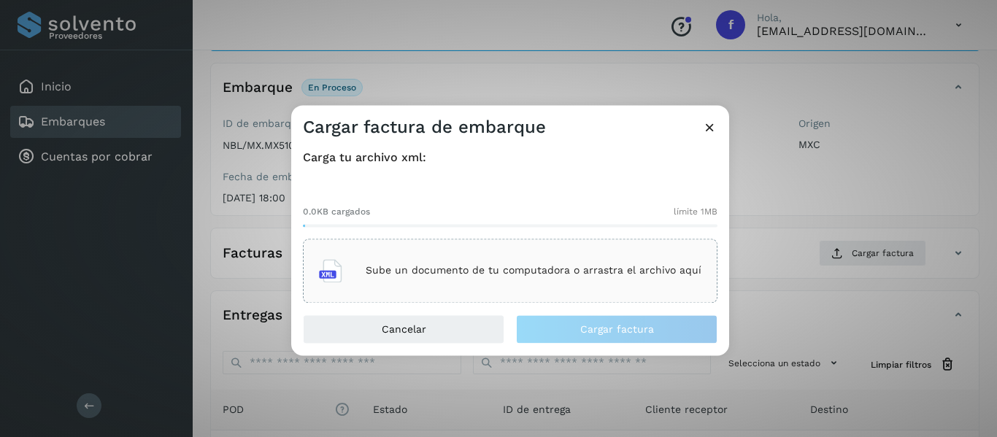
click at [449, 265] on p "Sube un documento de tu computadora o arrastra el archivo aquí" at bounding box center [534, 271] width 336 height 12
click at [707, 132] on icon at bounding box center [709, 127] width 15 height 15
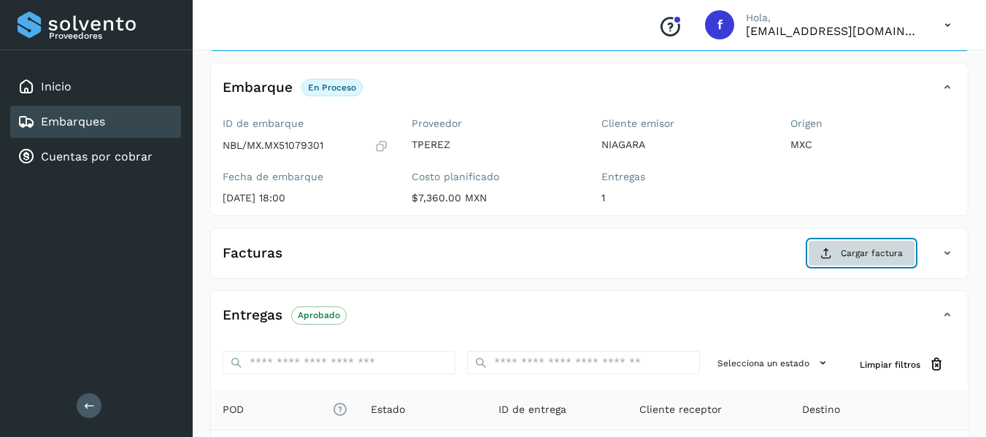
click at [859, 252] on span "Cargar factura" at bounding box center [871, 253] width 62 height 13
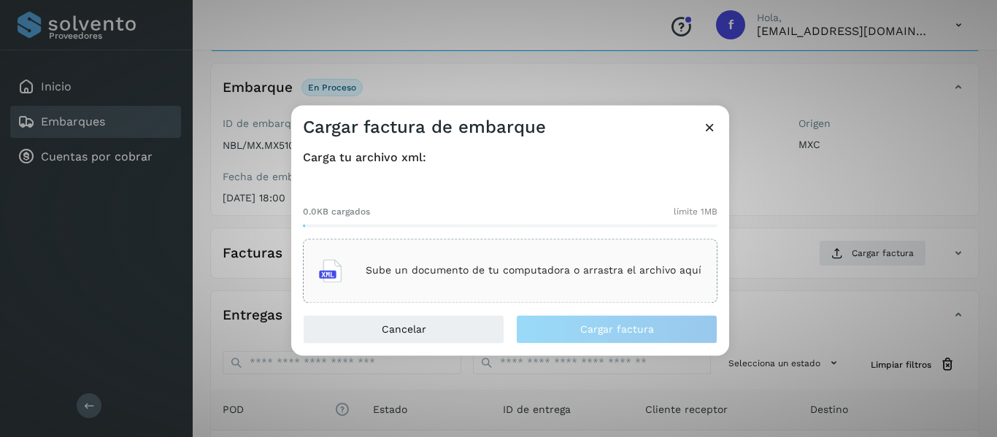
click at [447, 277] on p "Sube un documento de tu computadora o arrastra el archivo aquí" at bounding box center [534, 271] width 336 height 12
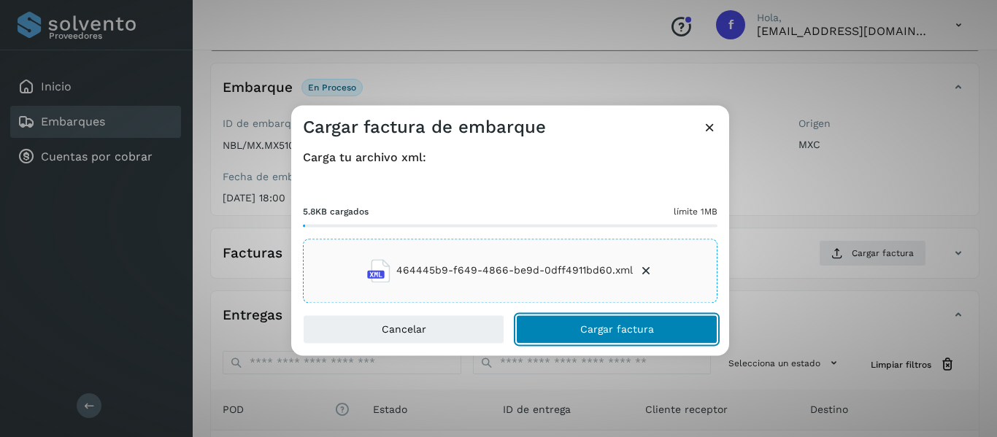
click at [649, 328] on span "Cargar factura" at bounding box center [617, 329] width 74 height 10
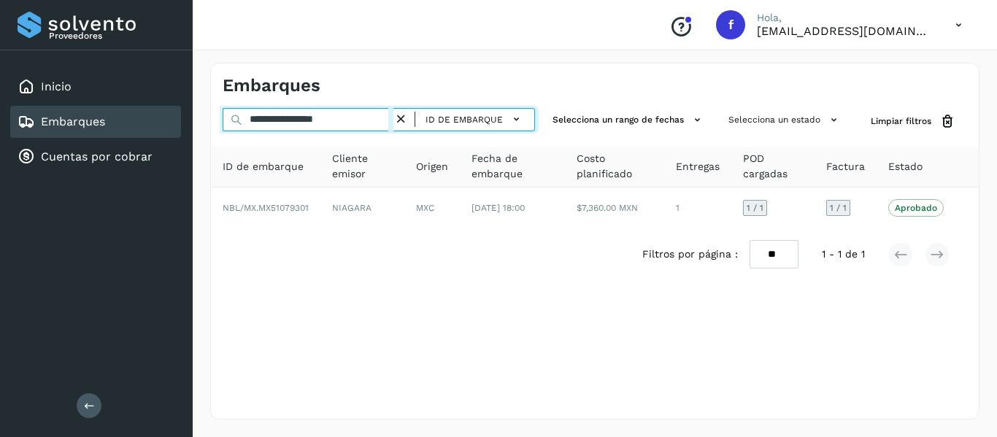
drag, startPoint x: 357, startPoint y: 123, endPoint x: 207, endPoint y: 133, distance: 150.6
click at [207, 133] on div "**********" at bounding box center [595, 241] width 804 height 392
paste input "text"
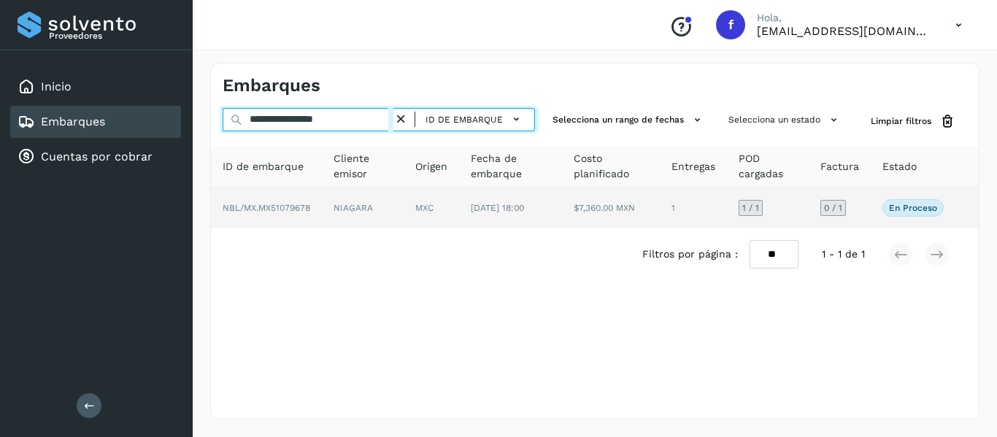
type input "**********"
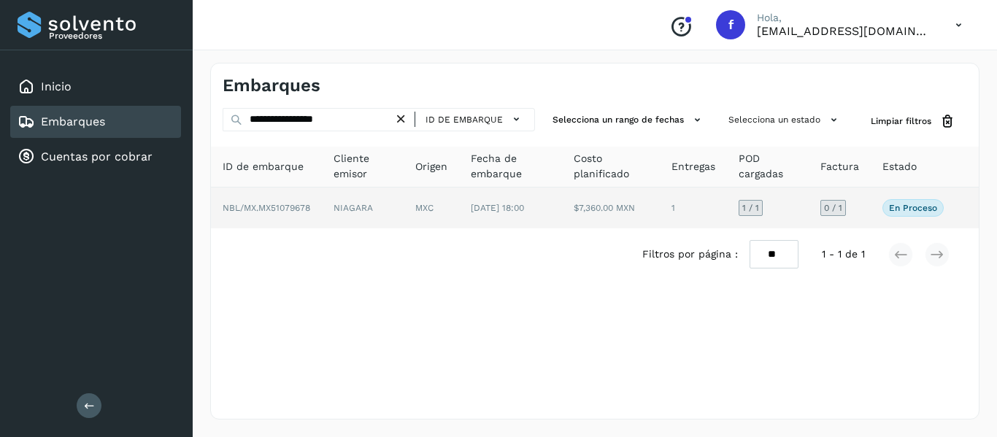
click at [870, 207] on td "0 / 1" at bounding box center [839, 208] width 62 height 41
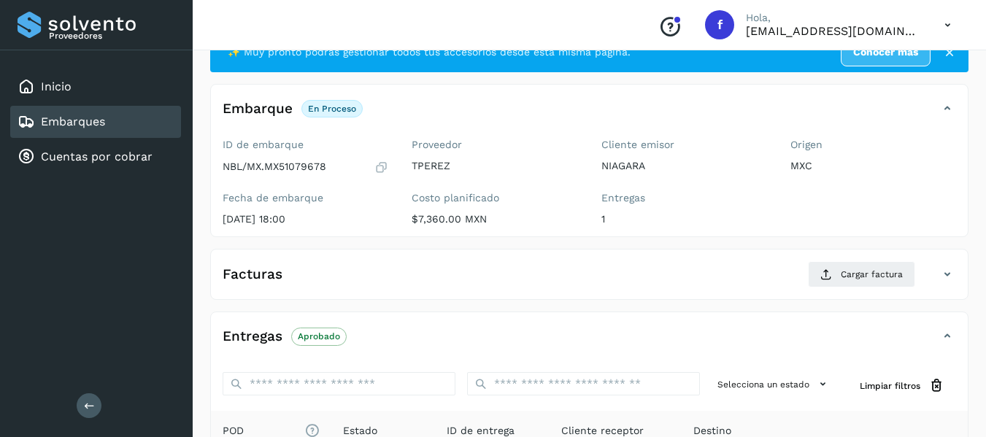
scroll to position [73, 0]
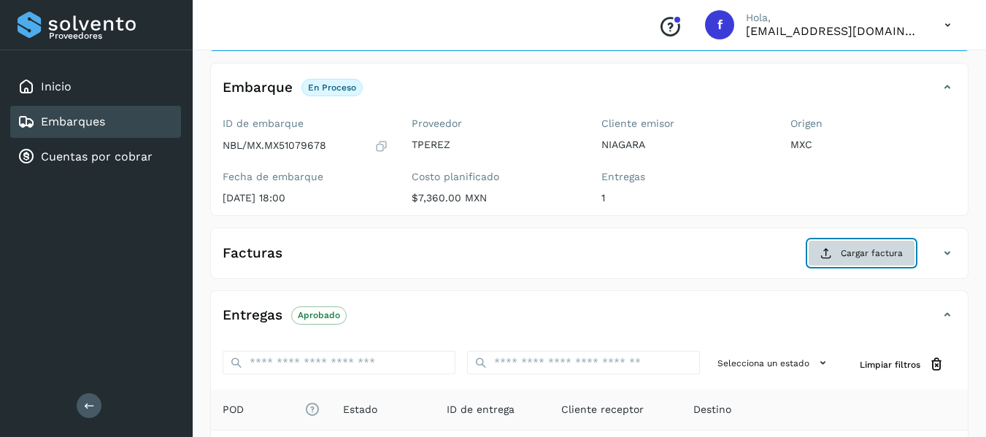
click at [848, 250] on span "Cargar factura" at bounding box center [871, 253] width 62 height 13
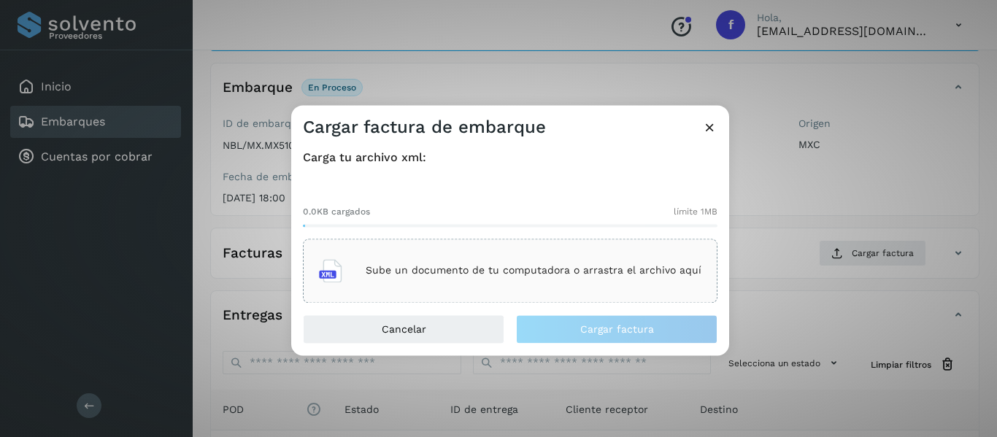
click at [455, 265] on p "Sube un documento de tu computadora o arrastra el archivo aquí" at bounding box center [534, 271] width 336 height 12
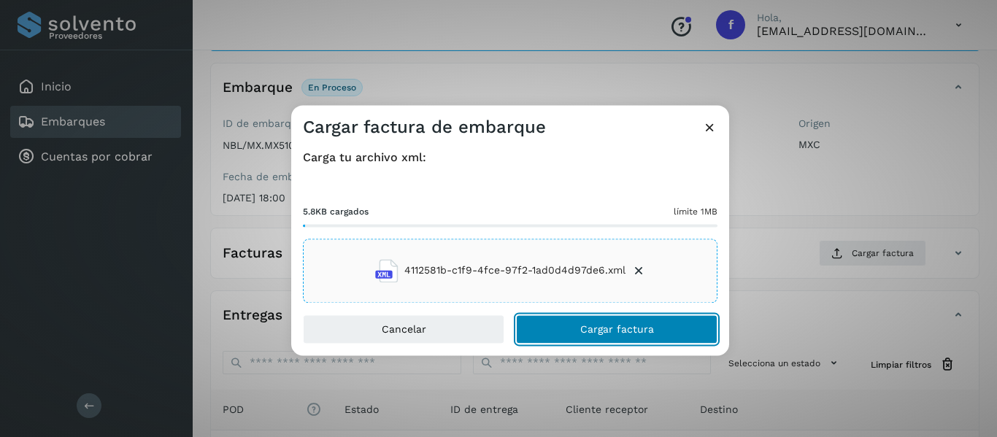
click at [582, 336] on button "Cargar factura" at bounding box center [616, 328] width 201 height 29
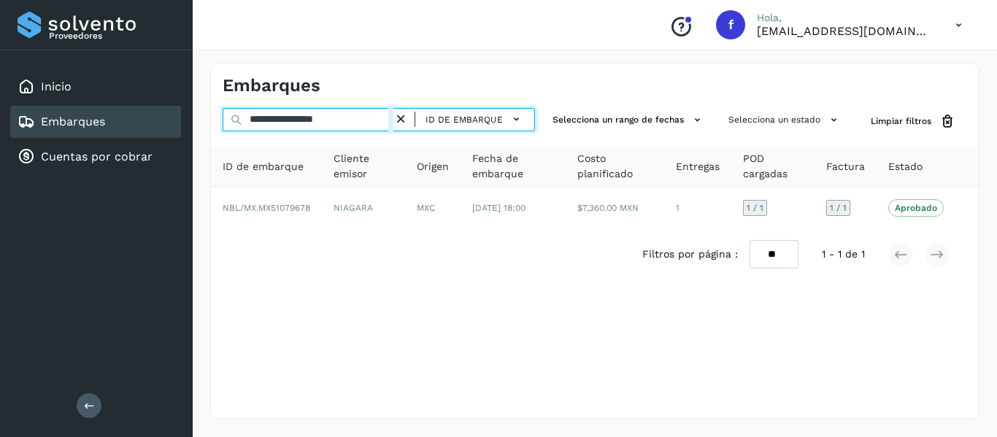
drag, startPoint x: 358, startPoint y: 119, endPoint x: 182, endPoint y: 123, distance: 175.9
click at [182, 123] on div "**********" at bounding box center [498, 218] width 997 height 437
paste input "text"
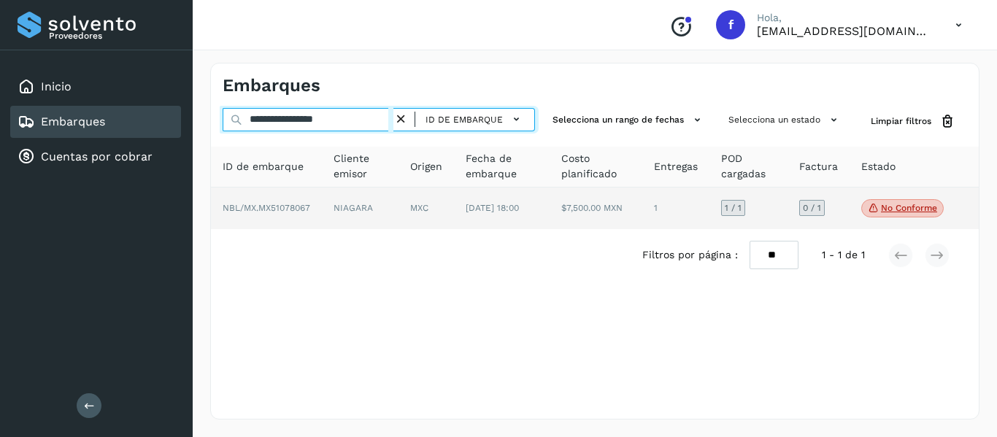
type input "**********"
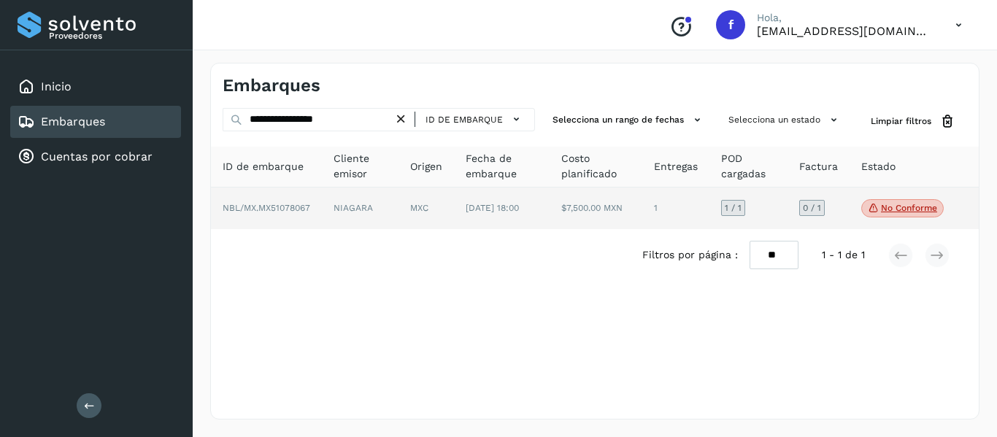
click at [838, 211] on td "0 / 1" at bounding box center [818, 209] width 62 height 42
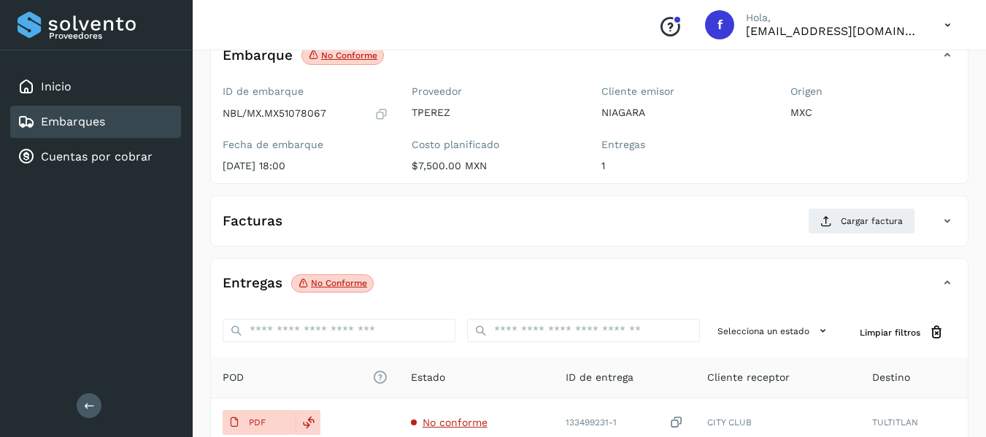
scroll to position [146, 0]
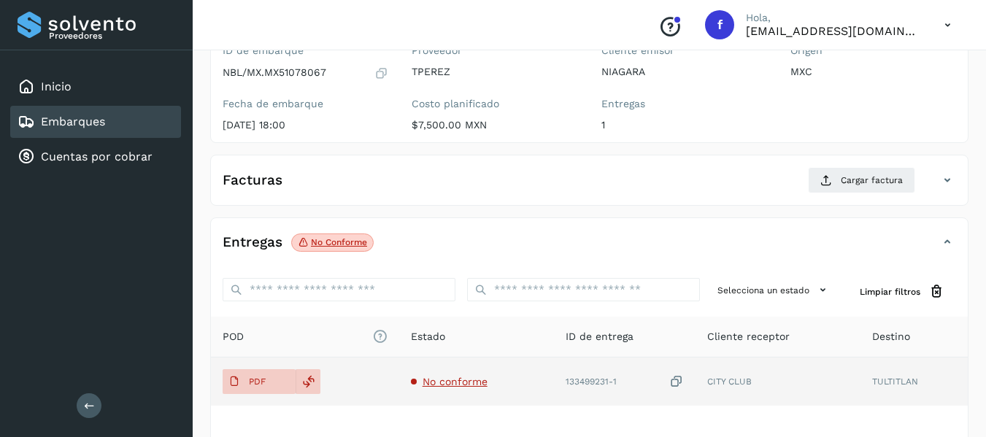
click at [441, 383] on span "No conforme" at bounding box center [454, 382] width 65 height 12
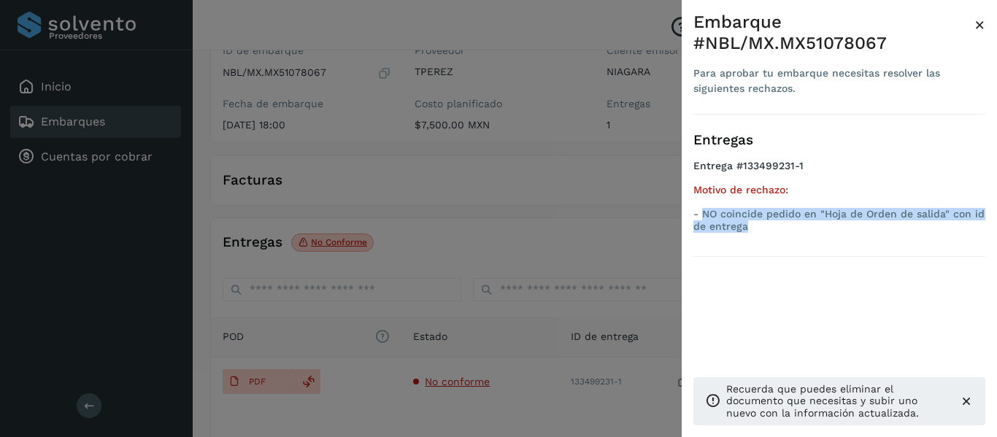
drag, startPoint x: 700, startPoint y: 215, endPoint x: 797, endPoint y: 247, distance: 101.3
click at [797, 247] on div "Entregas Entrega #133499231-1 Motivo de rechazo: - NO coincide pedido en "Hoja …" at bounding box center [839, 186] width 292 height 142
copy p "NO coincide pedido en "Hoja de Orden de salida" con id de entrega"
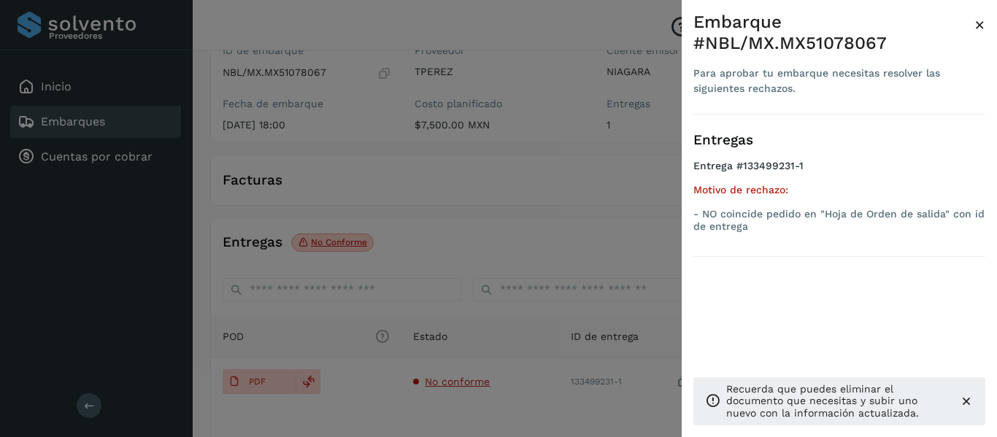
click at [336, 326] on div at bounding box center [498, 218] width 997 height 437
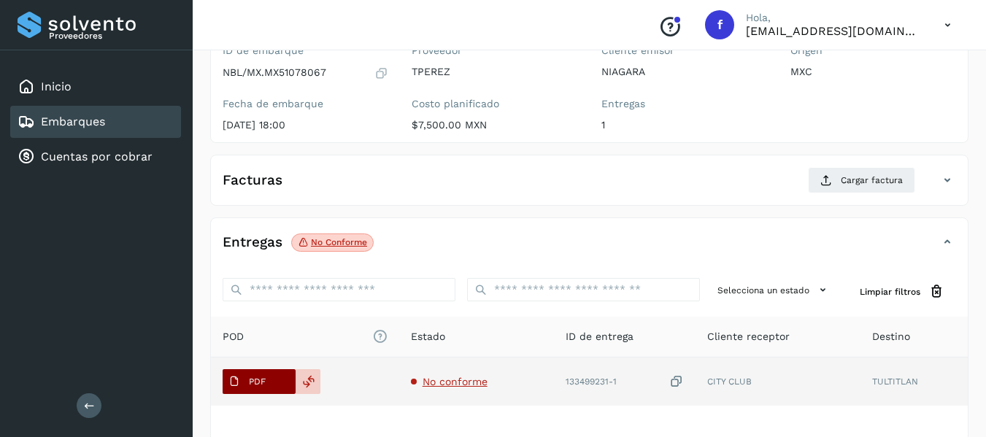
click at [271, 381] on span "PDF" at bounding box center [247, 381] width 49 height 23
click at [438, 378] on span "No conforme" at bounding box center [454, 382] width 65 height 12
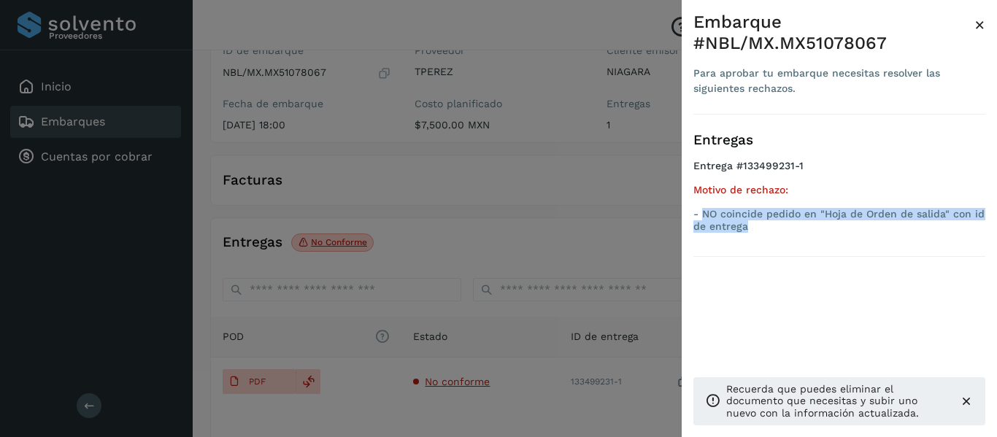
drag, startPoint x: 705, startPoint y: 211, endPoint x: 923, endPoint y: 236, distance: 219.6
click at [923, 236] on ul "Entrega #133499231-1 Motivo de rechazo: - NO coincide pedido en "Hoja de Orden …" at bounding box center [839, 199] width 292 height 78
copy p "NO coincide pedido en "Hoja de Orden de salida" con id de entrega"
click at [975, 21] on span "×" at bounding box center [979, 25] width 11 height 20
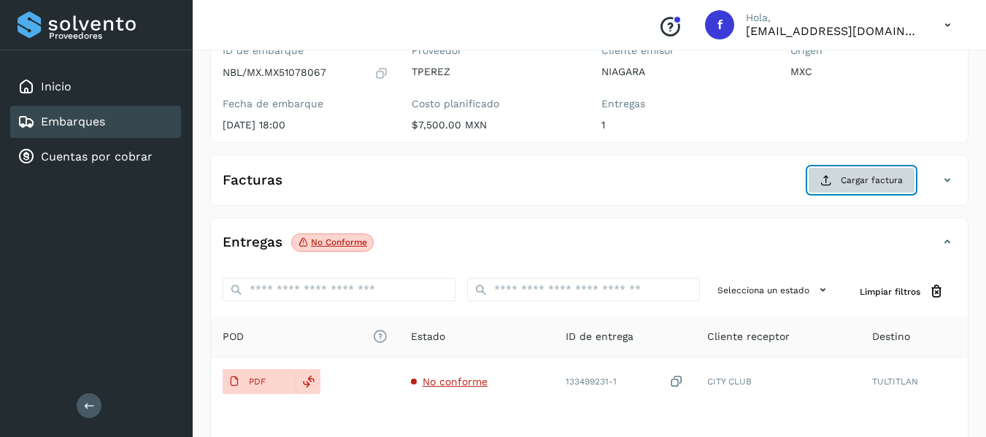
click at [871, 179] on span "Cargar factura" at bounding box center [871, 180] width 62 height 13
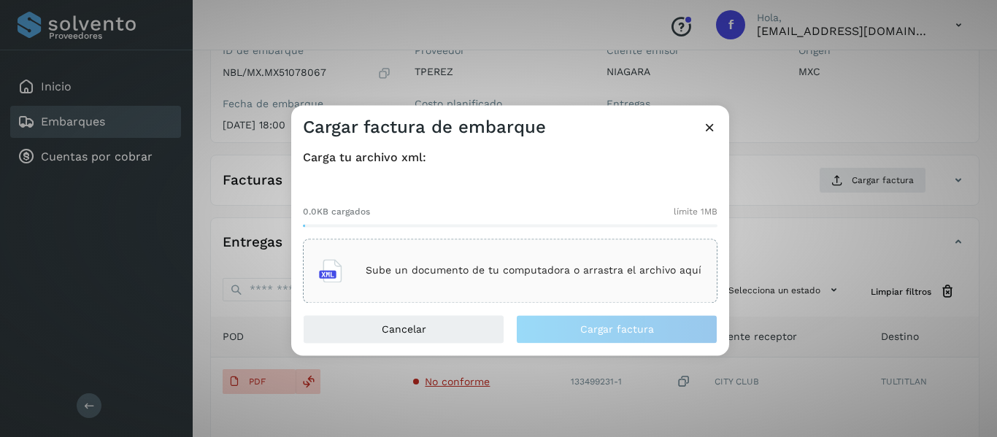
click at [506, 259] on div "Sube un documento de tu computadora o arrastra el archivo aquí" at bounding box center [510, 270] width 382 height 39
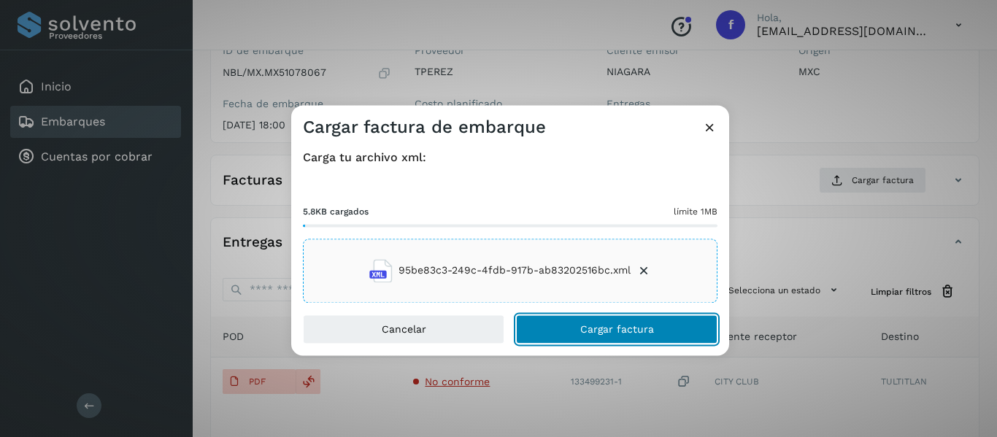
click at [577, 333] on button "Cargar factura" at bounding box center [616, 328] width 201 height 29
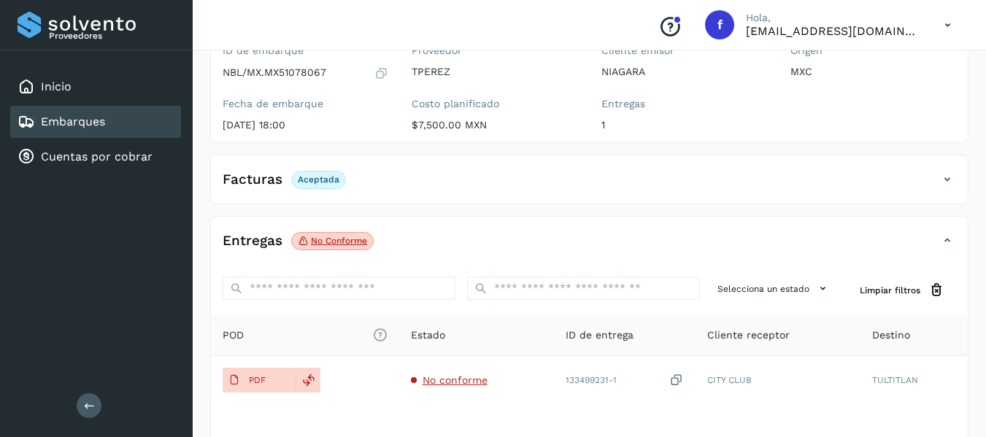
click at [71, 120] on link "Embarques" at bounding box center [73, 122] width 64 height 14
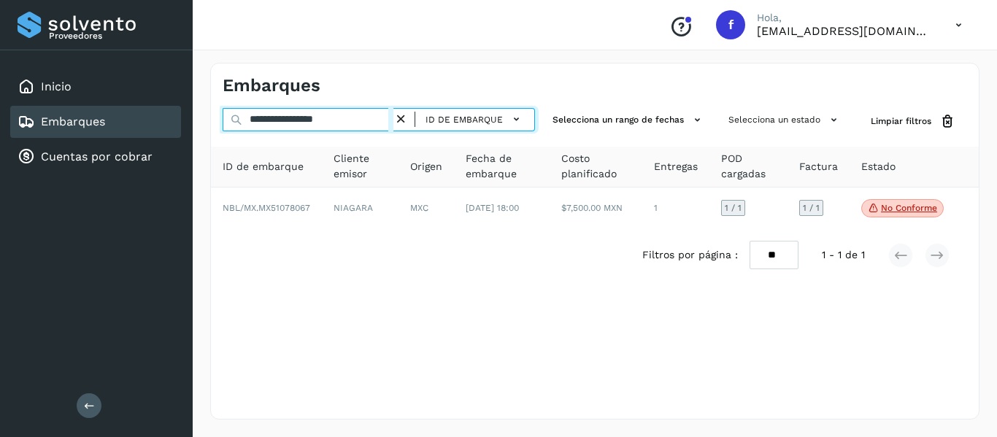
drag, startPoint x: 357, startPoint y: 120, endPoint x: 136, endPoint y: 120, distance: 221.1
click at [136, 120] on div "**********" at bounding box center [498, 218] width 997 height 437
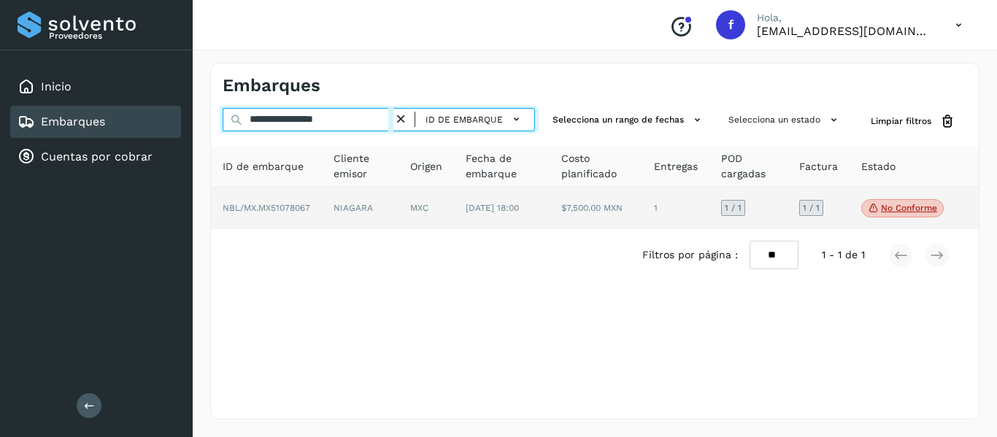
paste input "text"
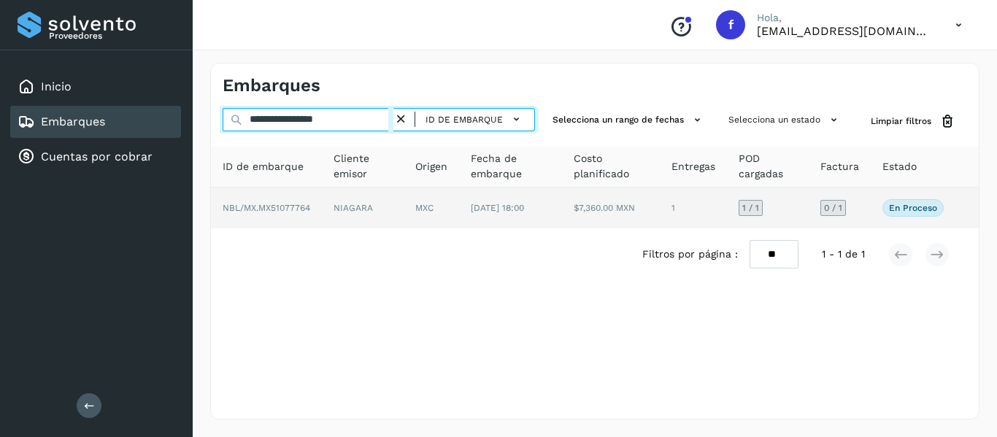
type input "**********"
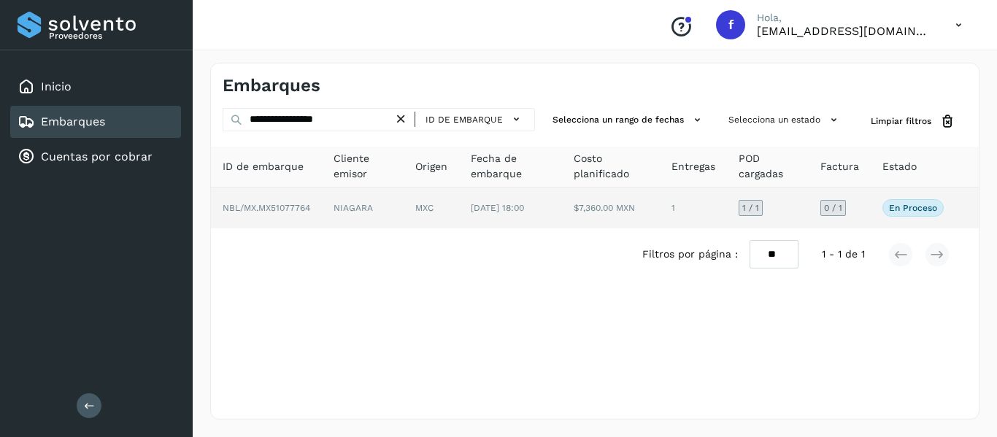
click at [856, 206] on td "0 / 1" at bounding box center [839, 208] width 62 height 41
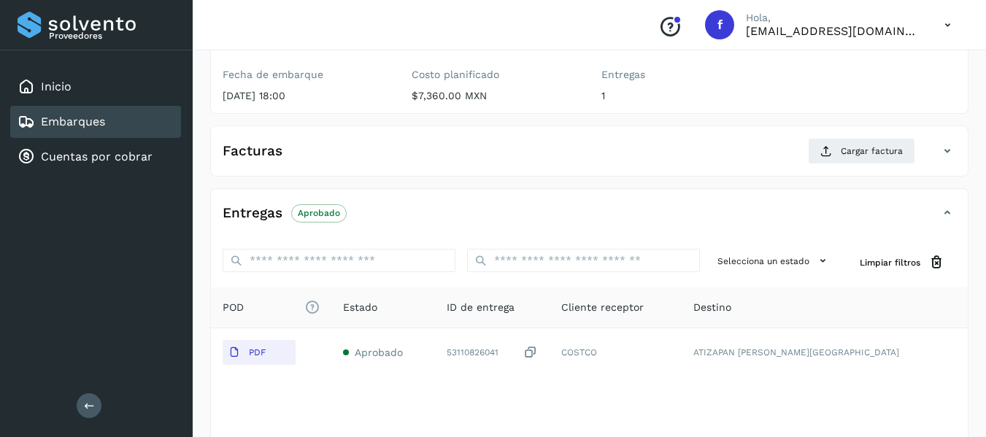
scroll to position [219, 0]
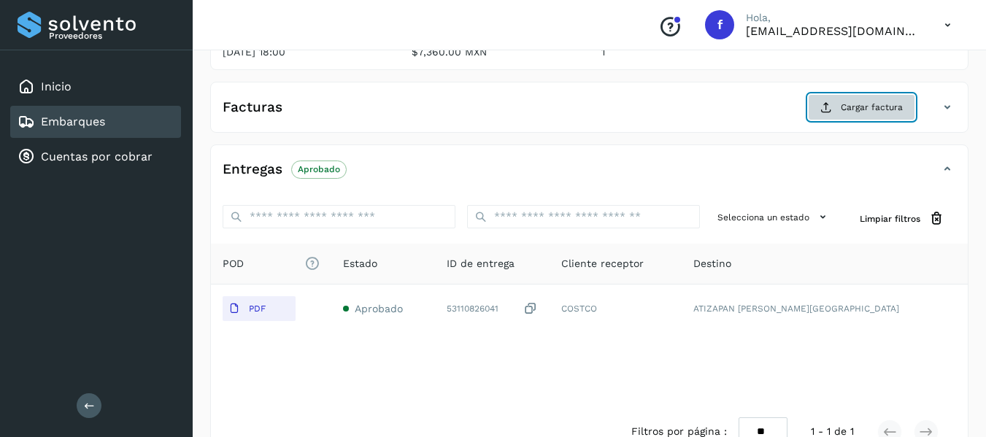
click at [876, 111] on span "Cargar factura" at bounding box center [871, 107] width 62 height 13
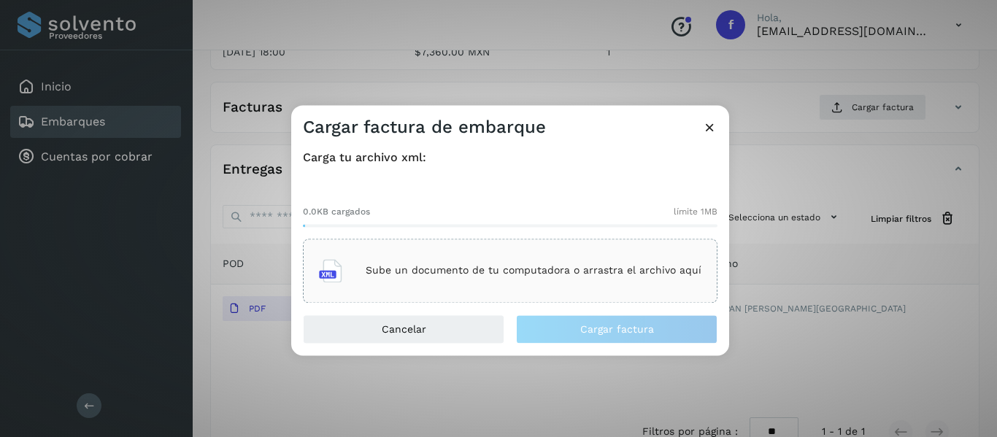
click at [392, 280] on div "Sube un documento de tu computadora o arrastra el archivo aquí" at bounding box center [510, 270] width 382 height 39
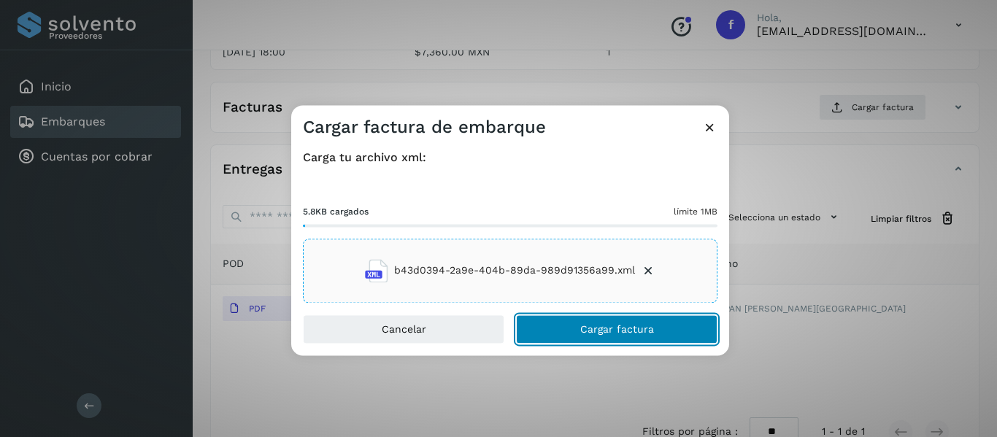
click at [601, 329] on span "Cargar factura" at bounding box center [617, 329] width 74 height 10
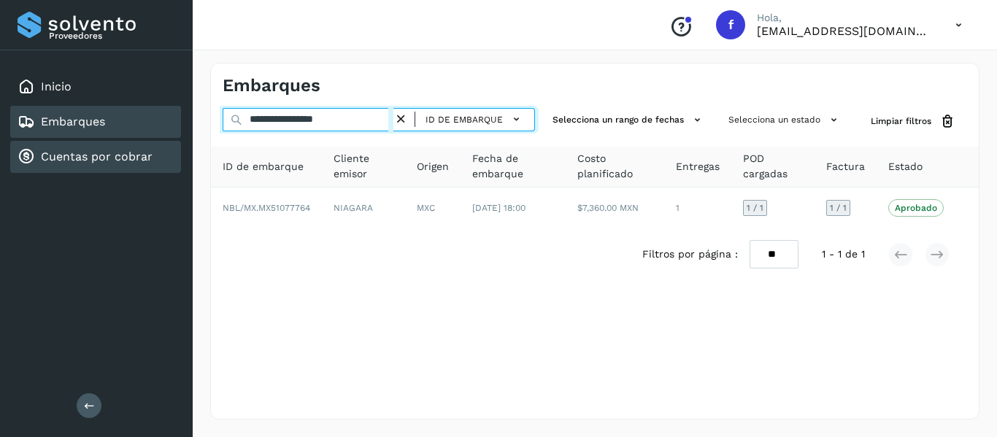
drag, startPoint x: 360, startPoint y: 125, endPoint x: 128, endPoint y: 152, distance: 233.6
click at [128, 152] on div "**********" at bounding box center [498, 218] width 997 height 437
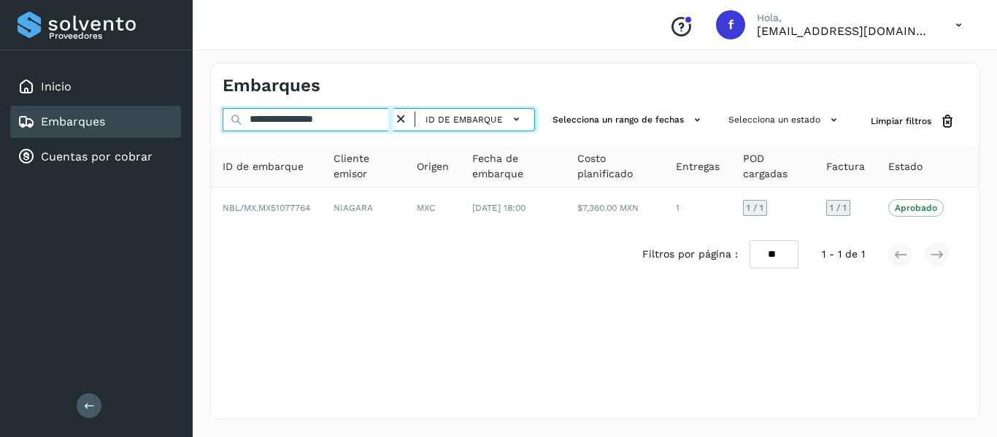
drag, startPoint x: 374, startPoint y: 121, endPoint x: 182, endPoint y: 164, distance: 196.6
click at [182, 161] on div "**********" at bounding box center [498, 218] width 997 height 437
paste input "text"
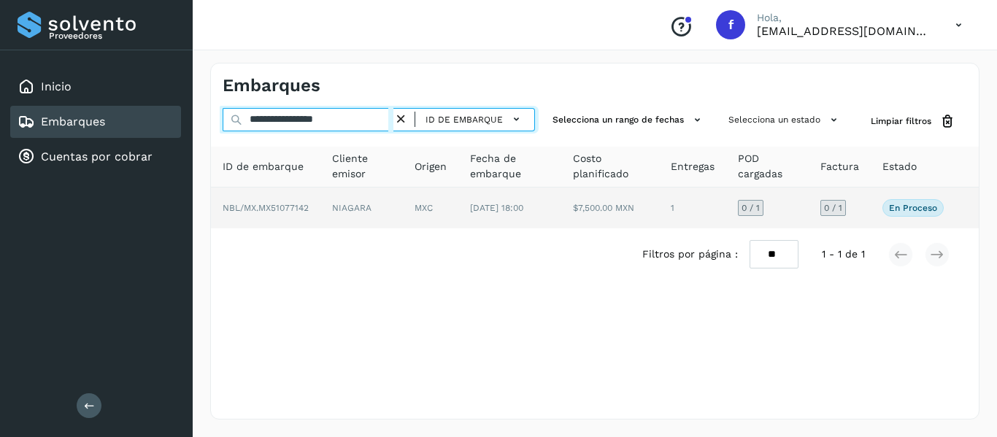
type input "**********"
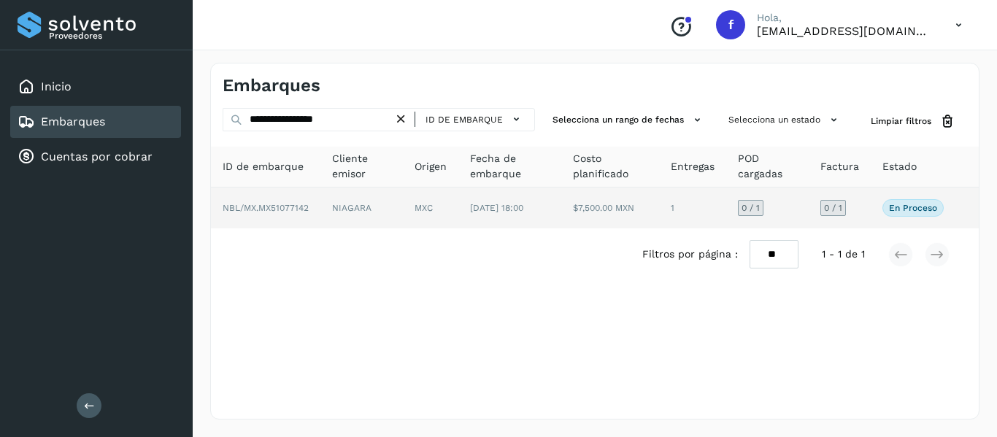
click at [865, 209] on td "0 / 1" at bounding box center [839, 208] width 62 height 41
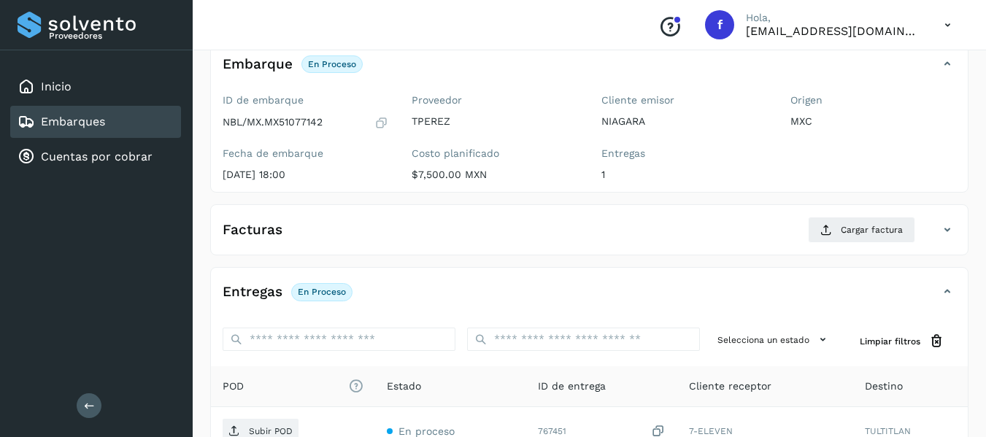
scroll to position [146, 0]
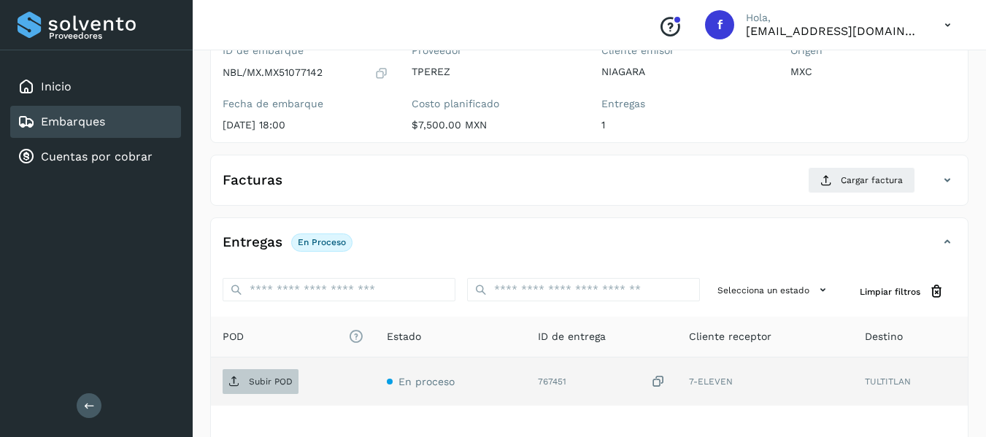
click at [280, 383] on p "Subir POD" at bounding box center [271, 381] width 44 height 10
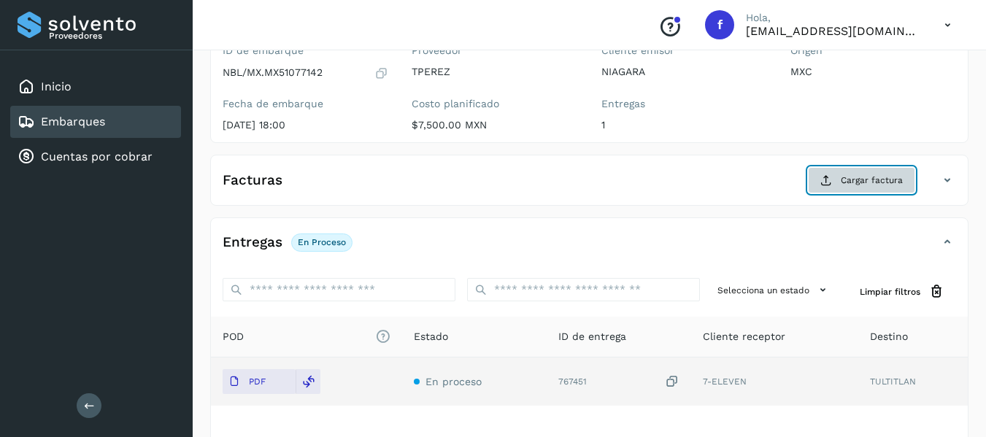
click at [867, 182] on span "Cargar factura" at bounding box center [871, 180] width 62 height 13
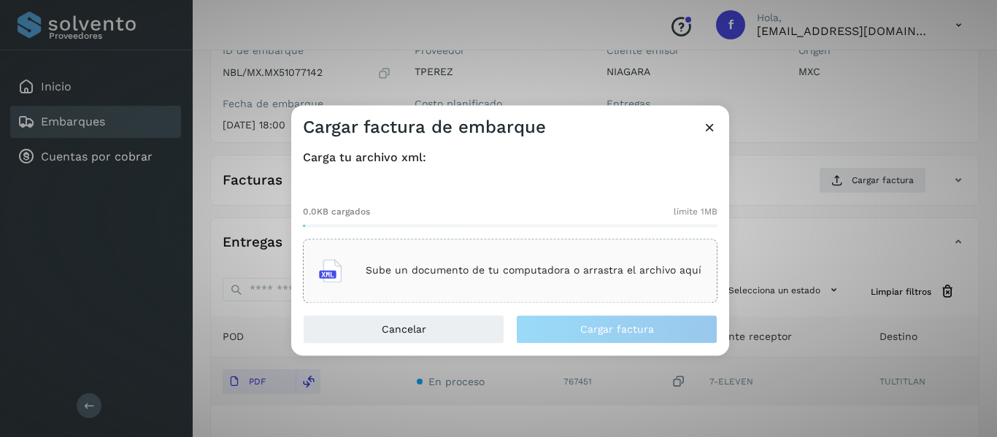
click at [565, 263] on div "Sube un documento de tu computadora o arrastra el archivo aquí" at bounding box center [510, 270] width 382 height 39
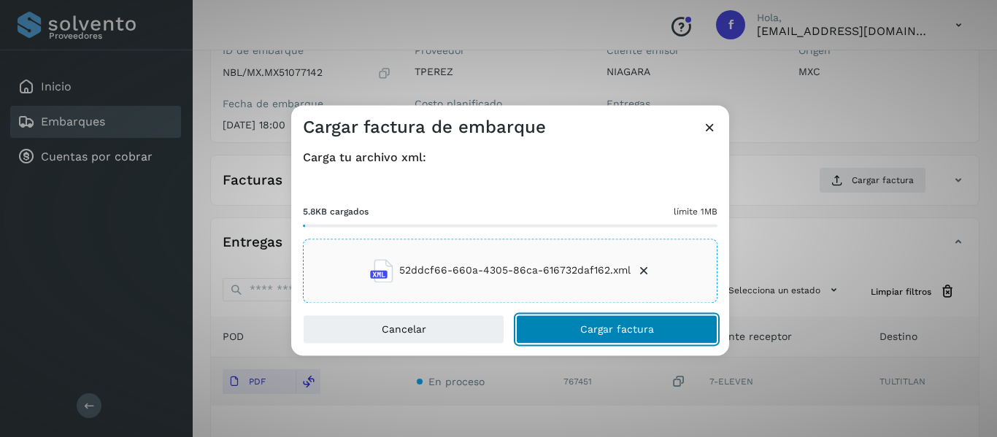
click at [605, 324] on span "Cargar factura" at bounding box center [617, 329] width 74 height 10
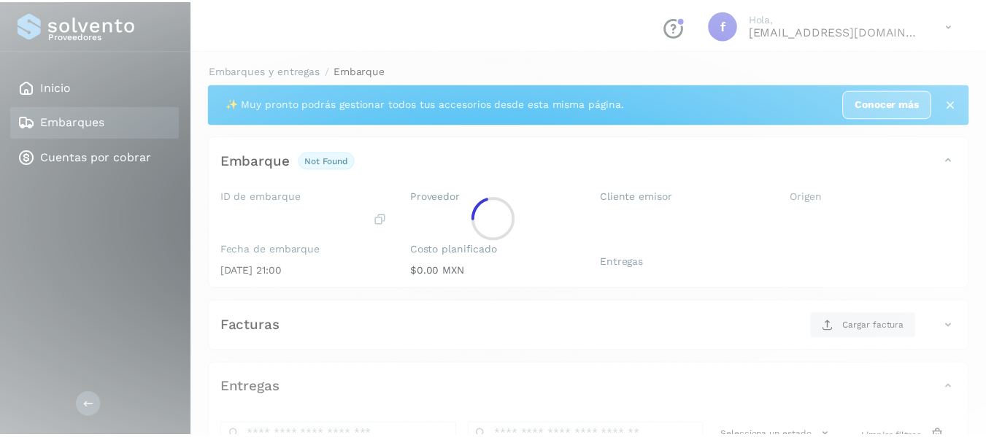
scroll to position [146, 0]
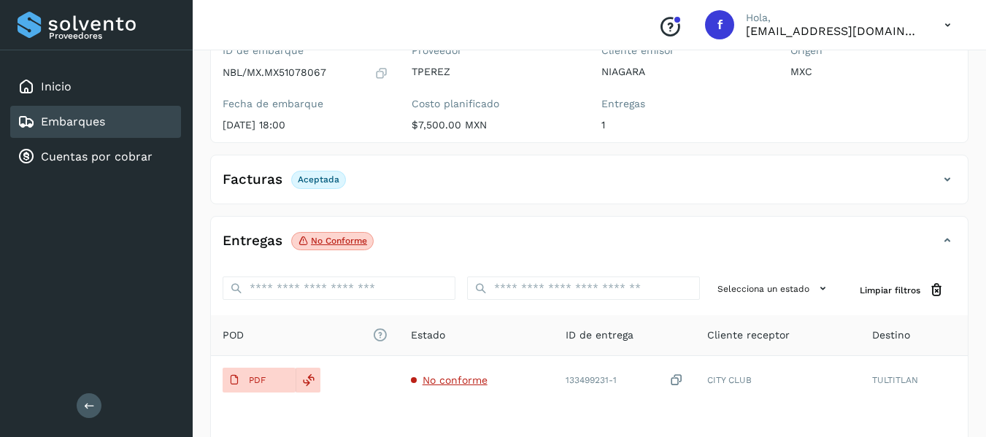
click at [108, 120] on div "Embarques" at bounding box center [95, 122] width 171 height 32
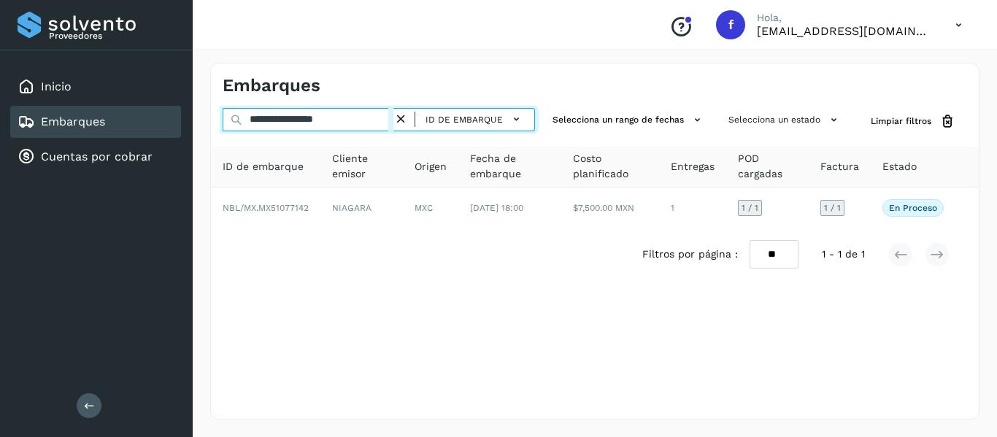
drag, startPoint x: 367, startPoint y: 121, endPoint x: 174, endPoint y: 139, distance: 193.5
click at [174, 139] on div "**********" at bounding box center [498, 218] width 997 height 437
paste input "text"
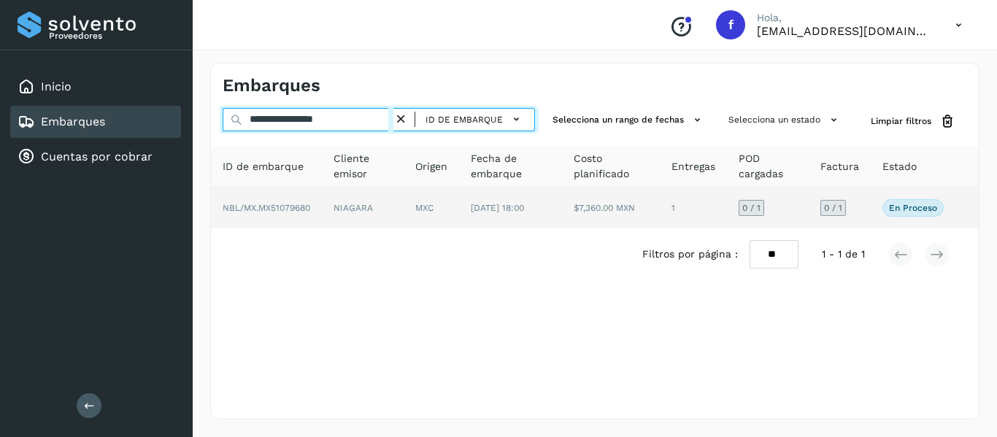
type input "**********"
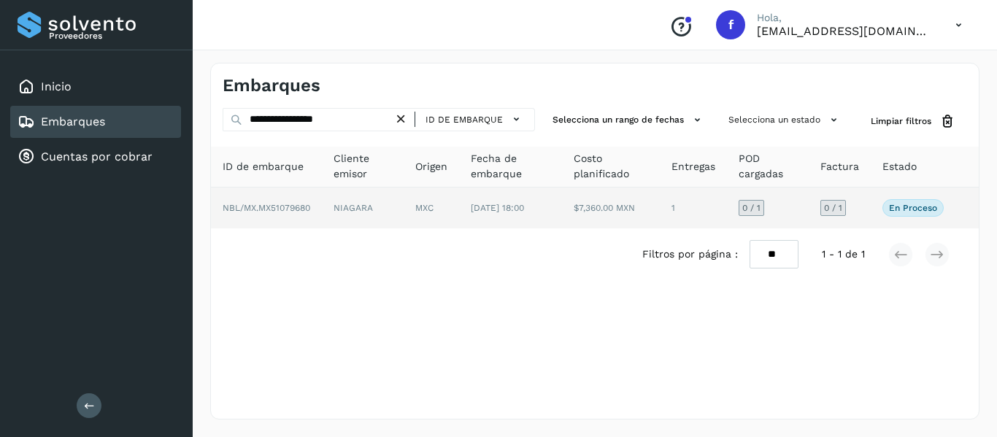
click at [861, 201] on td "0 / 1" at bounding box center [839, 208] width 62 height 41
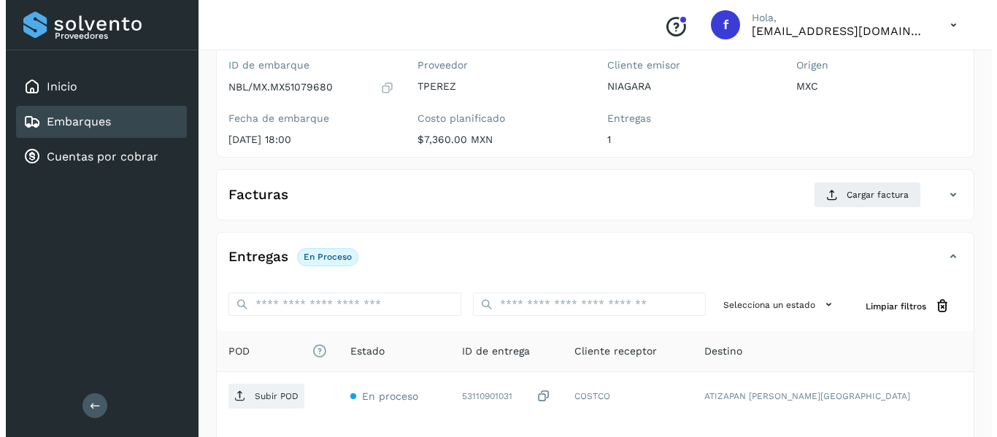
scroll to position [146, 0]
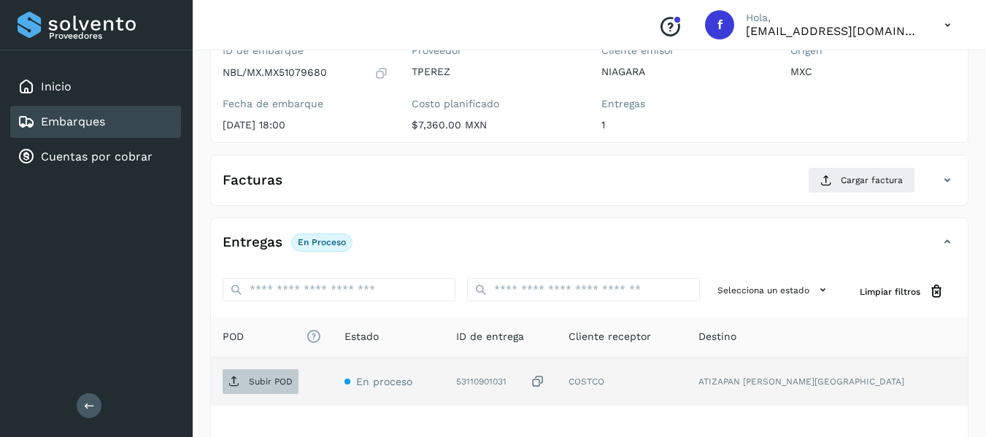
click at [279, 376] on p "Subir POD" at bounding box center [271, 381] width 44 height 10
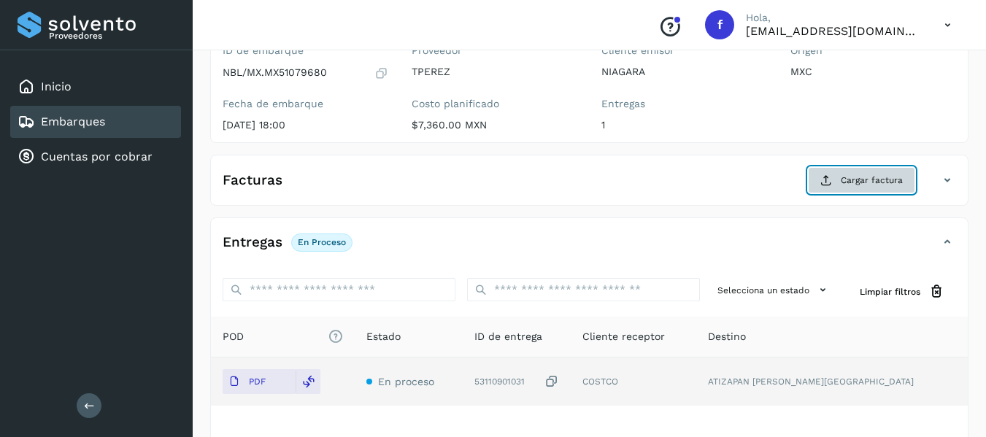
click at [838, 183] on button "Cargar factura" at bounding box center [861, 180] width 107 height 26
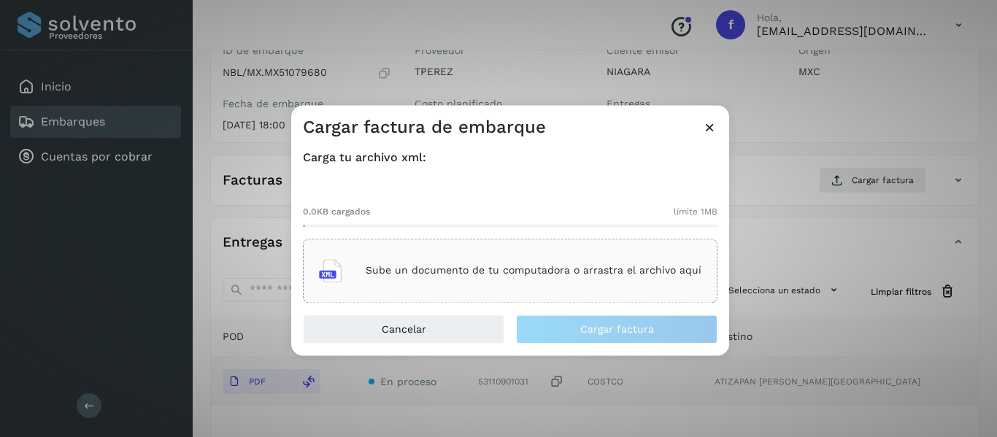
click at [708, 130] on icon at bounding box center [709, 127] width 15 height 15
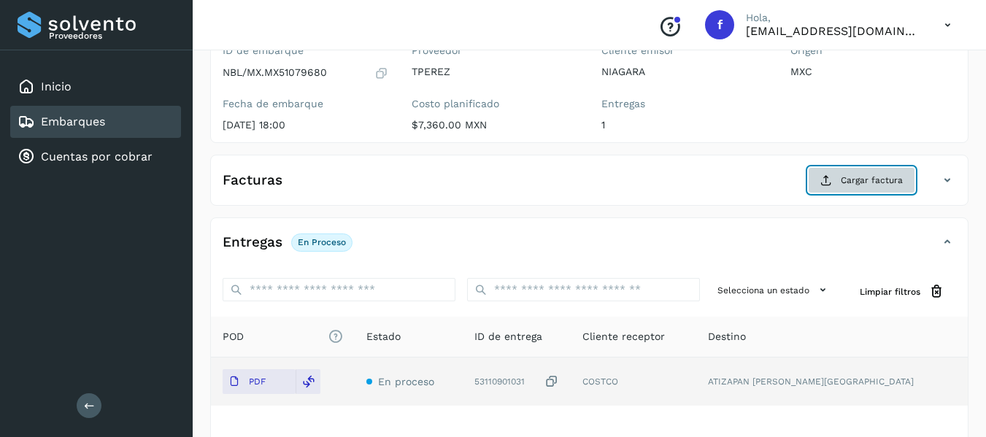
click at [871, 181] on span "Cargar factura" at bounding box center [871, 180] width 62 height 13
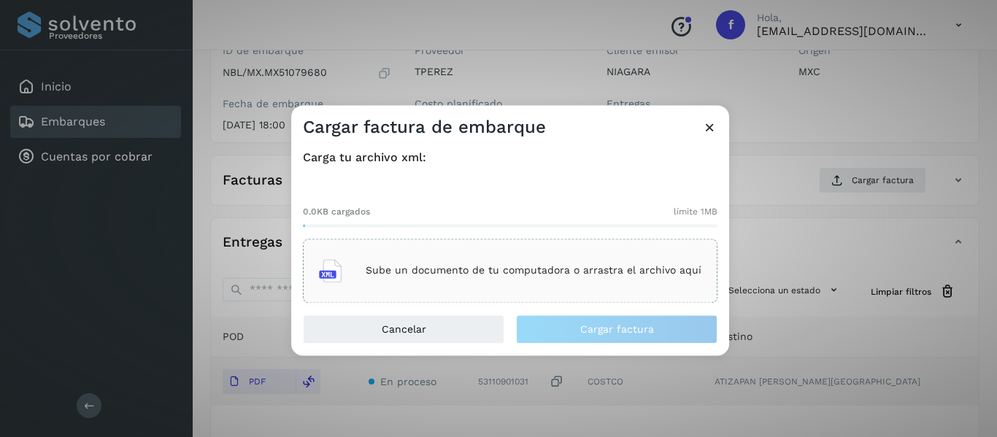
click at [535, 270] on p "Sube un documento de tu computadora o arrastra el archivo aquí" at bounding box center [534, 271] width 336 height 12
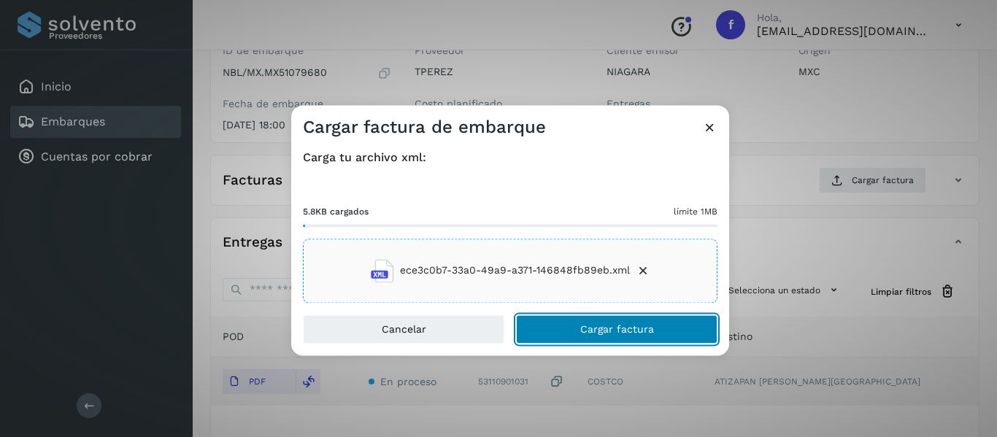
click at [638, 331] on span "Cargar factura" at bounding box center [617, 329] width 74 height 10
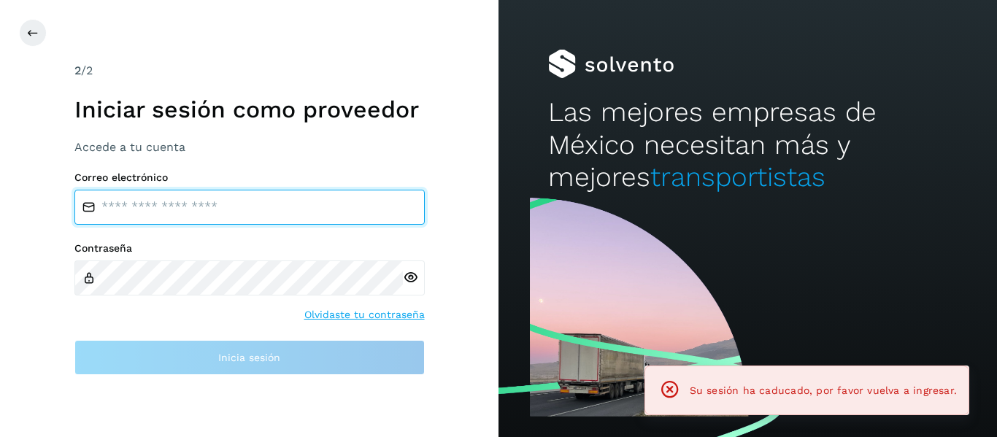
type input "**********"
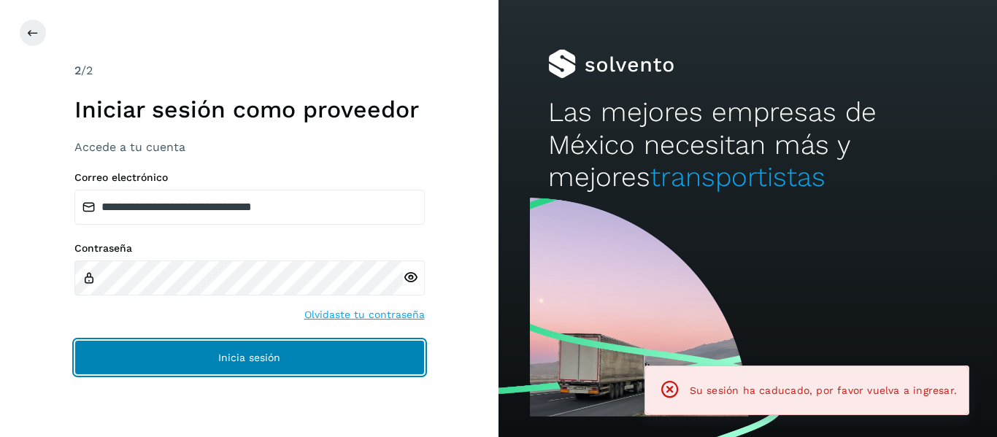
click at [265, 372] on button "Inicia sesión" at bounding box center [249, 357] width 350 height 35
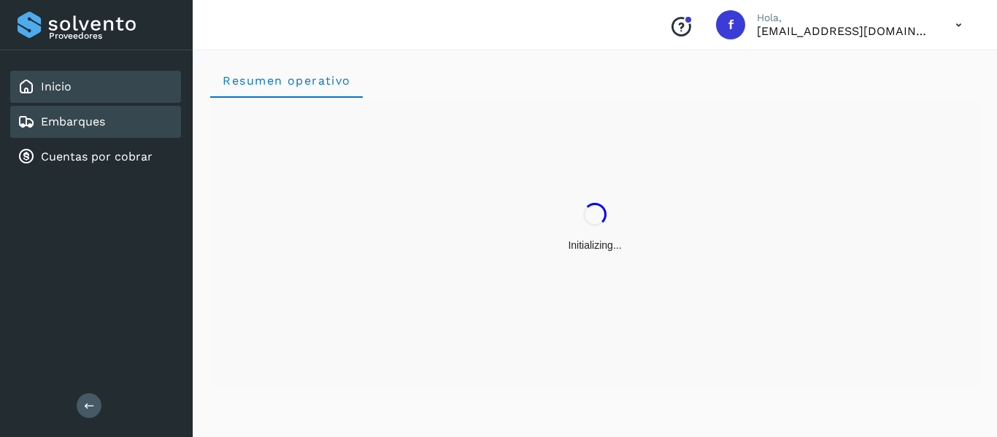
click at [156, 124] on div "Embarques" at bounding box center [95, 122] width 171 height 32
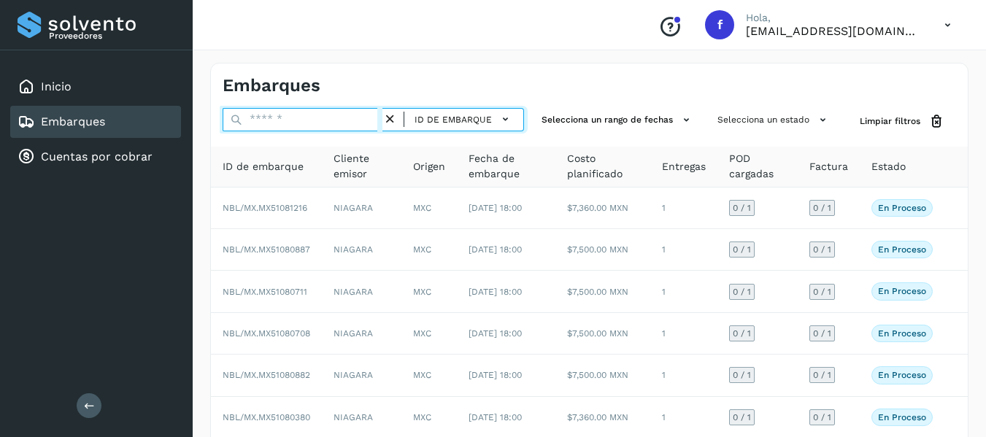
click at [290, 121] on input "text" at bounding box center [303, 119] width 160 height 23
paste input "**********"
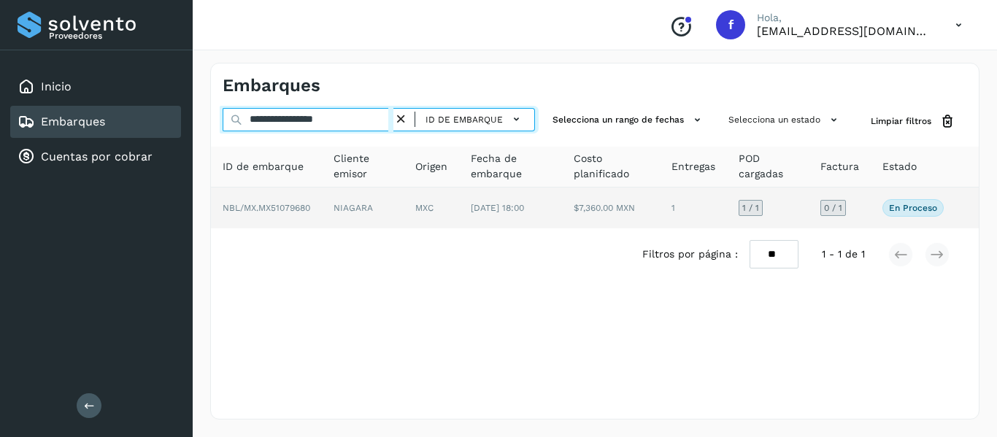
type input "**********"
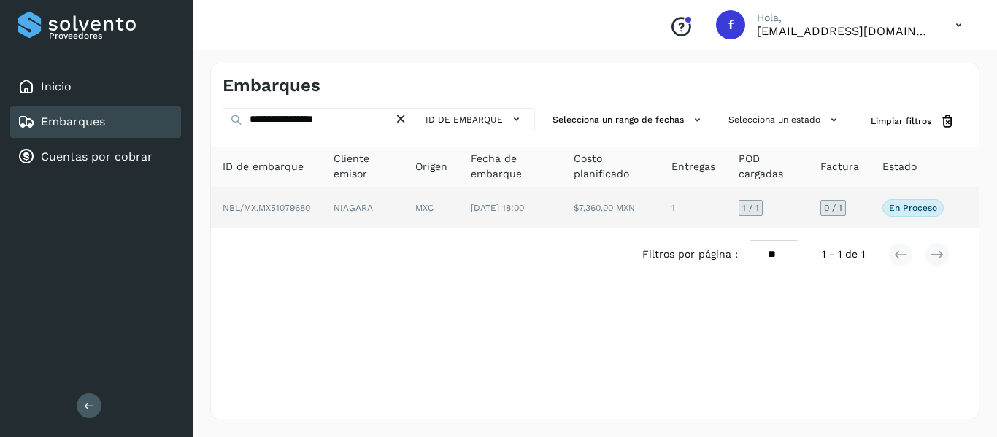
click at [869, 206] on td "0 / 1" at bounding box center [839, 208] width 62 height 41
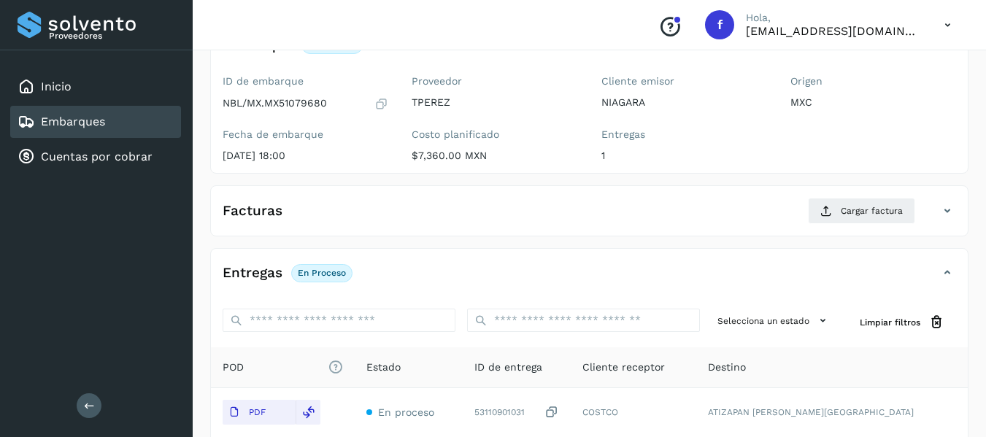
scroll to position [146, 0]
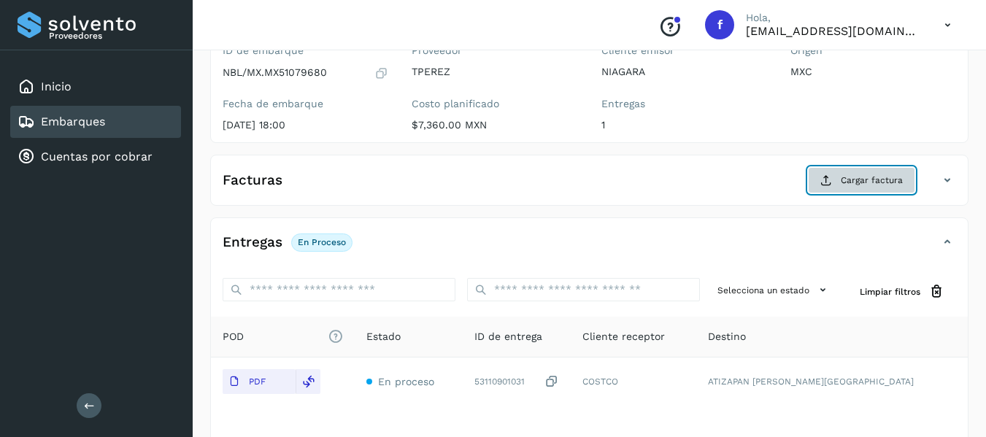
click at [896, 177] on span "Cargar factura" at bounding box center [871, 180] width 62 height 13
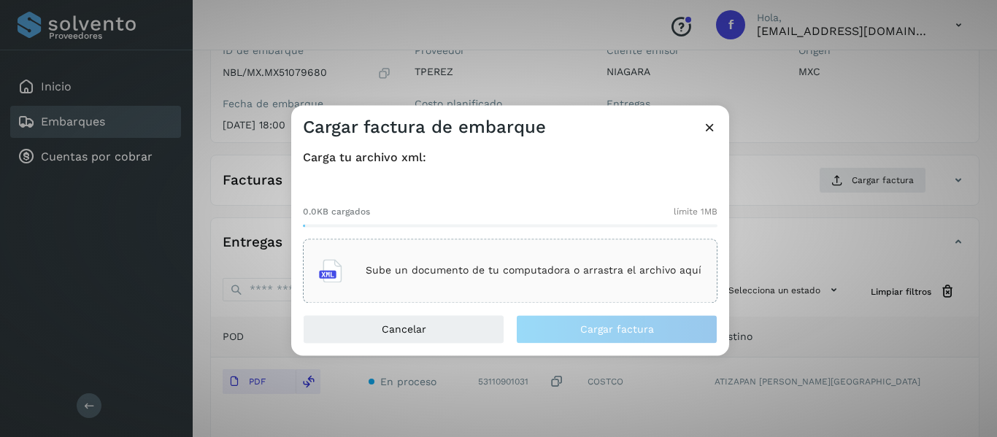
click at [449, 278] on div "Sube un documento de tu computadora o arrastra el archivo aquí" at bounding box center [510, 270] width 382 height 39
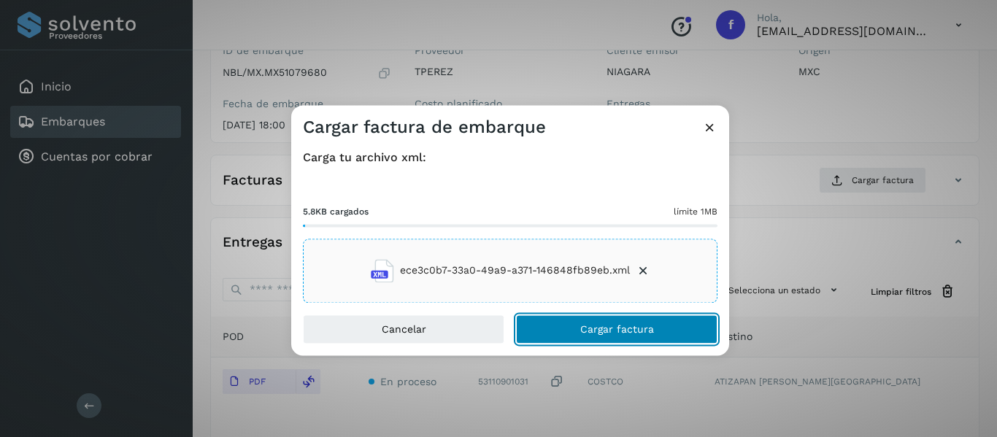
click at [606, 338] on button "Cargar factura" at bounding box center [616, 328] width 201 height 29
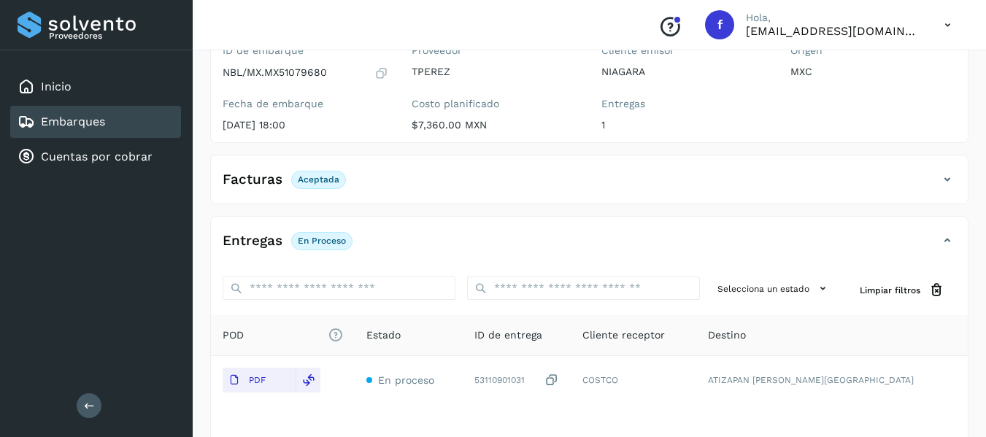
click at [89, 124] on link "Embarques" at bounding box center [73, 122] width 64 height 14
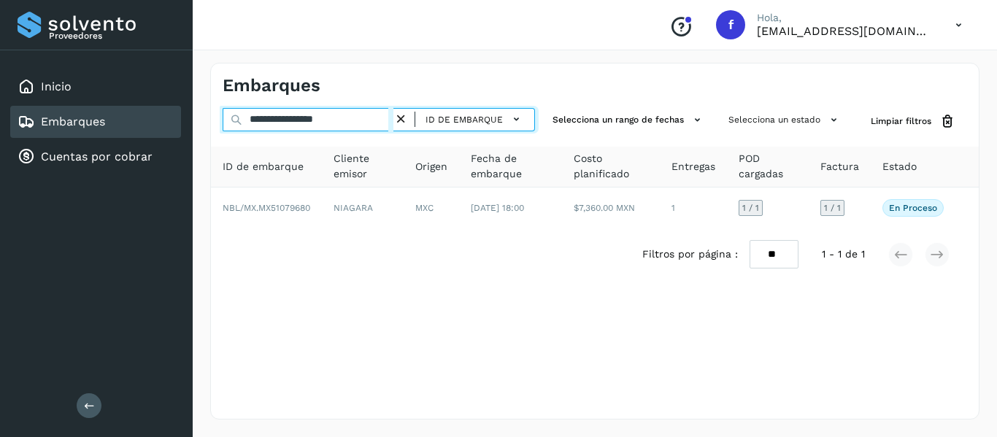
drag, startPoint x: 371, startPoint y: 120, endPoint x: 196, endPoint y: 158, distance: 179.2
click at [196, 158] on div "**********" at bounding box center [595, 241] width 804 height 392
paste input "text"
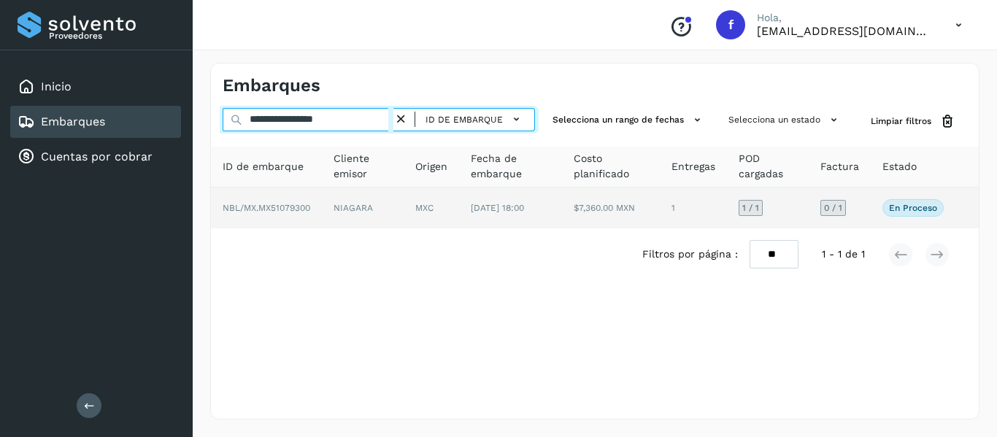
type input "**********"
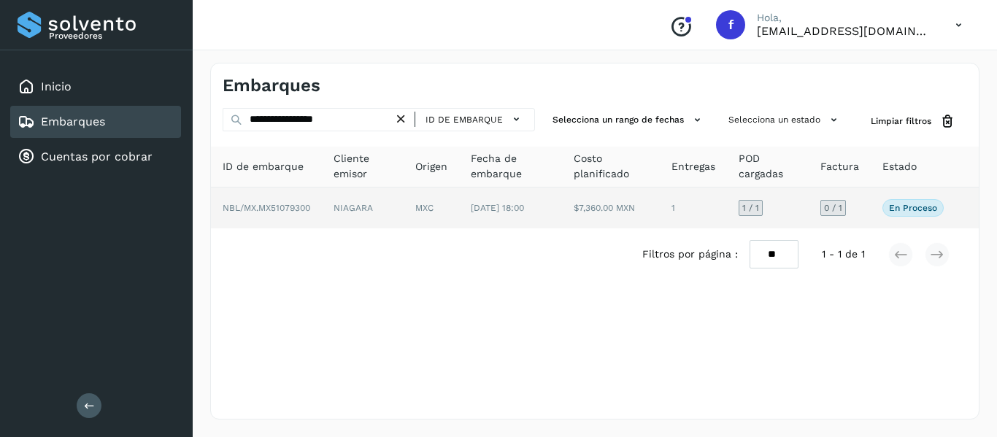
click at [873, 211] on td "En proceso Verifica el estado de la factura o entregas asociadas a este embarque" at bounding box center [912, 208] width 85 height 41
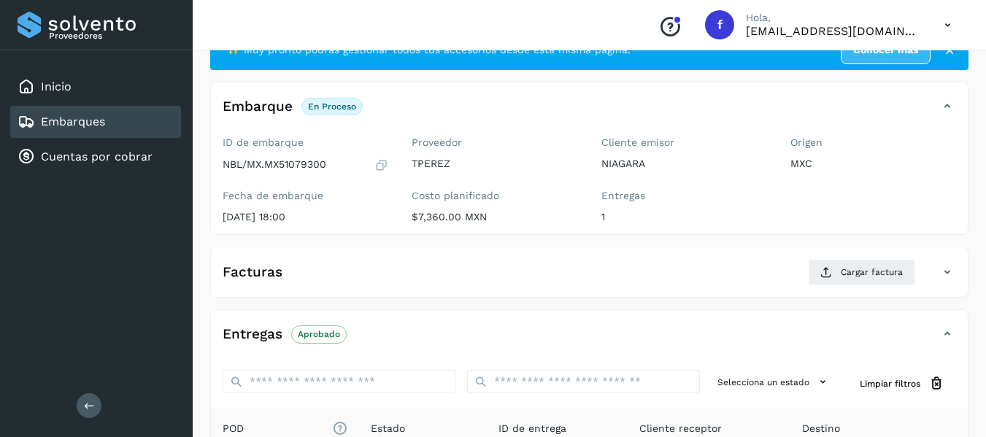
scroll to position [73, 0]
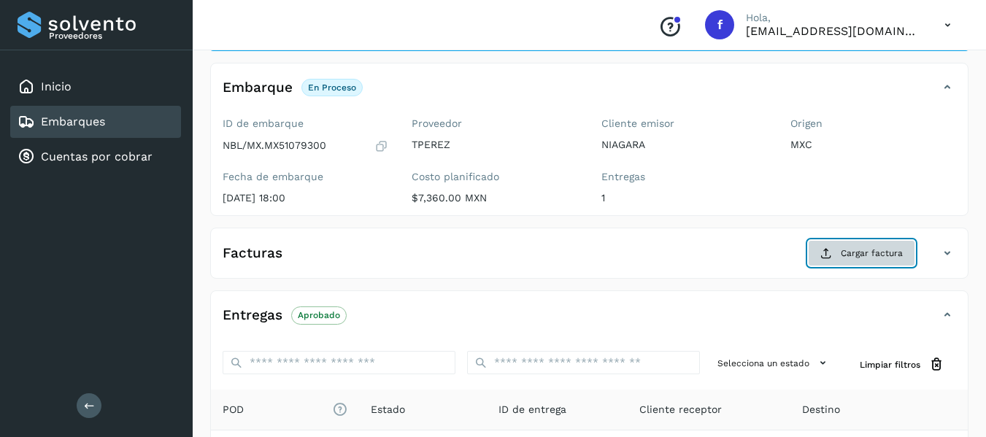
click at [839, 260] on button "Cargar factura" at bounding box center [861, 253] width 107 height 26
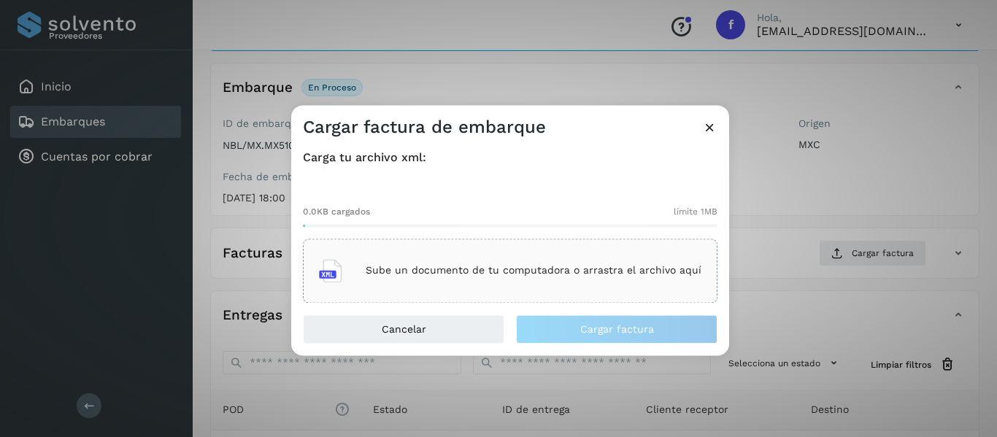
click at [393, 268] on p "Sube un documento de tu computadora o arrastra el archivo aquí" at bounding box center [534, 271] width 336 height 12
click at [549, 278] on div "Sube un documento de tu computadora o arrastra el archivo aquí" at bounding box center [510, 270] width 382 height 39
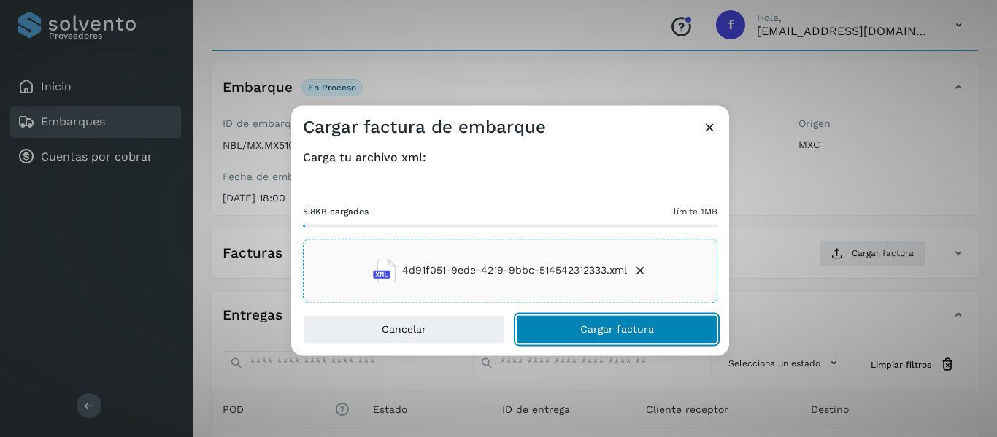
click at [638, 325] on span "Cargar factura" at bounding box center [617, 329] width 74 height 10
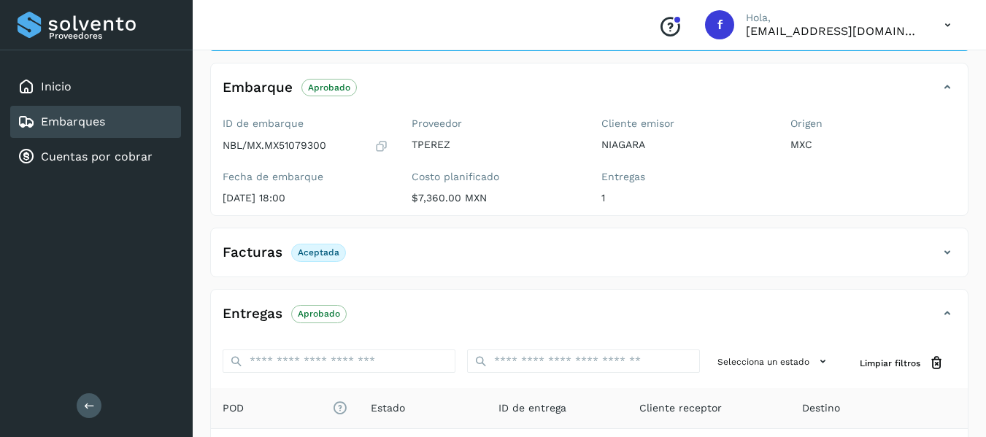
click at [58, 115] on link "Embarques" at bounding box center [73, 122] width 64 height 14
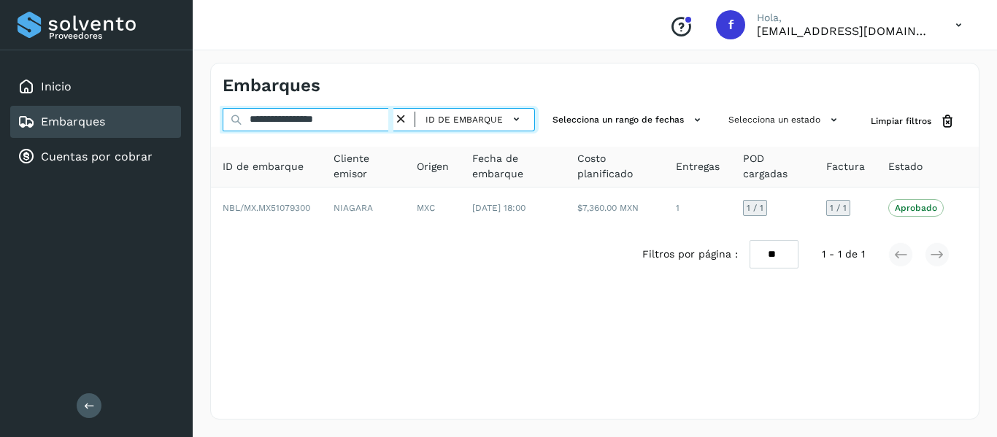
drag, startPoint x: 370, startPoint y: 125, endPoint x: 231, endPoint y: 127, distance: 138.6
click at [231, 126] on div "**********" at bounding box center [379, 121] width 312 height 27
paste input "text"
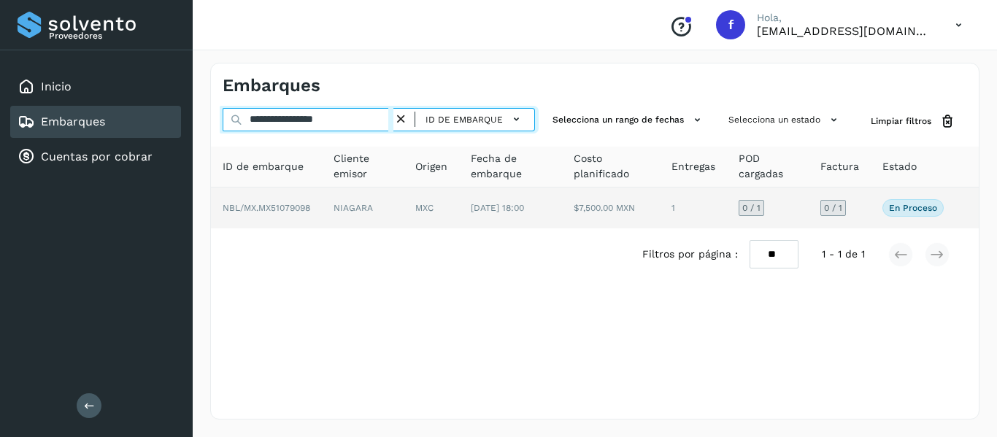
type input "**********"
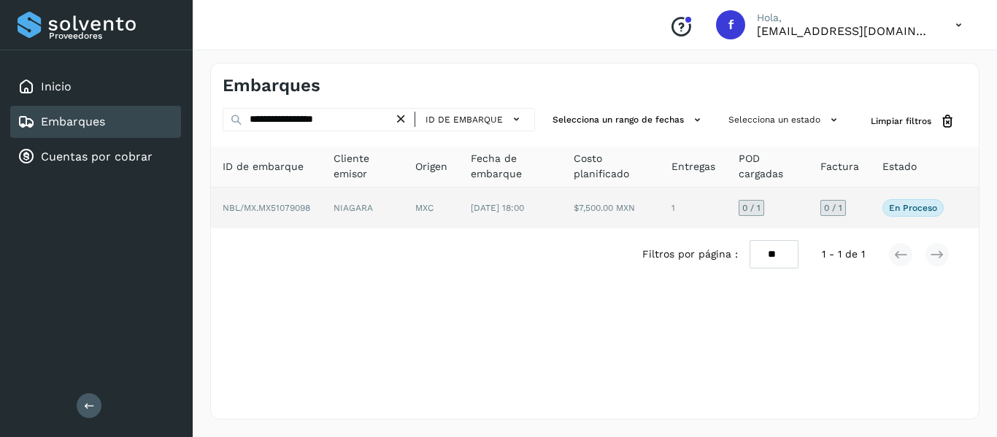
click at [866, 212] on td "0 / 1" at bounding box center [839, 208] width 62 height 41
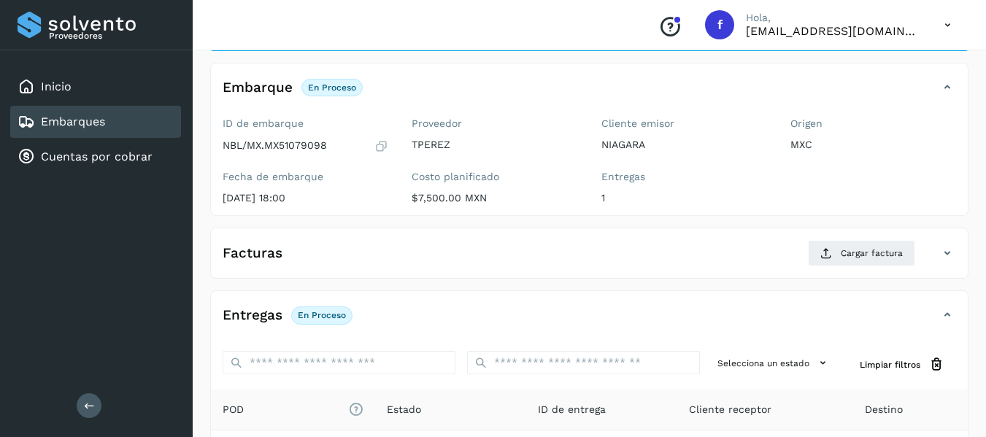
scroll to position [146, 0]
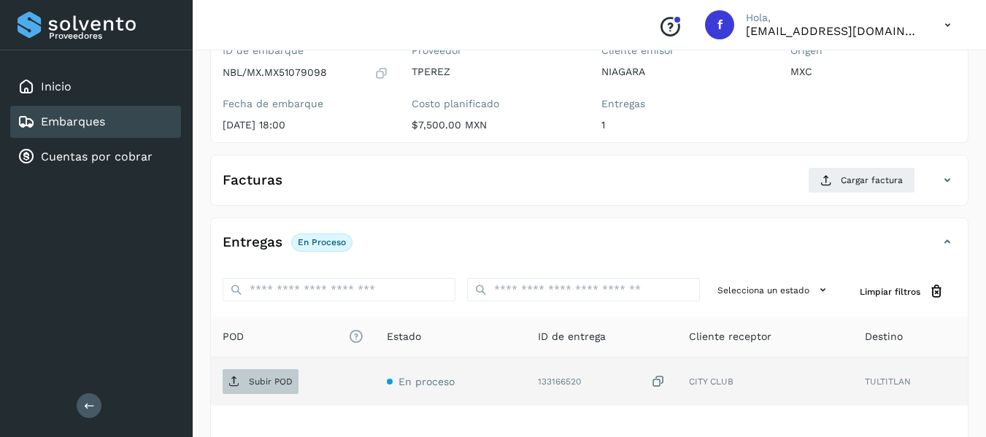
click at [285, 384] on p "Subir POD" at bounding box center [271, 381] width 44 height 10
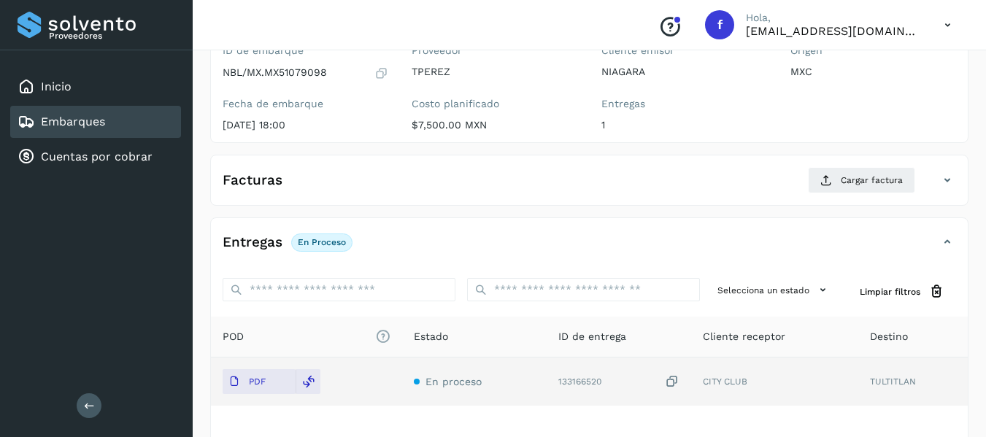
click at [865, 201] on div "Facturas Cargar factura" at bounding box center [589, 186] width 757 height 38
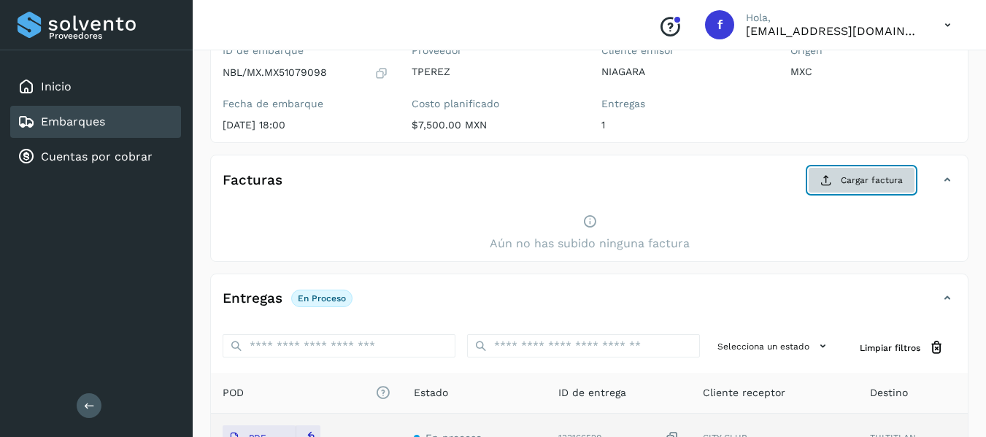
click at [864, 179] on span "Cargar factura" at bounding box center [871, 180] width 62 height 13
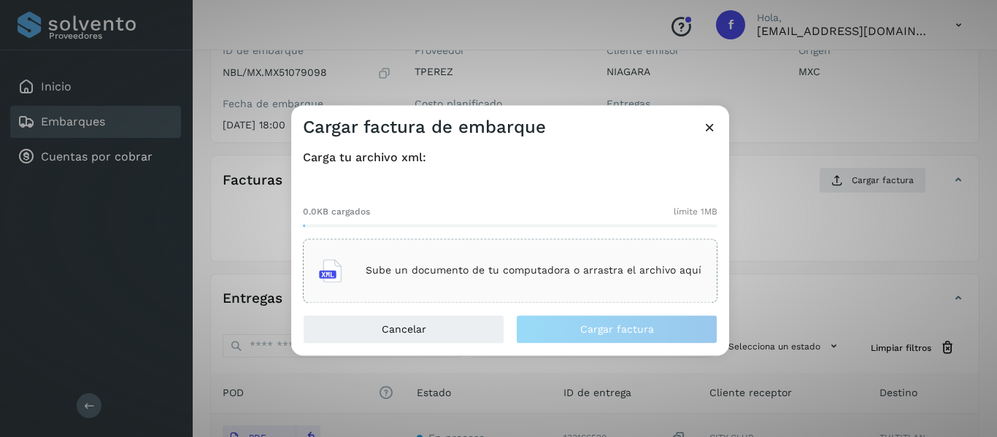
click at [392, 274] on p "Sube un documento de tu computadora o arrastra el archivo aquí" at bounding box center [534, 271] width 336 height 12
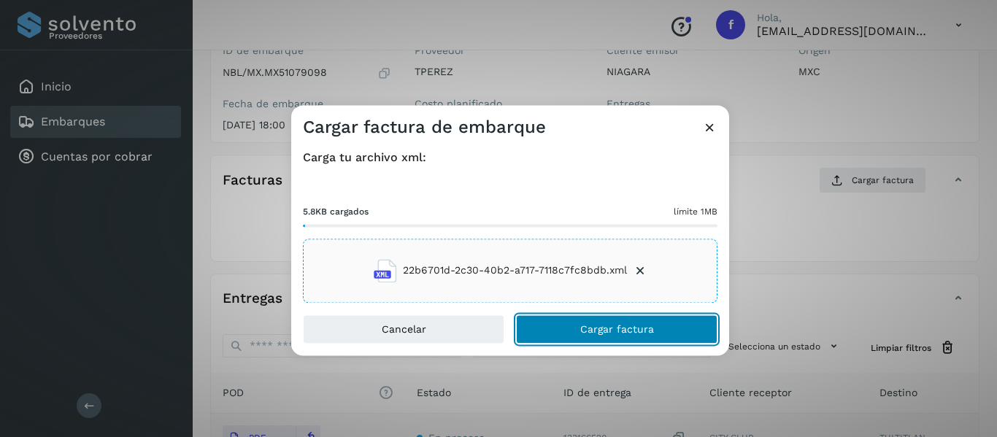
click at [600, 328] on span "Cargar factura" at bounding box center [617, 329] width 74 height 10
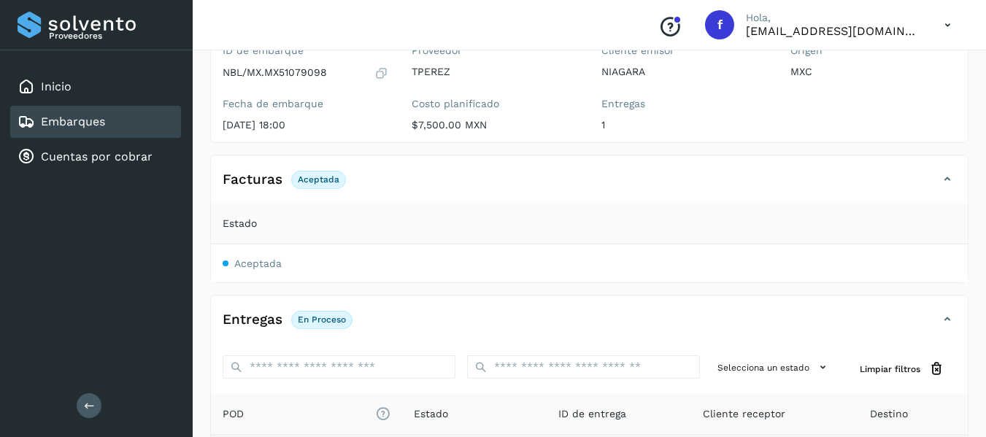
scroll to position [219, 0]
